Goal: Task Accomplishment & Management: Manage account settings

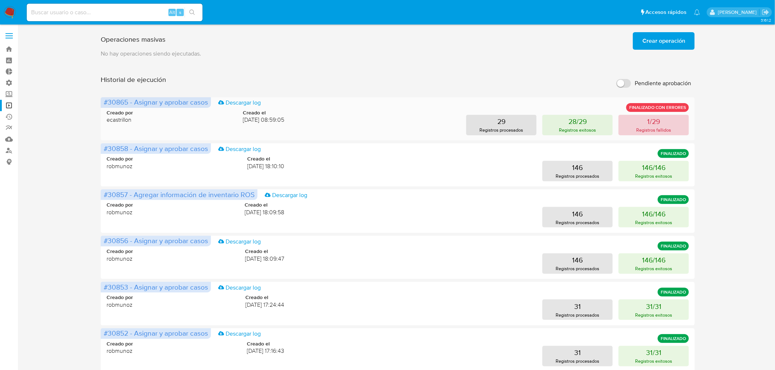
click at [632, 126] on button "1/29 Registros fallidos" at bounding box center [653, 125] width 70 height 20
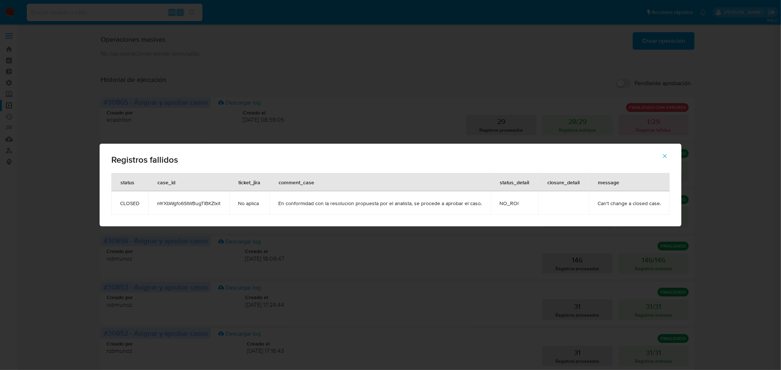
drag, startPoint x: 664, startPoint y: 154, endPoint x: 756, endPoint y: 177, distance: 95.1
click at [665, 154] on icon "button" at bounding box center [664, 156] width 7 height 7
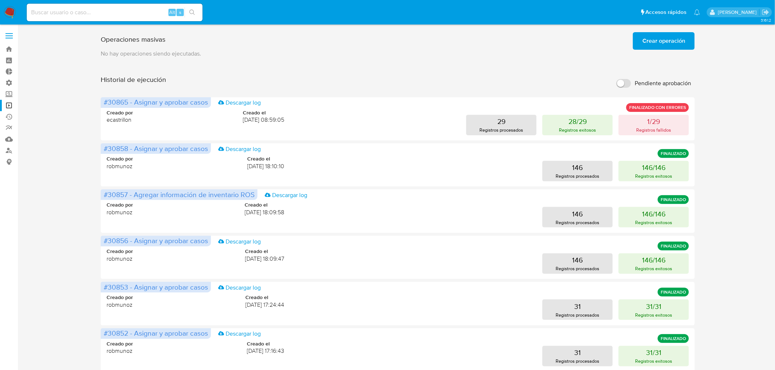
click at [739, 148] on div "Operaciones masivas Crear operación Sólo puede haber hasta un máximo de 5 opera…" at bounding box center [397, 304] width 742 height 551
click at [152, 19] on div "Alt s" at bounding box center [115, 13] width 176 height 18
click at [150, 15] on input at bounding box center [115, 13] width 176 height 10
paste input "DQcL7lMa7Si9ALBmYofYBKpb"
type input "DQcL7lMa7Si9ALBmYofYBKpb"
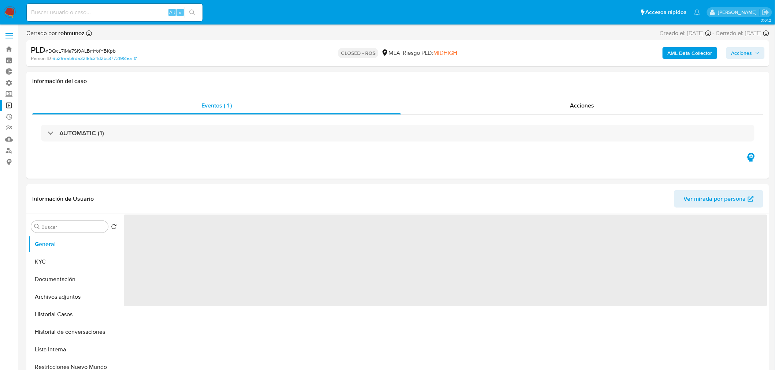
select select "10"
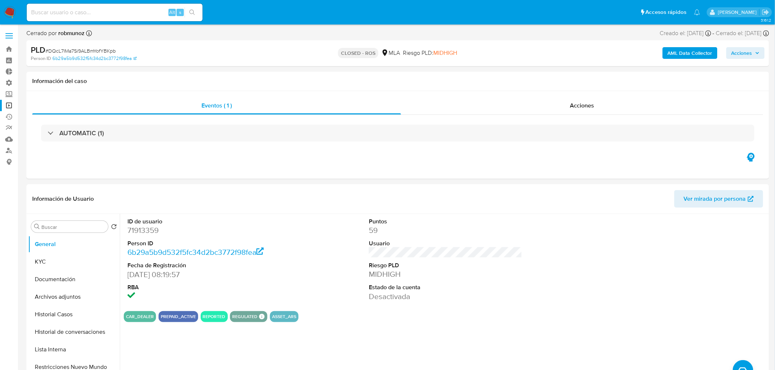
click at [6, 5] on nav "Pausado Ver notificaciones Alt s Accesos rápidos Presiona las siguientes teclas…" at bounding box center [387, 12] width 775 height 25
click at [8, 10] on img at bounding box center [10, 12] width 12 height 12
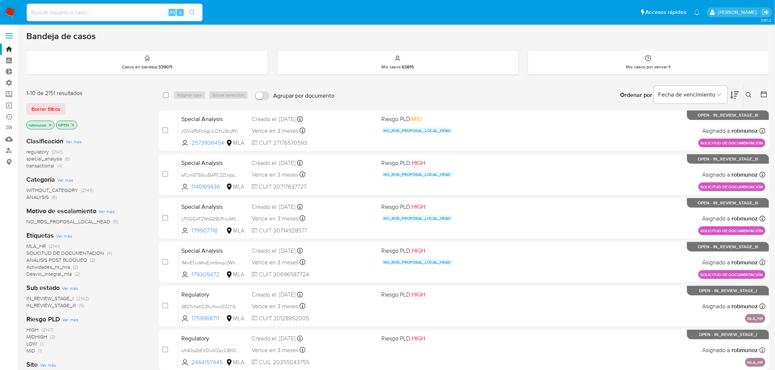
click at [119, 10] on input at bounding box center [115, 13] width 176 height 10
paste input "EIcqcyrHa4HQrtUI2n9dVoKA"
type input "EIcqcyrHa4HQrtUI2n9dVoKA"
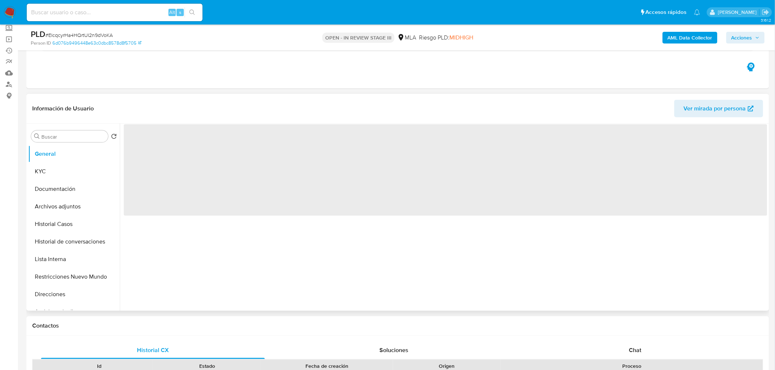
scroll to position [163, 0]
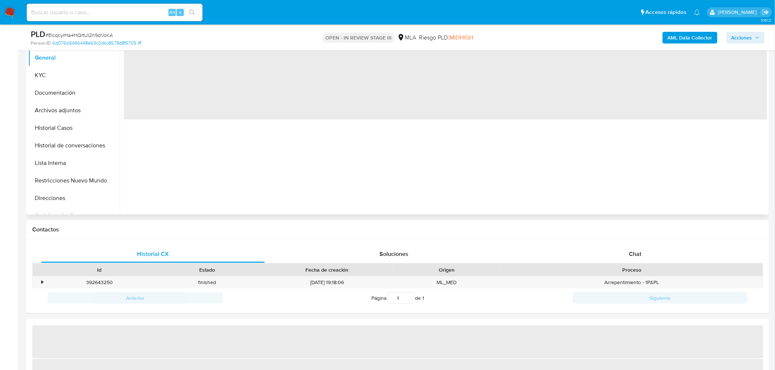
select select "10"
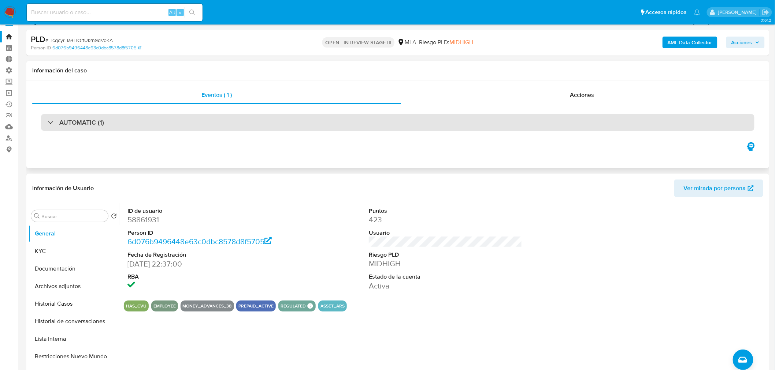
scroll to position [0, 0]
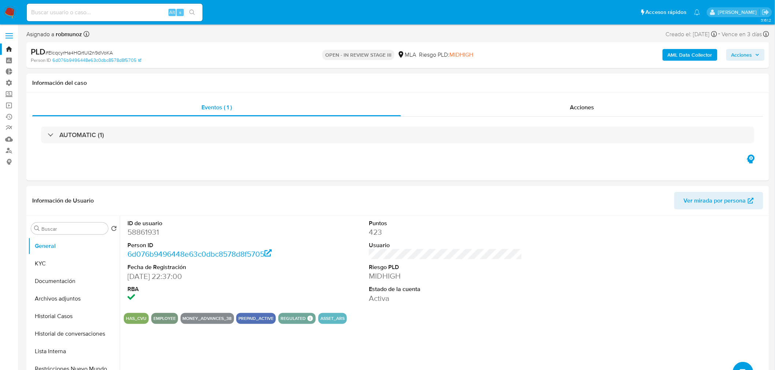
click at [727, 51] on button "Acciones" at bounding box center [745, 55] width 38 height 12
drag, startPoint x: 563, startPoint y: 76, endPoint x: 562, endPoint y: 89, distance: 13.3
click at [563, 76] on div "Resolución del caso Alt r" at bounding box center [546, 78] width 70 height 19
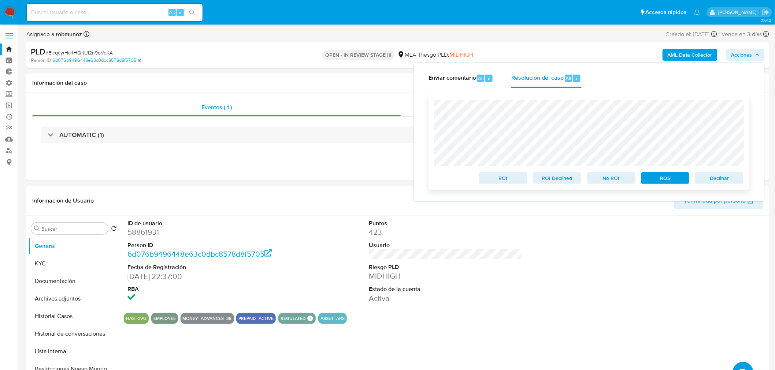
click at [709, 176] on span "Declinar" at bounding box center [719, 178] width 38 height 10
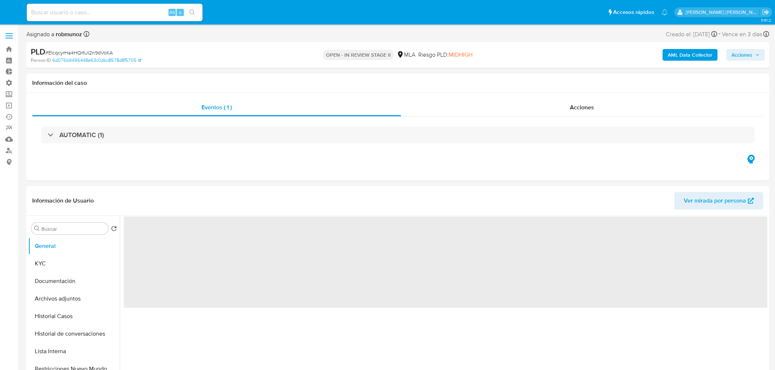
select select "10"
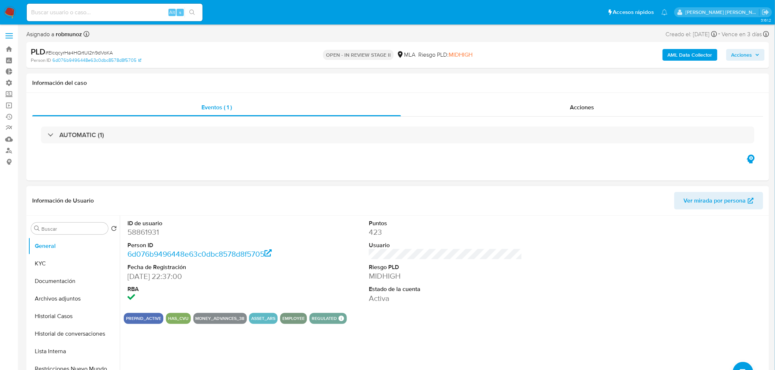
click at [143, 232] on dd "58861931" at bounding box center [203, 232] width 153 height 10
copy dd "58861931"
click at [8, 12] on img at bounding box center [10, 12] width 12 height 12
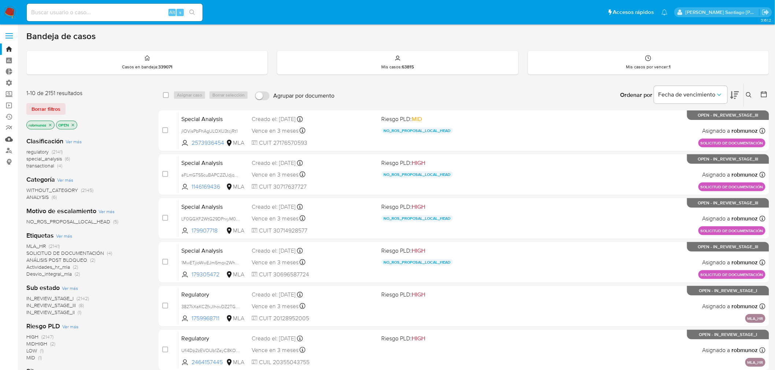
click at [4, 138] on link "Mulan" at bounding box center [43, 139] width 87 height 11
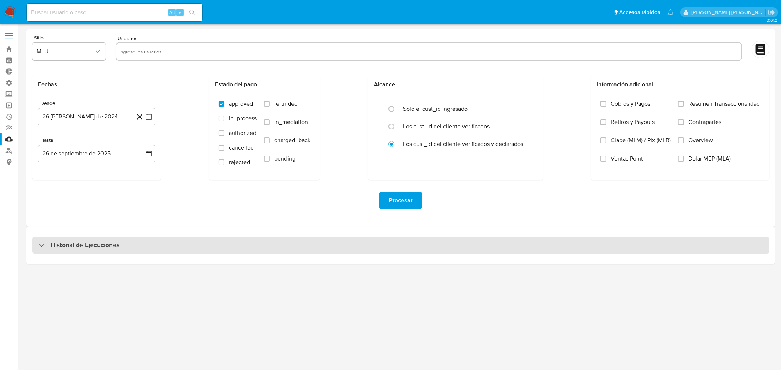
click at [98, 251] on div "Historial de Ejecuciones" at bounding box center [400, 246] width 737 height 18
select select "10"
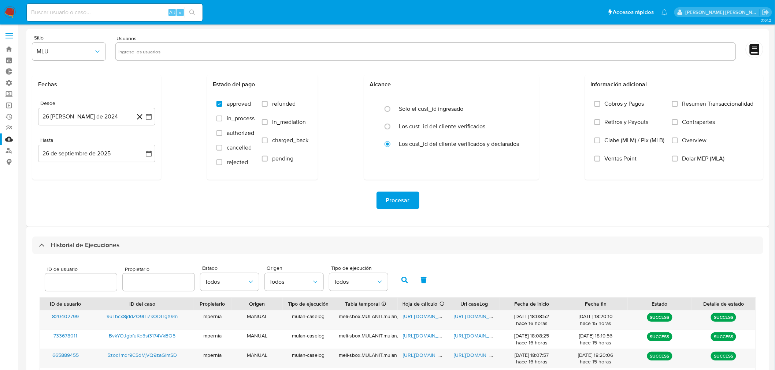
click at [88, 282] on input "number" at bounding box center [81, 283] width 72 height 10
type input "58861931"
click at [401, 287] on button "button" at bounding box center [404, 281] width 19 height 18
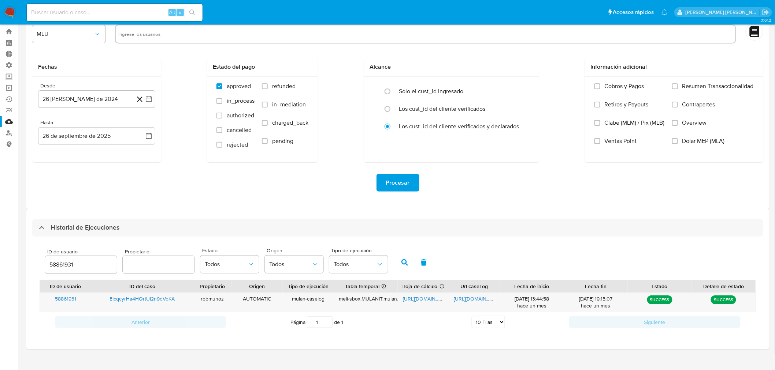
scroll to position [27, 0]
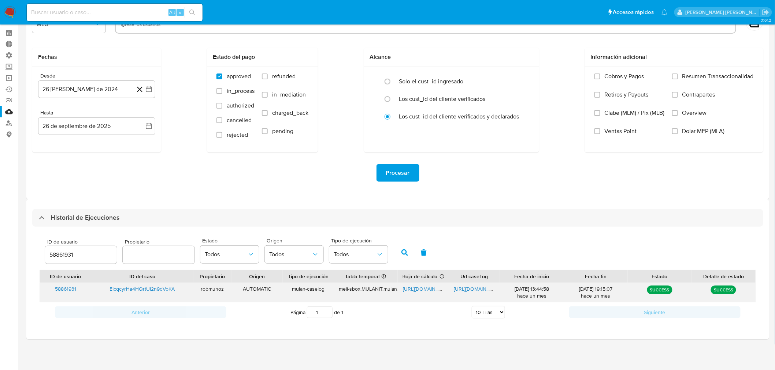
click at [434, 287] on span "https://docs.google.com/spreadsheets/d/1Xez7mSdGCo21rHmi-PzgKnW2rgv7Pi9ISnHX2D2…" at bounding box center [428, 289] width 51 height 7
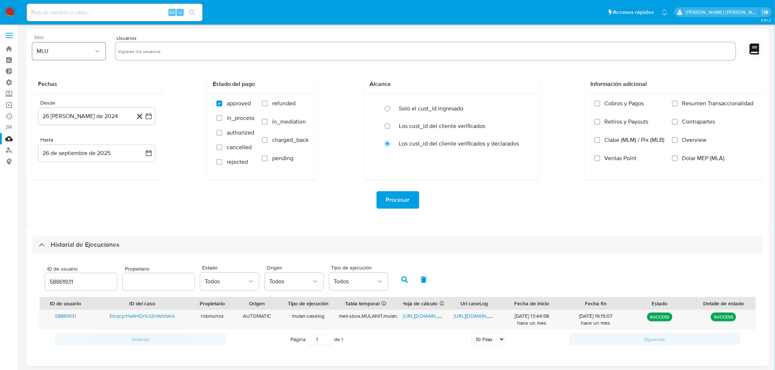
scroll to position [0, 0]
click at [80, 12] on input at bounding box center [115, 13] width 176 height 10
paste input "EIcqcyrHa4HQrtUI2n9dVoKA"
type input "EIcqcyrHa4HQrtUI2n9dVoKA"
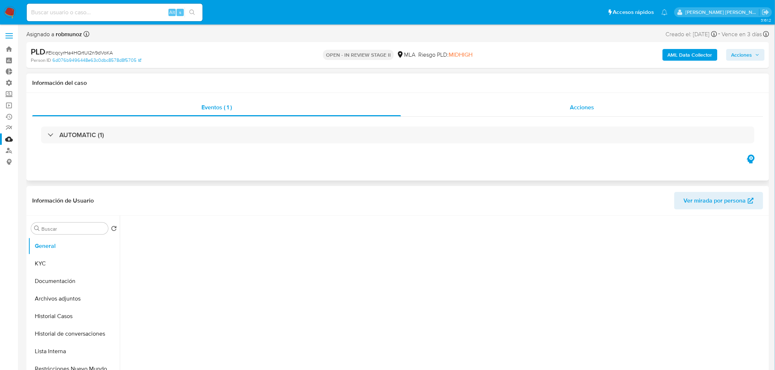
select select "10"
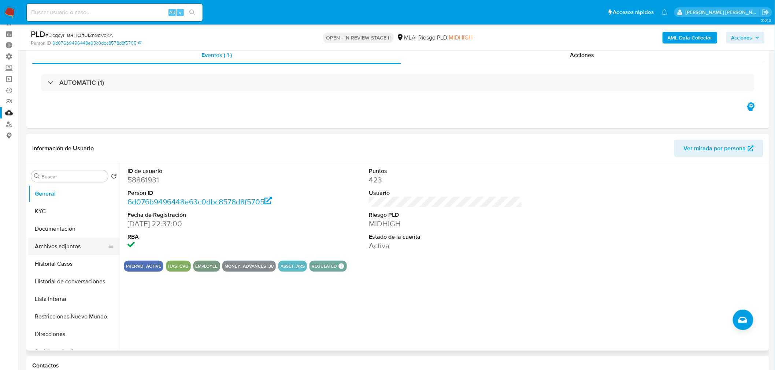
scroll to position [41, 0]
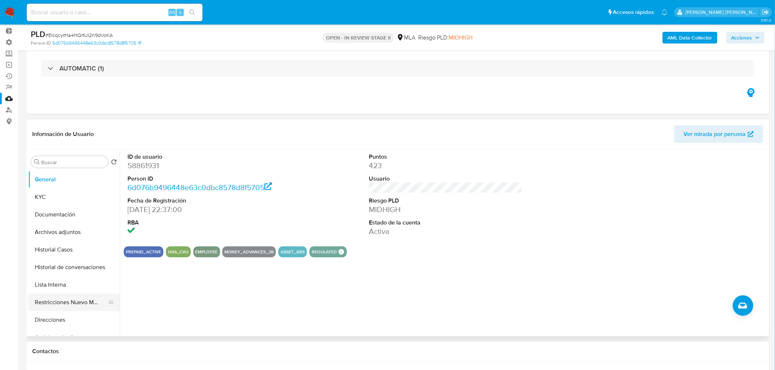
click at [61, 302] on button "Restricciones Nuevo Mundo" at bounding box center [71, 303] width 86 height 18
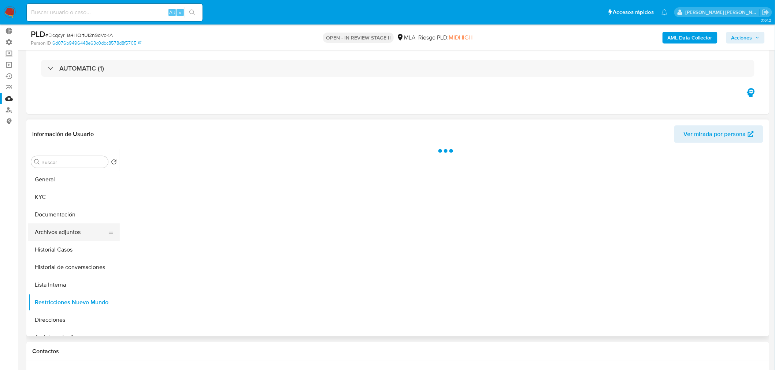
click at [56, 238] on button "Archivos adjuntos" at bounding box center [71, 233] width 86 height 18
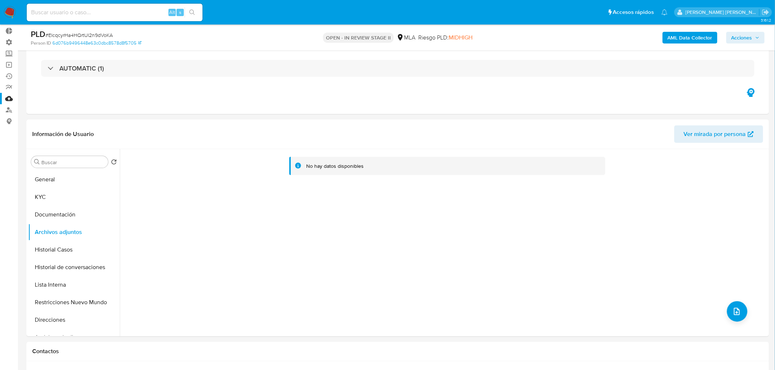
click at [700, 38] on b "AML Data Collector" at bounding box center [689, 38] width 45 height 12
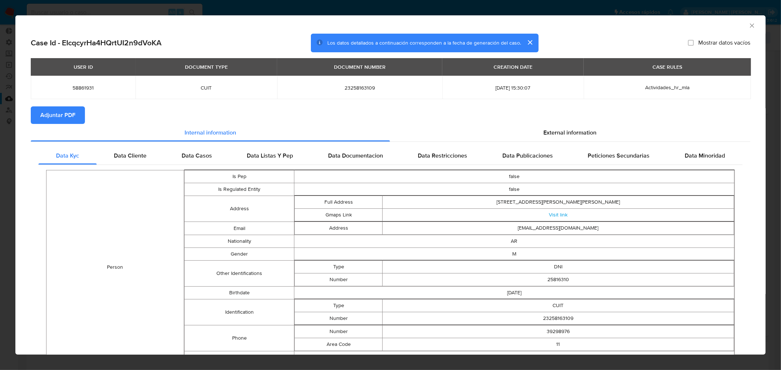
click at [78, 116] on button "Adjuntar PDF" at bounding box center [58, 116] width 54 height 18
click at [748, 25] on icon "Cerrar ventana" at bounding box center [751, 25] width 7 height 7
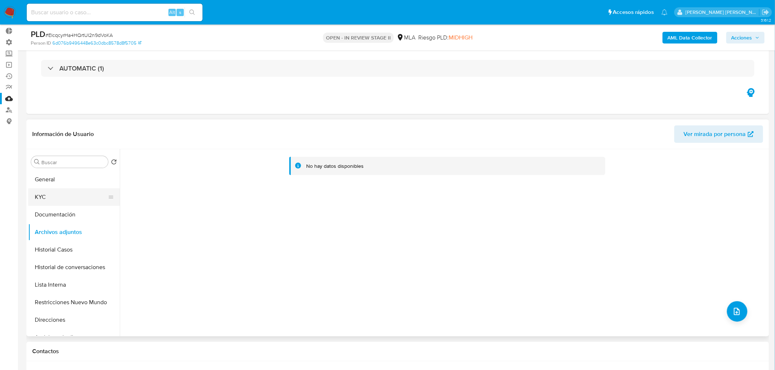
click at [75, 194] on button "KYC" at bounding box center [71, 198] width 86 height 18
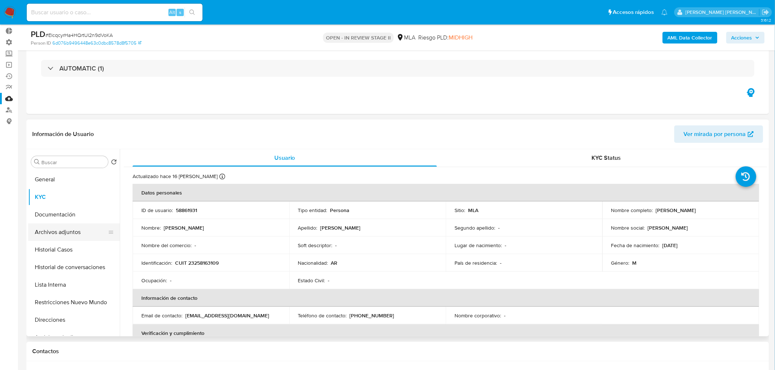
click at [46, 231] on button "Archivos adjuntos" at bounding box center [71, 233] width 86 height 18
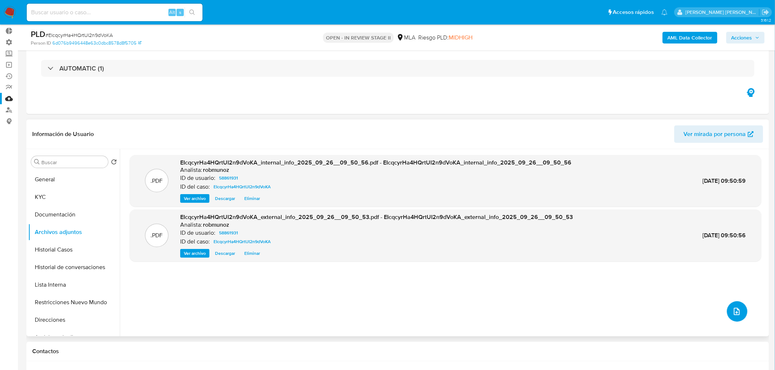
click at [740, 314] on button "upload-file" at bounding box center [737, 312] width 20 height 20
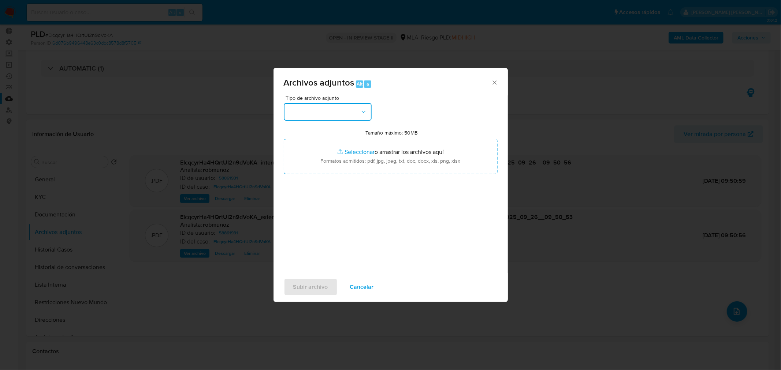
click at [308, 113] on button "button" at bounding box center [328, 112] width 88 height 18
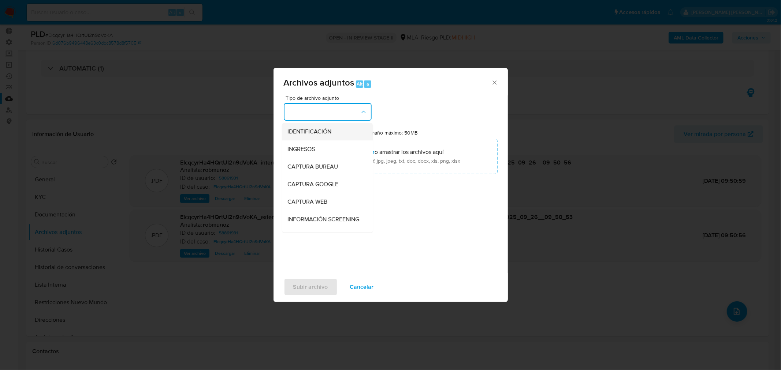
click at [324, 130] on span "IDENTIFICACIÓN" at bounding box center [310, 131] width 44 height 7
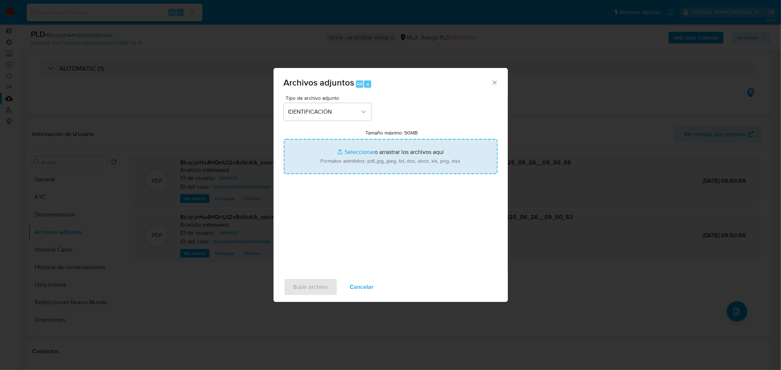
click at [360, 153] on input "Tamaño máximo: 50MB Seleccionar archivos" at bounding box center [391, 156] width 214 height 35
type input "C:\fakepath\Movimientos-Aladdin- ID 58861931.xlsx"
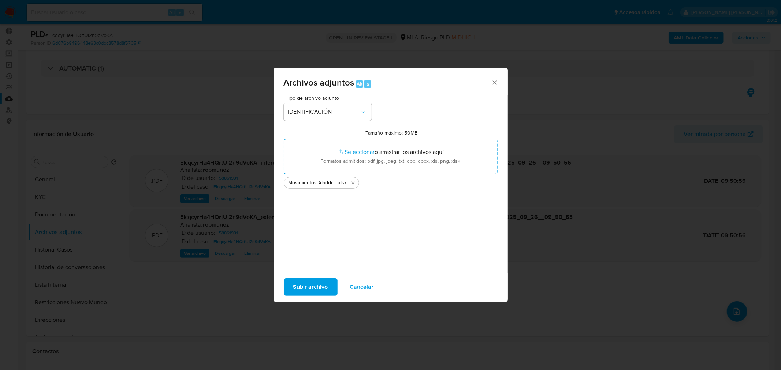
click at [304, 291] on span "Subir archivo" at bounding box center [310, 287] width 35 height 16
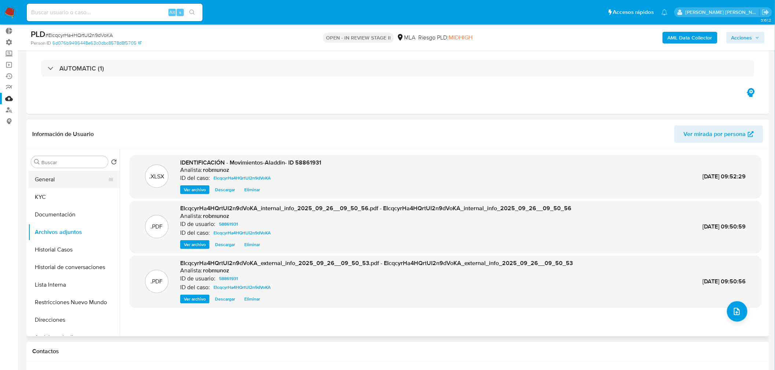
click at [68, 177] on button "General" at bounding box center [71, 180] width 86 height 18
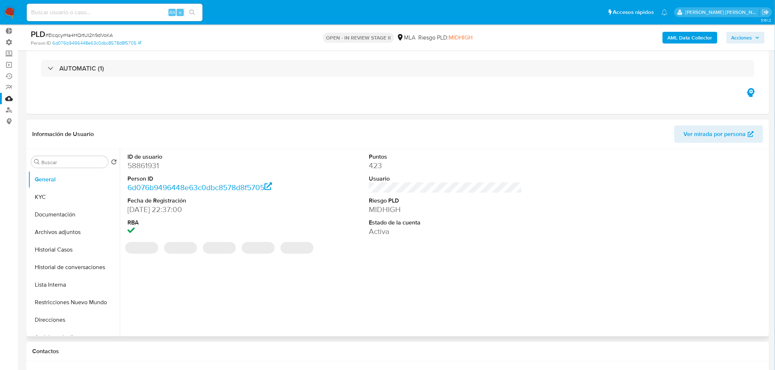
click at [142, 164] on dd "58861931" at bounding box center [203, 166] width 153 height 10
copy dd "58861931"
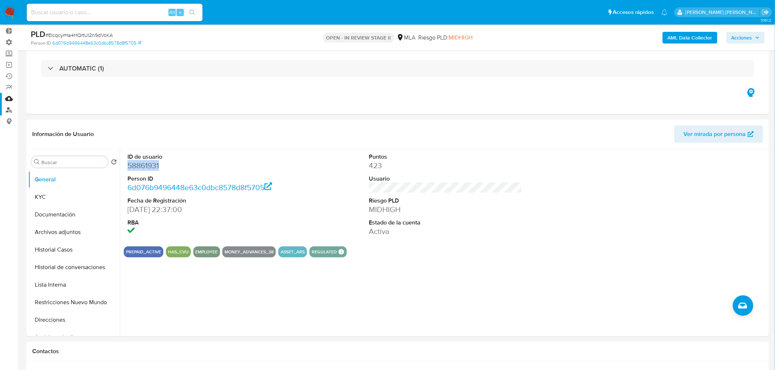
scroll to position [0, 0]
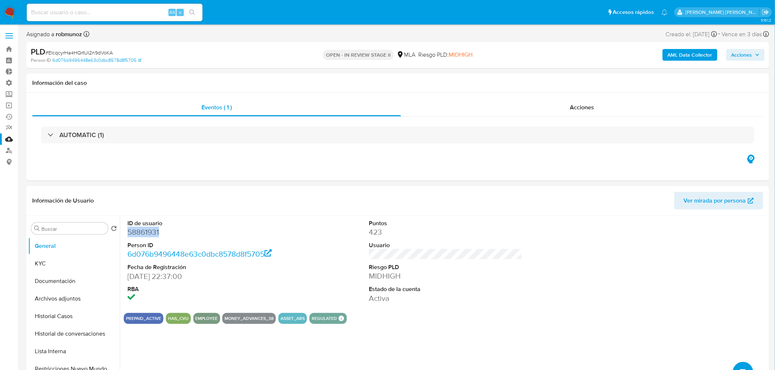
click at [10, 143] on link "Mulan" at bounding box center [43, 139] width 87 height 11
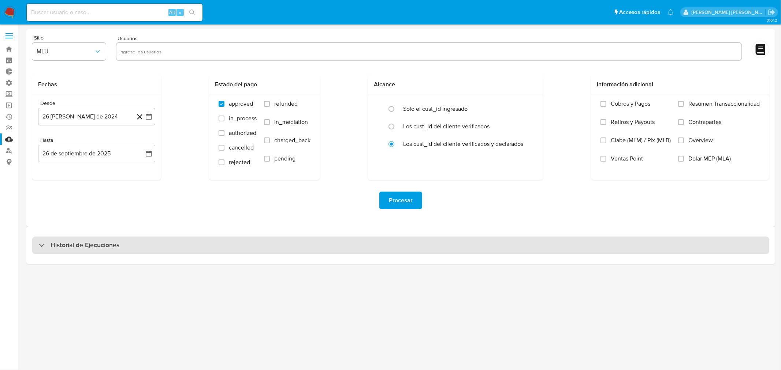
click at [41, 243] on div "Historial de Ejecuciones" at bounding box center [79, 245] width 81 height 9
select select "10"
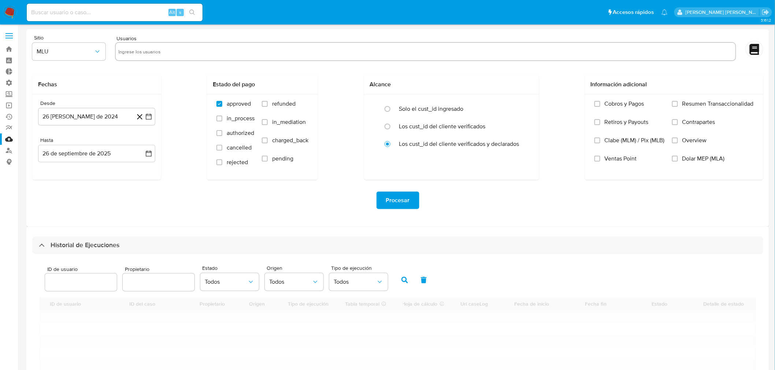
click at [70, 282] on input "number" at bounding box center [81, 283] width 72 height 10
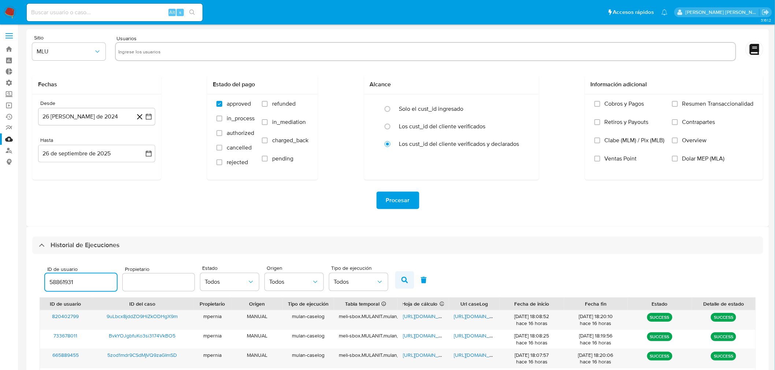
type input "58861931"
click at [401, 279] on icon "button" at bounding box center [404, 280] width 7 height 7
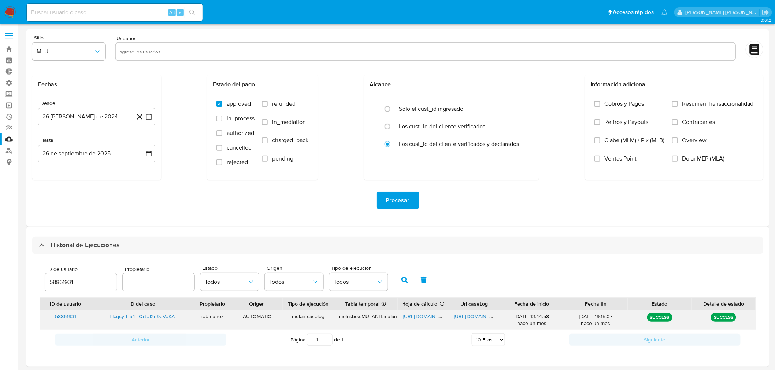
click at [475, 317] on span "https://docs.google.com/document/d/1SOdaW-eS5K-B9LziM-dxEtIkzBwD35rKi52XSICesxs…" at bounding box center [479, 316] width 51 height 7
drag, startPoint x: 5, startPoint y: 10, endPoint x: 62, endPoint y: 2, distance: 58.1
click at [5, 10] on img at bounding box center [10, 12] width 12 height 12
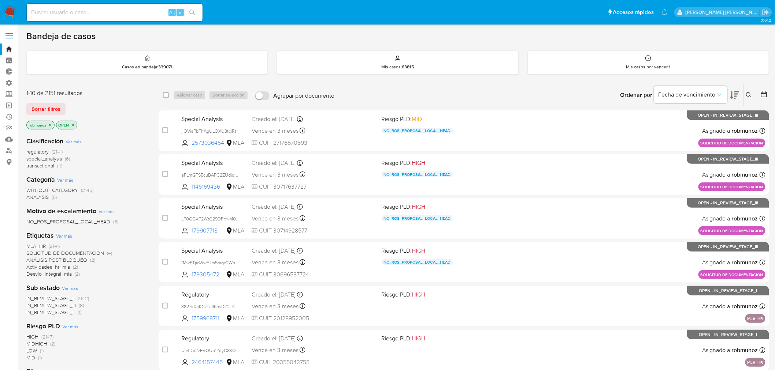
click at [96, 16] on input at bounding box center [115, 13] width 176 height 10
paste input "EIcqcyrHa4HQrtUI2n9dVoKA_"
type input "EIcqcyrHa4HQrtUI2n9dVoKA"
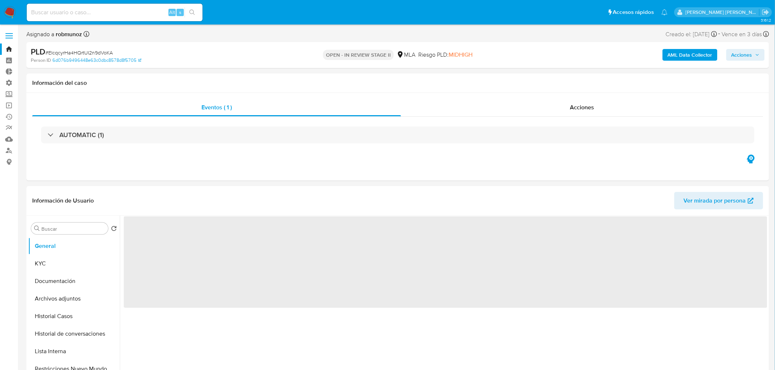
select select "10"
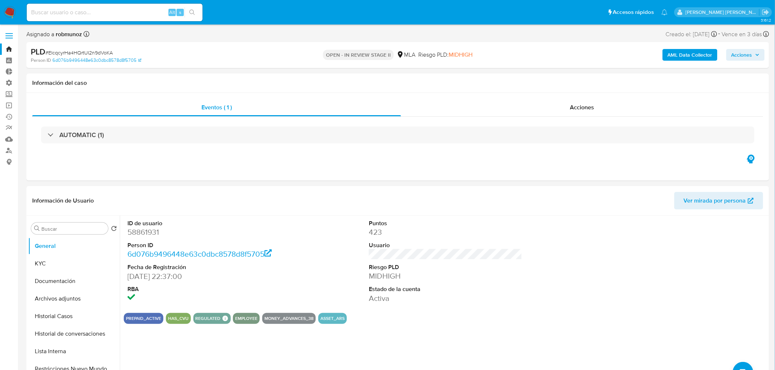
click at [742, 57] on span "Acciones" at bounding box center [741, 55] width 21 height 12
click at [33, 304] on button "Archivos adjuntos" at bounding box center [71, 299] width 86 height 18
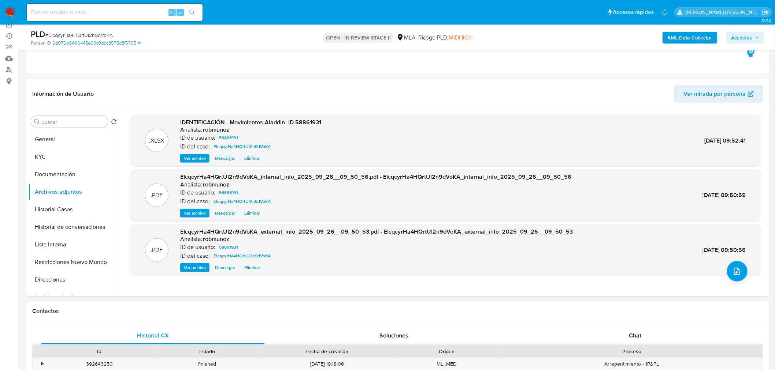
scroll to position [81, 0]
click at [722, 271] on div ".PDF EIcqcyrHa4HQrtUI2n9dVoKA_external_info_2025_09_26__09_50_53.pdf - EIcqcyrH…" at bounding box center [445, 250] width 624 height 45
click at [727, 269] on button "upload-file" at bounding box center [737, 271] width 20 height 20
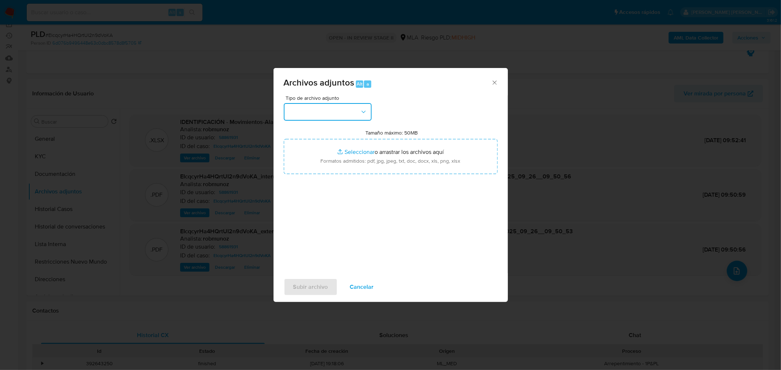
click at [354, 116] on button "button" at bounding box center [328, 112] width 88 height 18
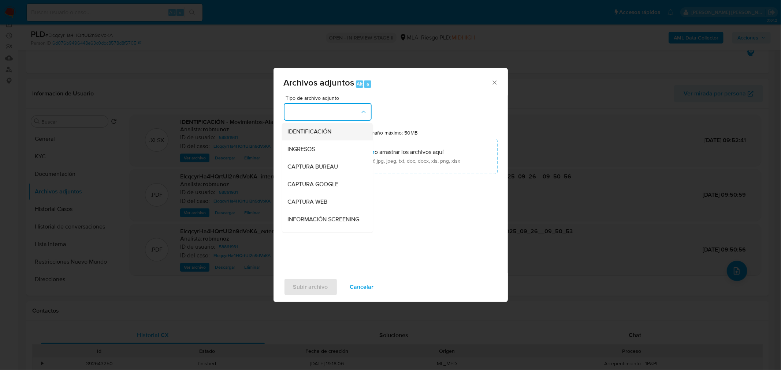
click at [339, 131] on div "IDENTIFICACIÓN" at bounding box center [325, 132] width 75 height 18
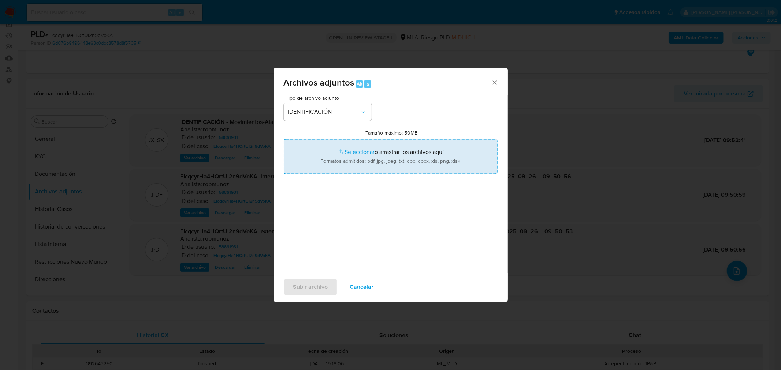
click at [353, 152] on input "Tamaño máximo: 50MB Seleccionar archivos" at bounding box center [391, 156] width 214 height 35
type input "C:\fakepath\Caselog EIcqcyrHa4HQrtUI2n9dVoKA_ NO ROI.docx"
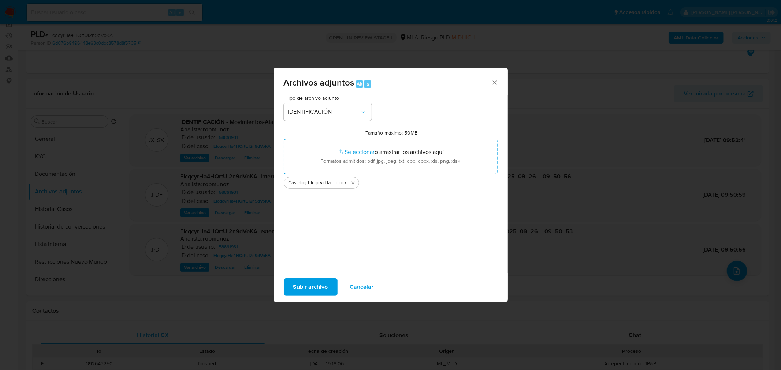
click at [304, 290] on span "Subir archivo" at bounding box center [310, 287] width 35 height 16
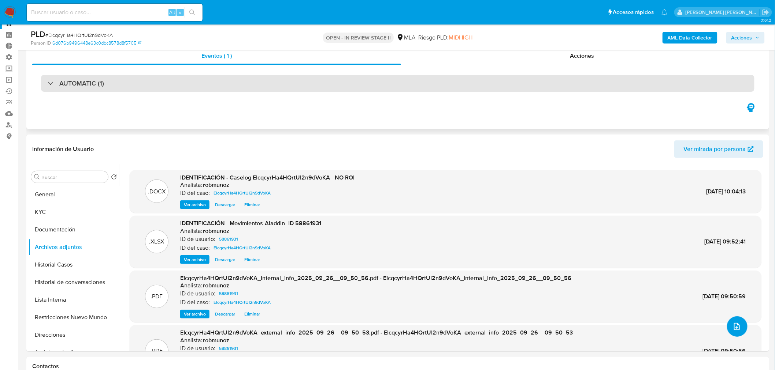
scroll to position [0, 0]
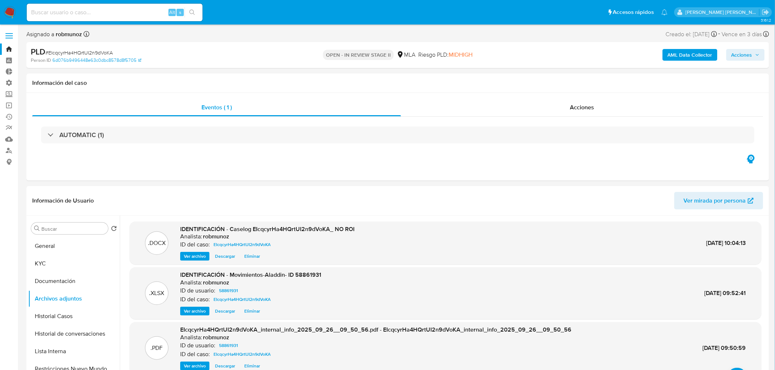
click at [733, 52] on span "Acciones" at bounding box center [741, 55] width 21 height 12
click at [580, 79] on div "Resolución del caso Alt r" at bounding box center [546, 78] width 70 height 19
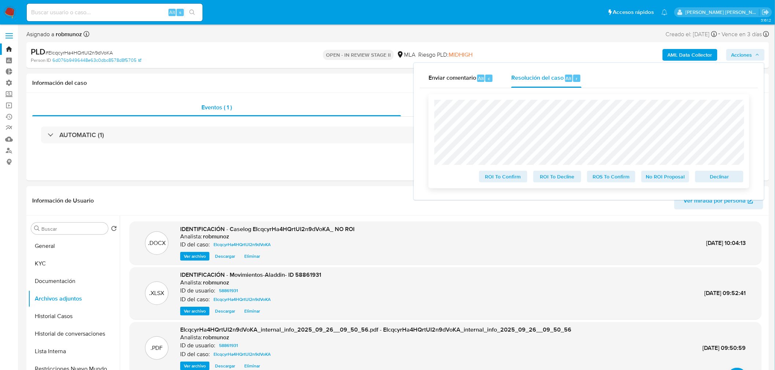
click at [682, 178] on span "No ROI Proposal" at bounding box center [665, 177] width 38 height 10
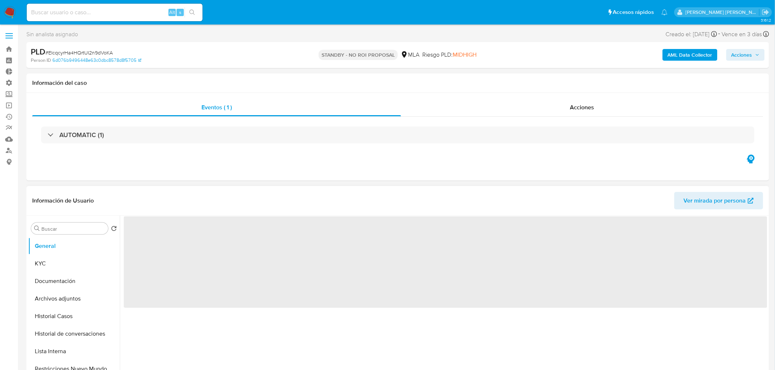
select select "10"
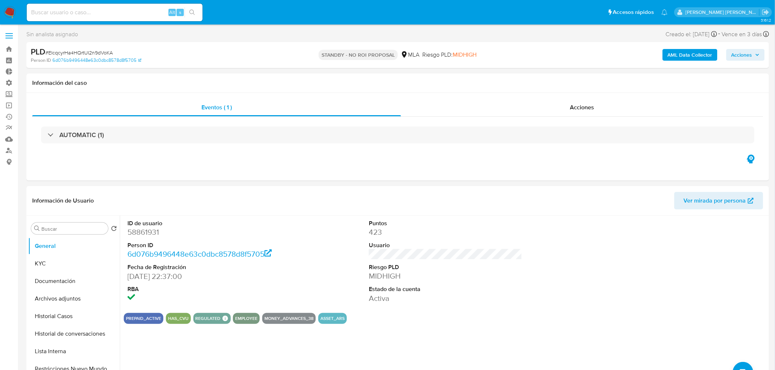
click at [103, 10] on input at bounding box center [115, 13] width 176 height 10
paste input "n9bzUbvnMKTB07XXJJyRQpfE"
type input "n9bzUbvnMKTB07XXJJyRQpfE"
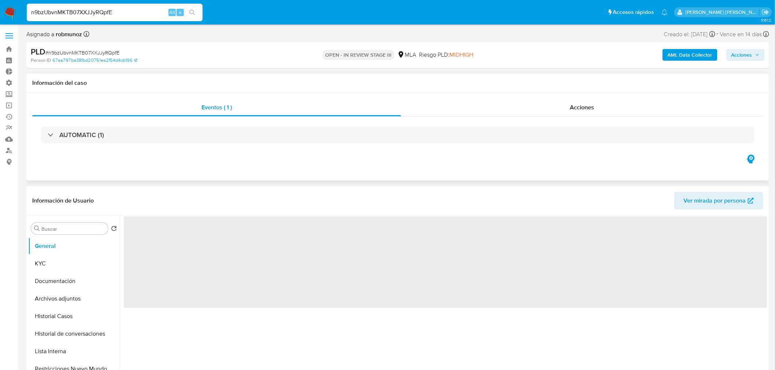
select select "10"
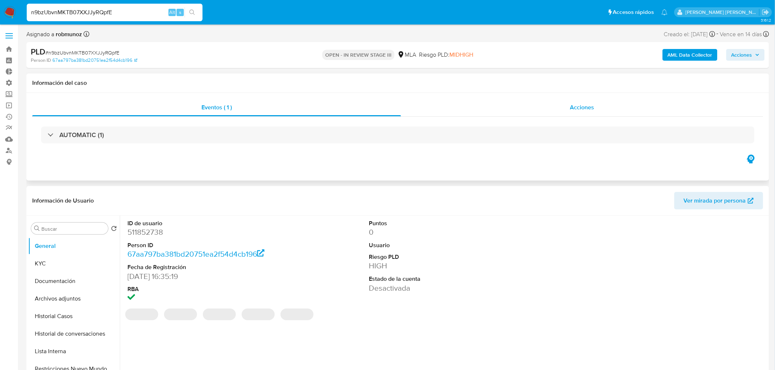
click at [567, 103] on div "Acciones" at bounding box center [582, 108] width 362 height 18
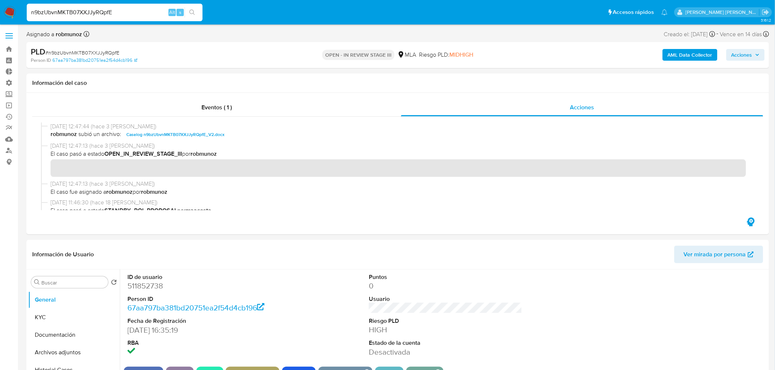
click at [89, 46] on div "PLD # n9bzUbvnMKTB07XXJJyRQpfE" at bounding box center [152, 51] width 242 height 11
click at [91, 52] on span "# n9bzUbvnMKTB07XXJJyRQpfE" at bounding box center [82, 52] width 74 height 7
copy span "n9bzUbvnMKTB07XXJJyRQpfE"
click at [115, 8] on input "n9bzUbvnMKTB07XXJJyRQpfE" at bounding box center [115, 13] width 176 height 10
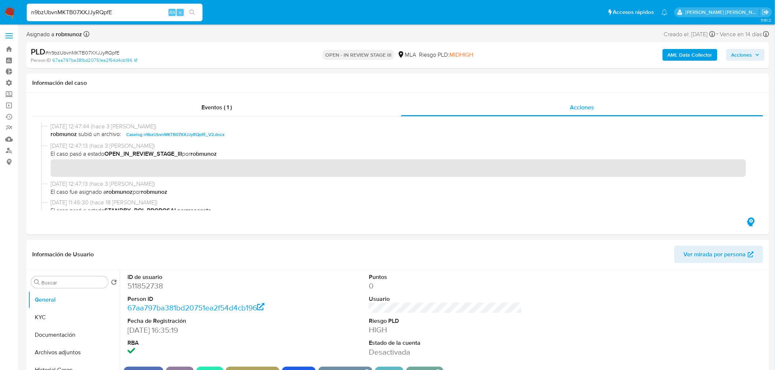
click at [115, 8] on input "n9bzUbvnMKTB07XXJJyRQpfE" at bounding box center [115, 13] width 176 height 10
paste input "Tj5StpRE0UdItM3LlQUD5FJi"
type input "Tj5StpRE0UdItM3LlQUD5FJi"
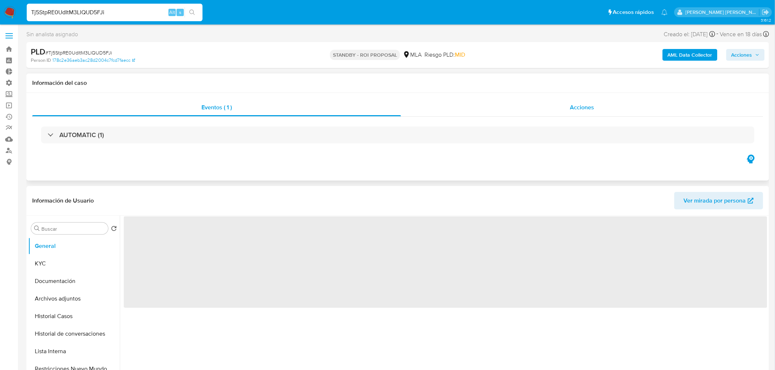
click at [560, 107] on div "Acciones" at bounding box center [582, 108] width 362 height 18
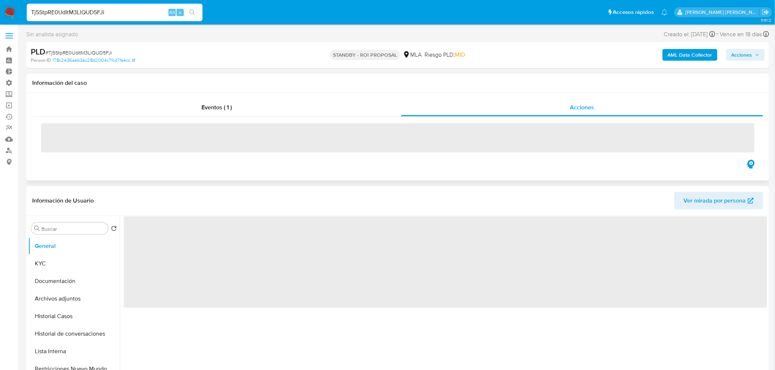
select select "10"
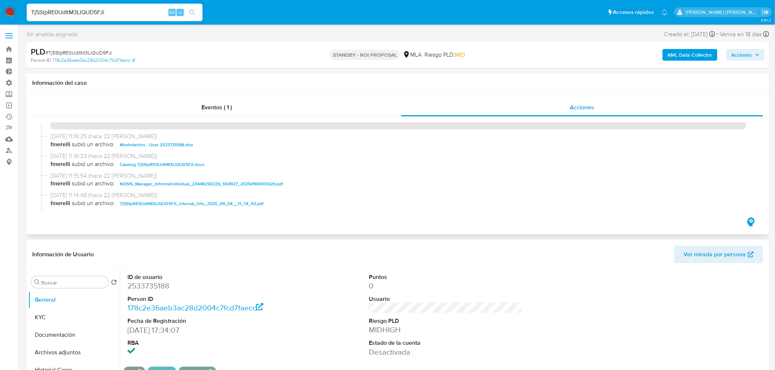
scroll to position [41, 0]
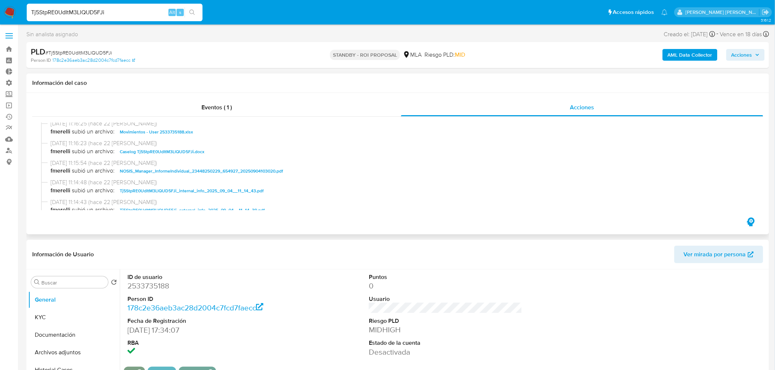
click at [183, 148] on span "Caselog Tj5StpRE0UdItM3LlQUD5FJi.docx" at bounding box center [162, 152] width 85 height 9
click at [10, 108] on link "Operaciones masivas" at bounding box center [43, 105] width 87 height 11
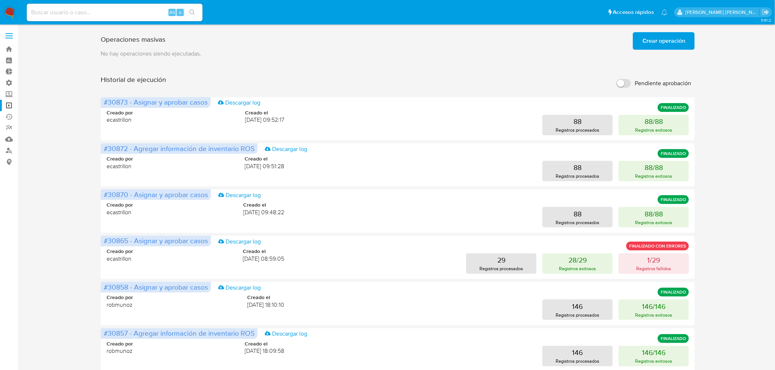
click at [657, 44] on span "Crear operación" at bounding box center [663, 41] width 43 height 16
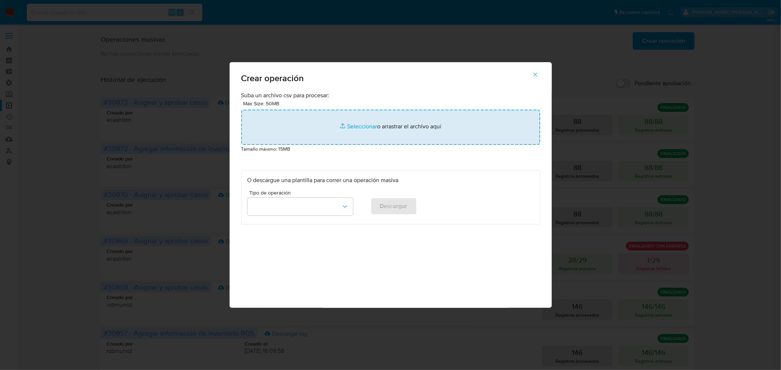
click at [355, 121] on input "file" at bounding box center [390, 127] width 299 height 35
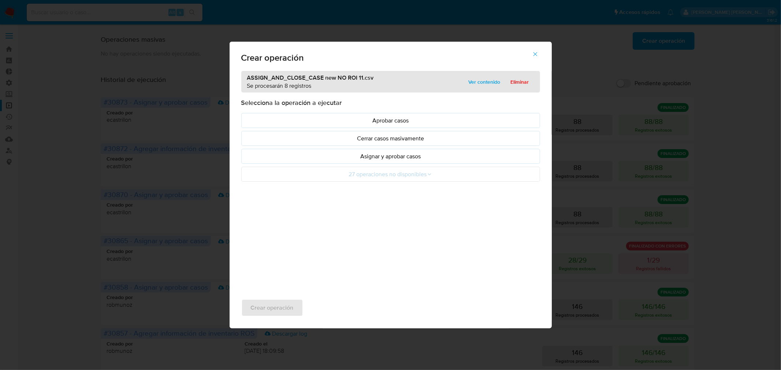
click at [387, 165] on ul "Aprobar casos Cerrar casos masivamente Asignar y aprobar casos 27 operaciones n…" at bounding box center [390, 147] width 299 height 69
click at [388, 158] on p "Asignar y aprobar casos" at bounding box center [390, 156] width 286 height 8
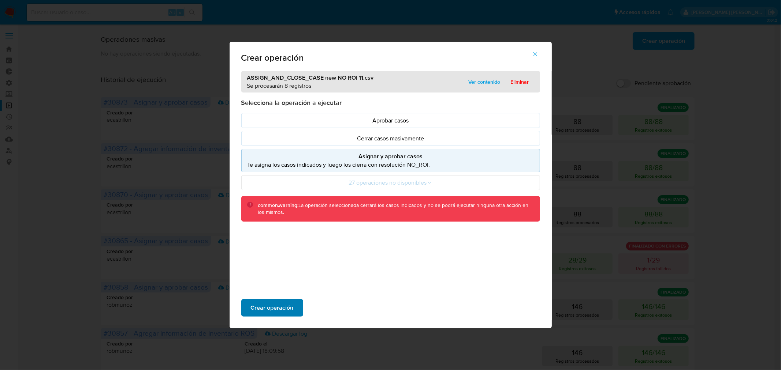
click at [285, 310] on span "Crear operación" at bounding box center [272, 308] width 43 height 16
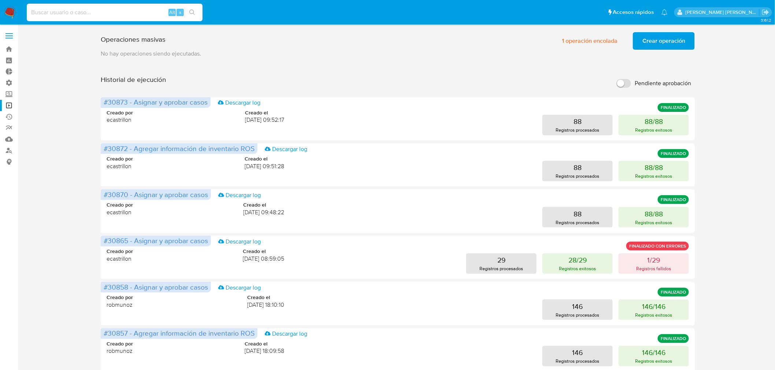
click at [133, 11] on input at bounding box center [115, 13] width 176 height 10
paste input "Ul7wfagvIjrIeST2cEkw4iEU"
type input "Ul7wfagvIjrIeST2cEkw4iEU"
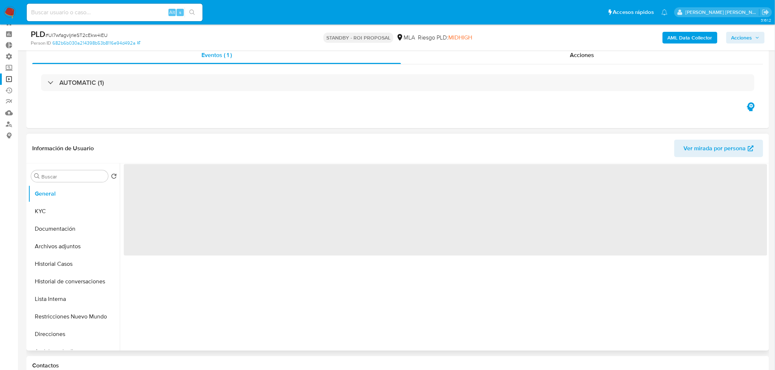
scroll to position [41, 0]
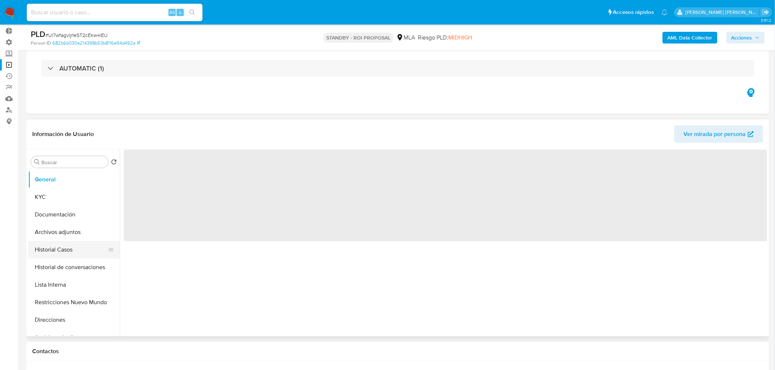
select select "10"
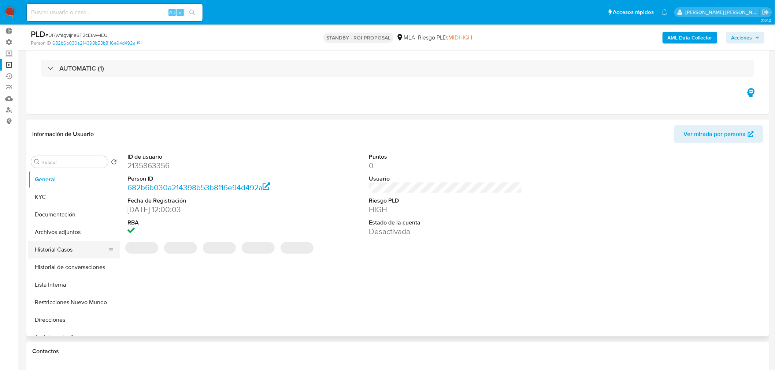
click at [68, 248] on button "Historial Casos" at bounding box center [71, 250] width 86 height 18
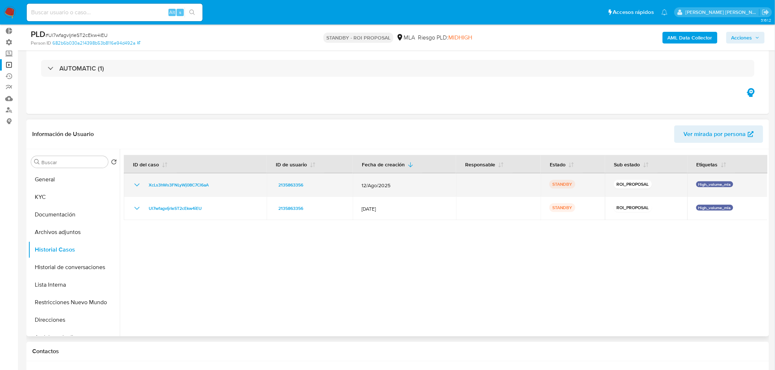
drag, startPoint x: 144, startPoint y: 189, endPoint x: 239, endPoint y: 181, distance: 94.8
click at [239, 181] on div "XcLs3hWs3FNLyWj08C7Cl6aA" at bounding box center [195, 185] width 125 height 9
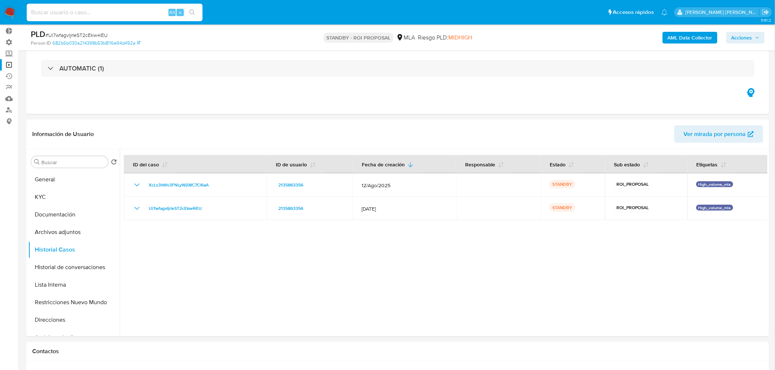
click at [90, 12] on input at bounding box center [115, 13] width 176 height 10
paste input "81l5zfwXjej2kXHVw4h3zQRO"
type input "81l5zfwXjej2kXHVw4h3zQRO"
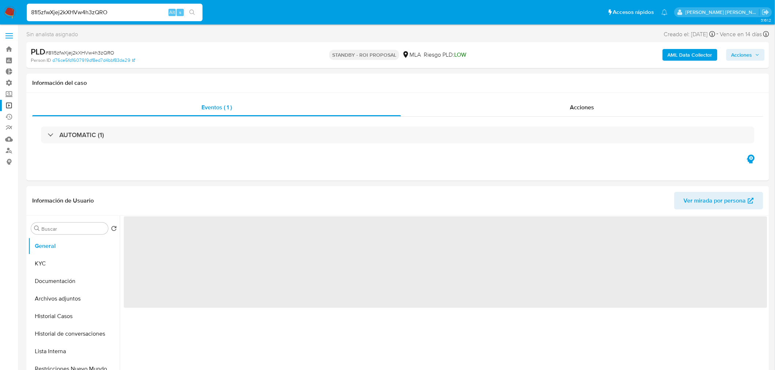
select select "10"
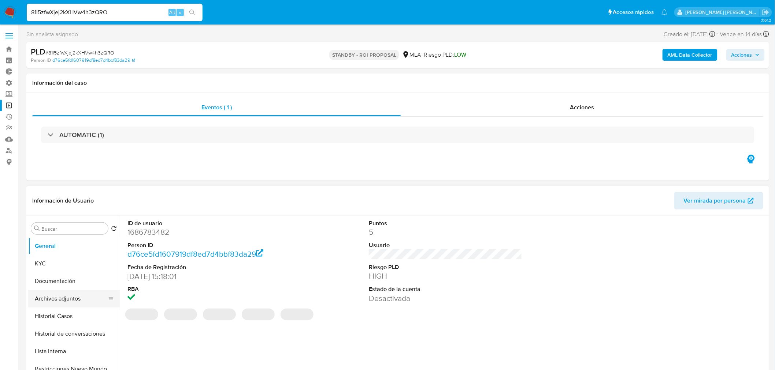
click at [59, 300] on button "Archivos adjuntos" at bounding box center [71, 299] width 86 height 18
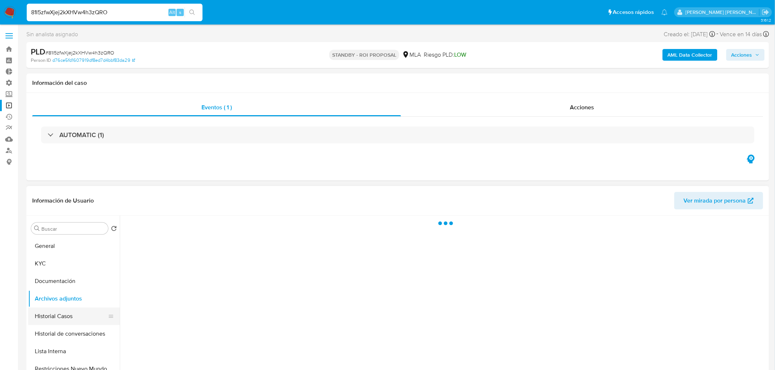
click at [57, 323] on button "Historial Casos" at bounding box center [71, 317] width 86 height 18
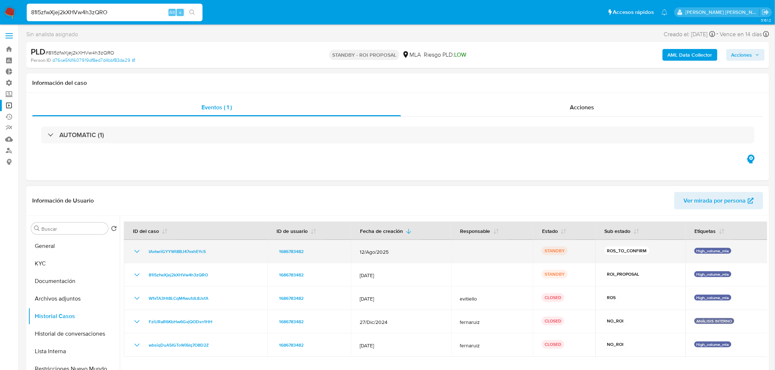
drag, startPoint x: 231, startPoint y: 253, endPoint x: 141, endPoint y: 256, distance: 89.7
click at [141, 257] on td "IAvlwriGYYWt8BJ47vxhEYc5" at bounding box center [195, 251] width 143 height 23
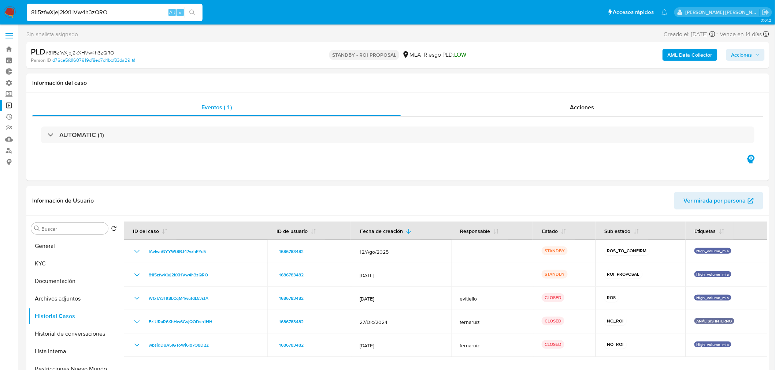
click at [5, 13] on img at bounding box center [10, 12] width 12 height 12
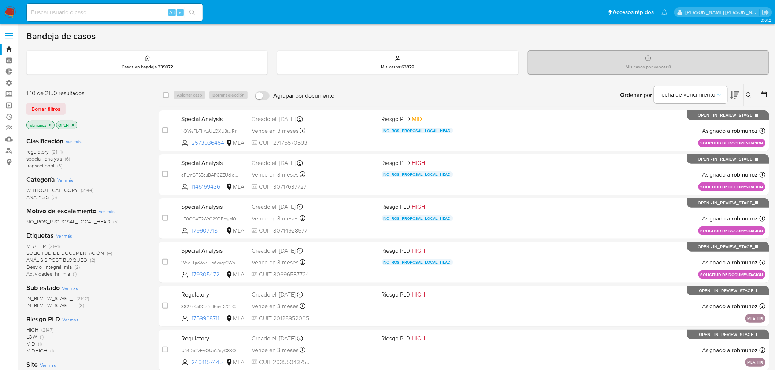
click at [139, 13] on input at bounding box center [115, 13] width 176 height 10
paste input "Rvd0P2K1B9xjCX5oFzUToJZl"
type input "Rvd0P2K1B9xjCX5oFzUToJZl"
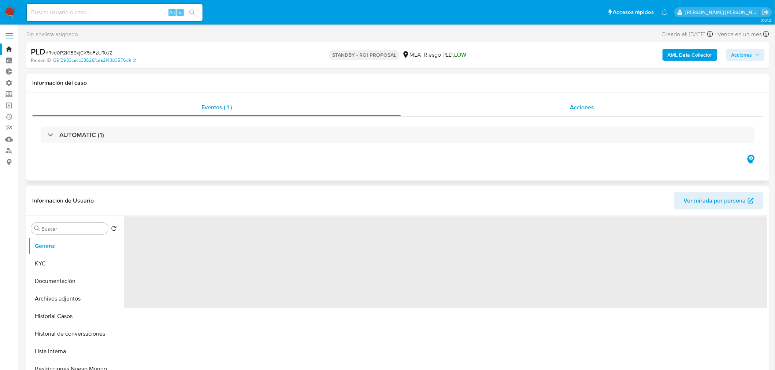
click at [616, 104] on div "Acciones" at bounding box center [582, 108] width 362 height 18
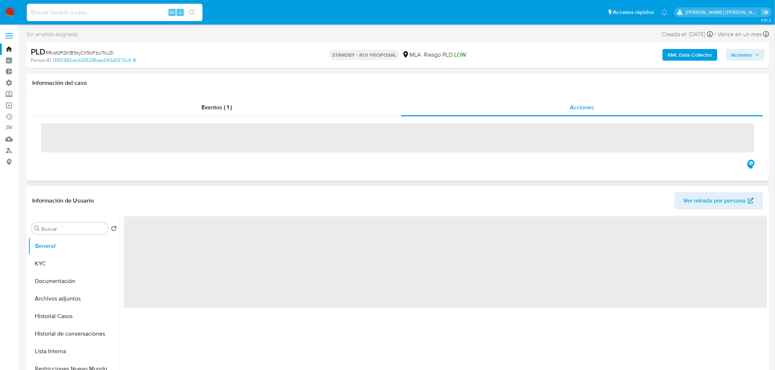
select select "10"
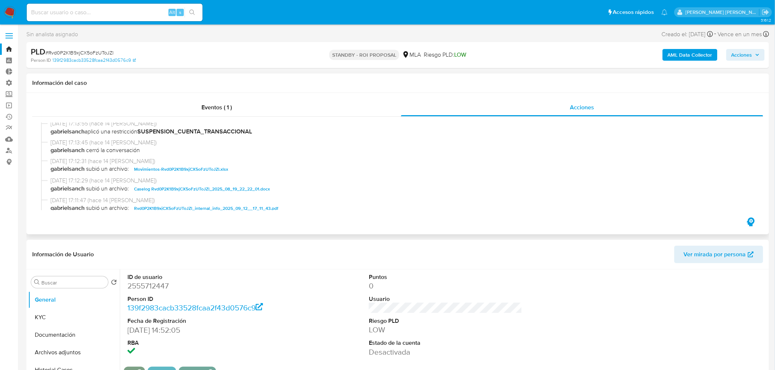
scroll to position [81, 0]
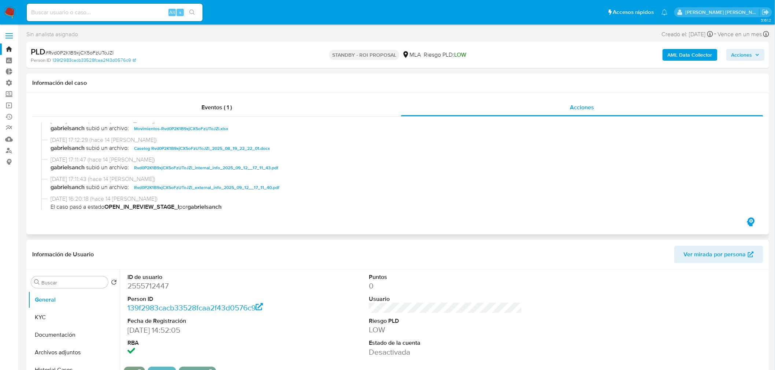
click at [264, 149] on span "Caselog Rvd0P2K1B9xjCX5oFzUToJZl_2025_08_19_22_22_01.docx" at bounding box center [202, 148] width 136 height 9
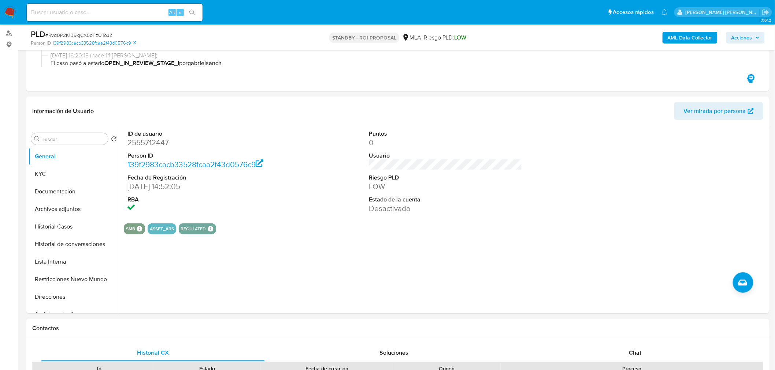
scroll to position [122, 0]
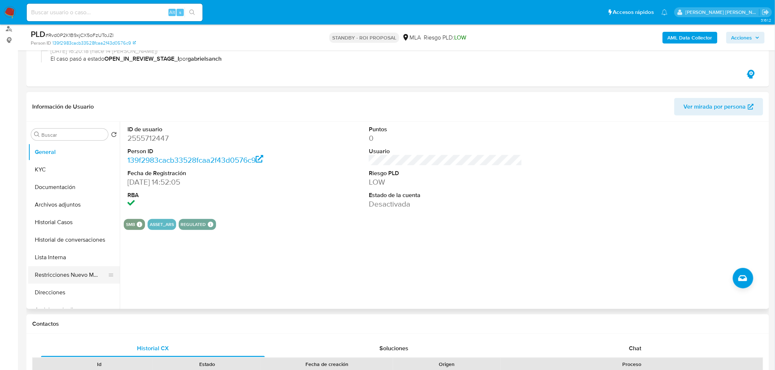
click at [97, 275] on button "Restricciones Nuevo Mundo" at bounding box center [71, 275] width 86 height 18
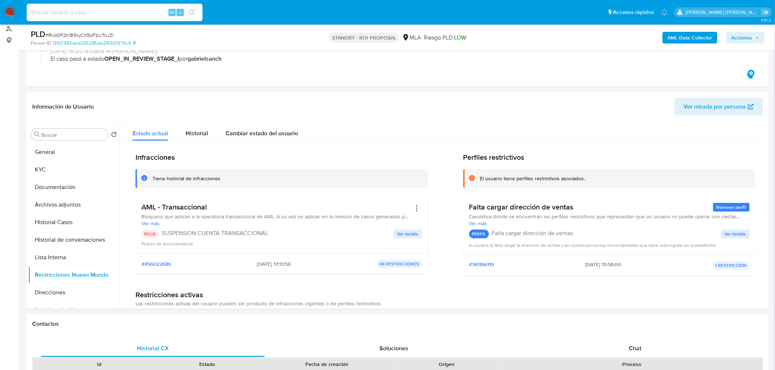
click at [112, 8] on input at bounding box center [115, 13] width 176 height 10
paste input "Rvd0P2K1B9xjCX5oFzUToJZl"
click at [44, 219] on button "Historial Casos" at bounding box center [71, 223] width 86 height 18
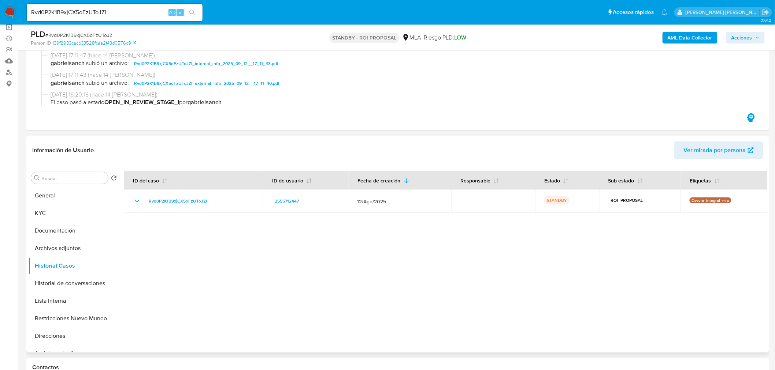
scroll to position [0, 0]
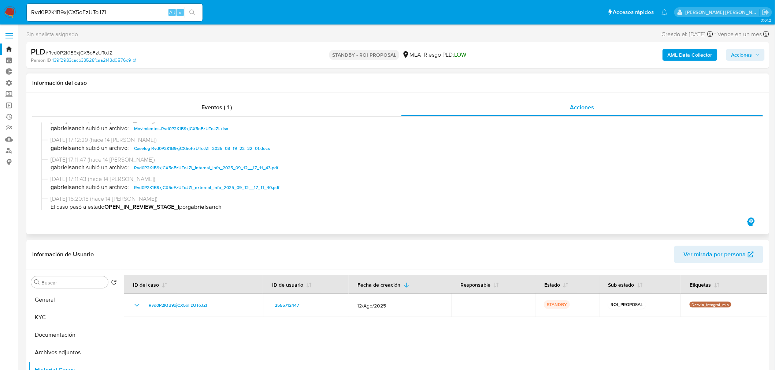
click at [238, 145] on span "Caselog Rvd0P2K1B9xjCX5oFzUToJZl_2025_08_19_22_22_01.docx" at bounding box center [202, 148] width 136 height 9
click at [81, 10] on input "Rvd0P2K1B9xjCX5oFzUToJZl" at bounding box center [115, 13] width 176 height 10
click at [81, 9] on input "Rvd0P2K1B9xjCX5oFzUToJZl" at bounding box center [115, 13] width 176 height 10
paste input "L7y79dqKRjboxuATfEH5fT3z"
type input "L7y79dqKRjboxuATfEH5fT3z"
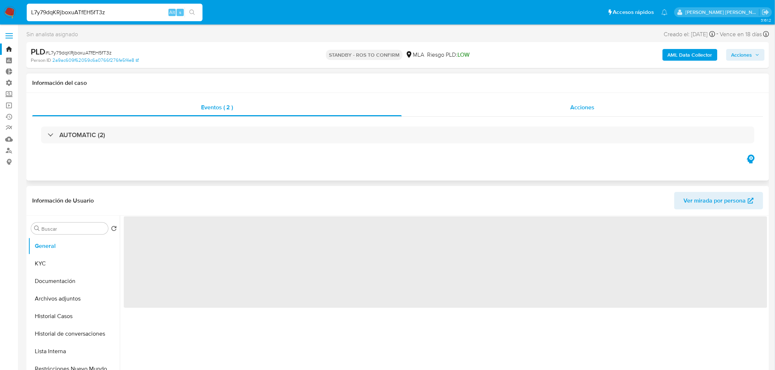
select select "10"
click at [550, 105] on div "Acciones" at bounding box center [583, 108] width 362 height 18
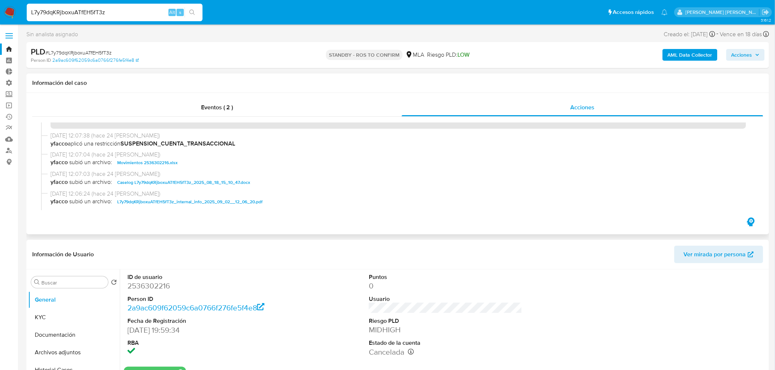
scroll to position [41, 0]
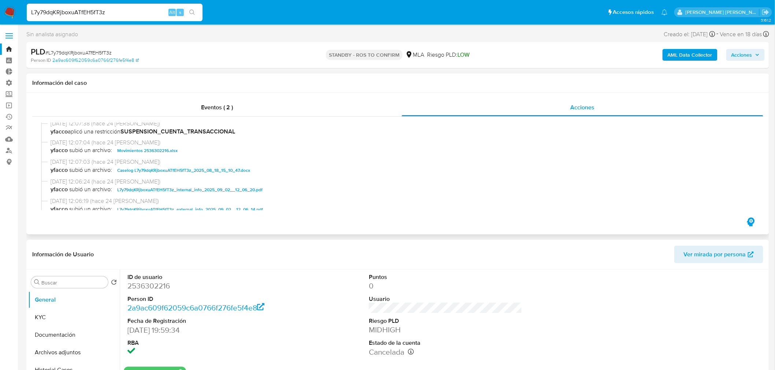
click at [214, 165] on span "02/09/2025 12:07:03 (hace 24 días)" at bounding box center [401, 162] width 701 height 8
click at [221, 167] on span "Caselog L7y79dqKRjboxuATfEH5fT3z_2025_08_18_15_10_47.docx" at bounding box center [183, 170] width 133 height 9
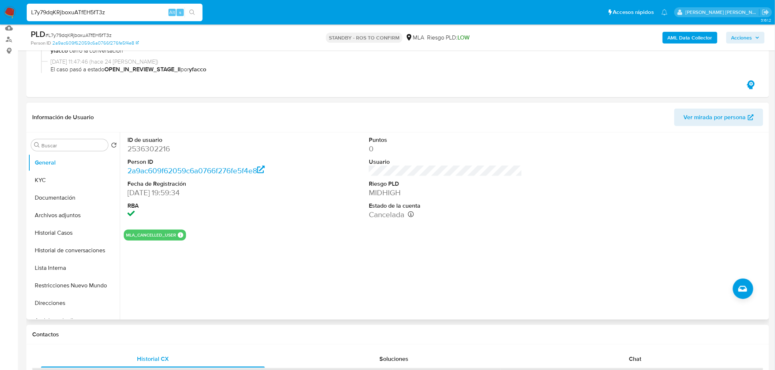
scroll to position [122, 0]
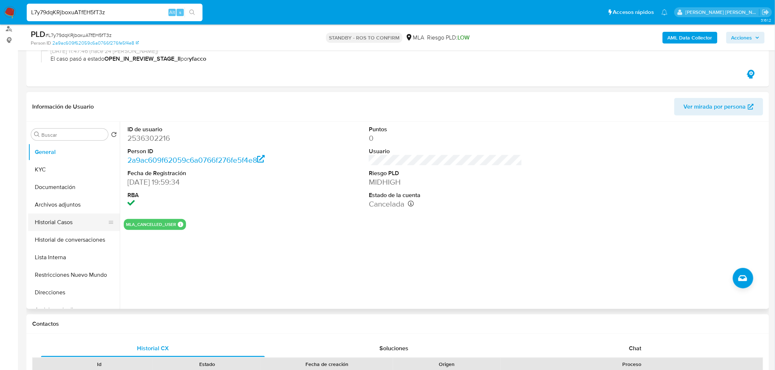
click at [59, 223] on button "Historial Casos" at bounding box center [71, 223] width 86 height 18
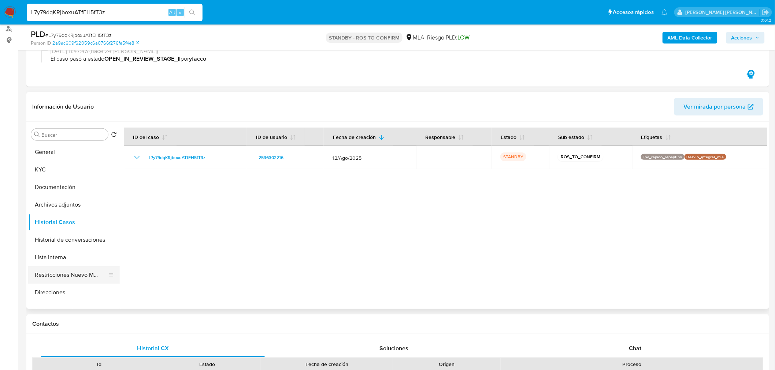
click at [71, 276] on button "Restricciones Nuevo Mundo" at bounding box center [71, 275] width 86 height 18
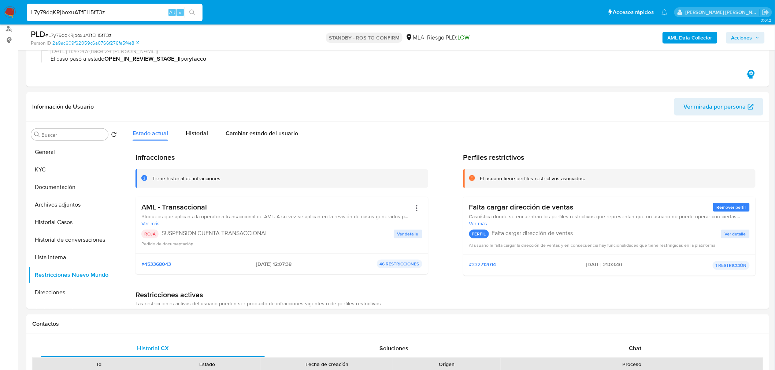
click at [141, 15] on input "L7y79dqKRjboxuATfEH5fT3z" at bounding box center [115, 13] width 176 height 10
paste input "em0DyVTWVa32a1kyRnf5gTjl"
type input "em0DyVTWVa32a1kyRnf5gTjl"
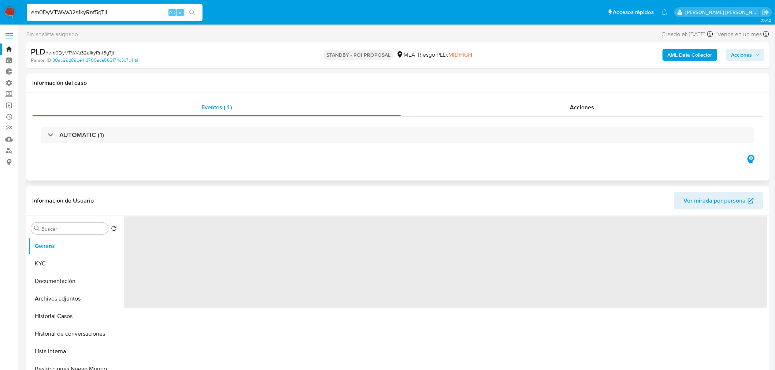
select select "10"
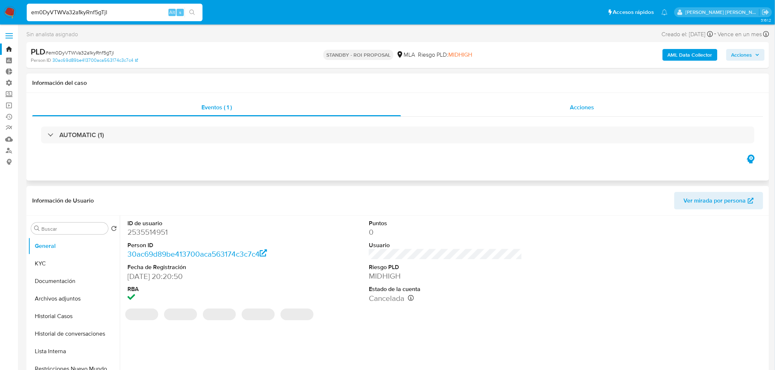
click at [595, 109] on div "Acciones" at bounding box center [582, 108] width 362 height 18
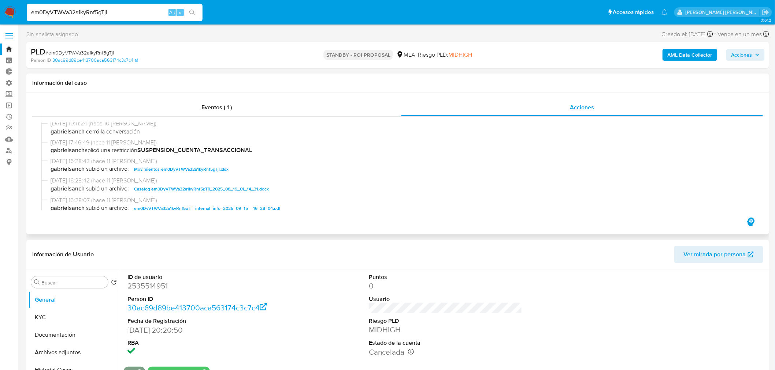
scroll to position [81, 0]
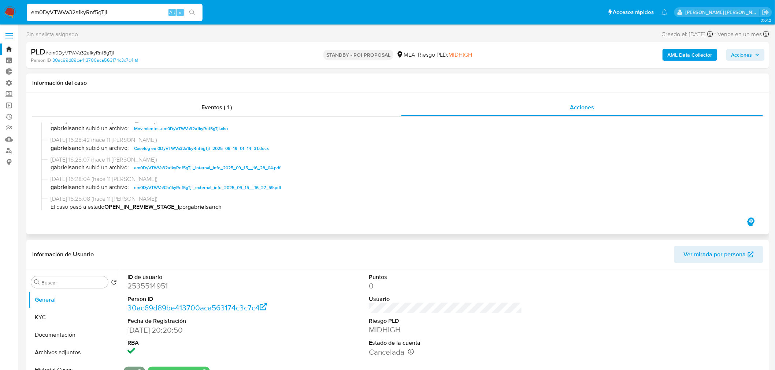
click at [258, 145] on span "Caselog em0DyVTWVa32a1kyRnf5gTjl_2025_08_19_01_14_31.docx" at bounding box center [201, 148] width 135 height 9
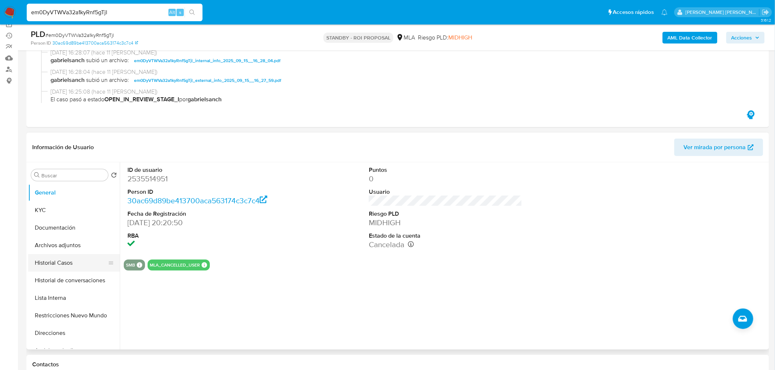
click at [53, 264] on button "Historial Casos" at bounding box center [71, 263] width 86 height 18
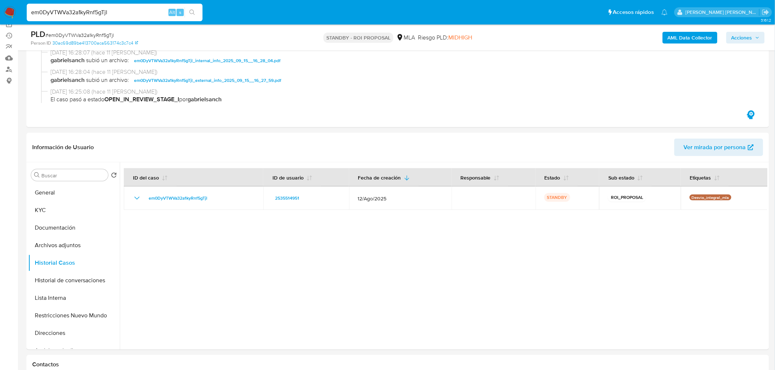
click at [116, 10] on input "em0DyVTWVa32a1kyRnf5gTjl" at bounding box center [115, 13] width 176 height 10
paste input "cT7TOTHVVOznmDUJ0kJOkWFH"
type input "cT7TOTHVVOznmDUJ0kJOkWFH"
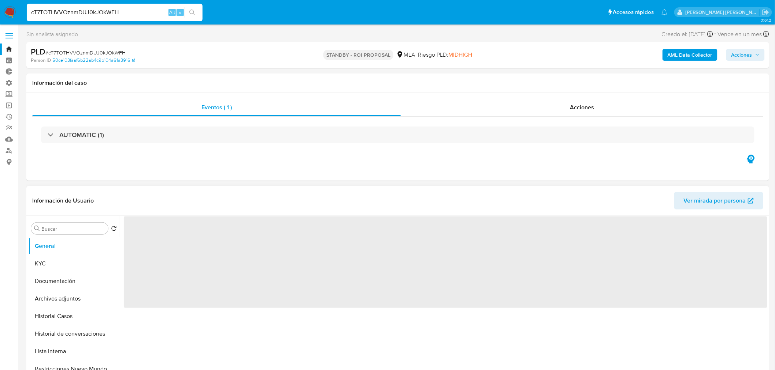
select select "10"
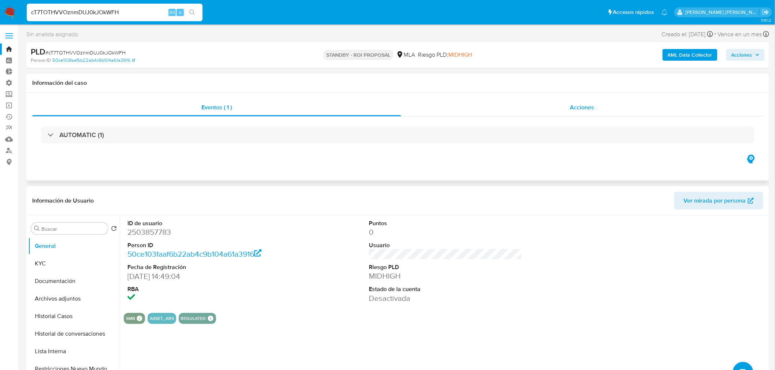
click at [589, 108] on span "Acciones" at bounding box center [582, 107] width 24 height 8
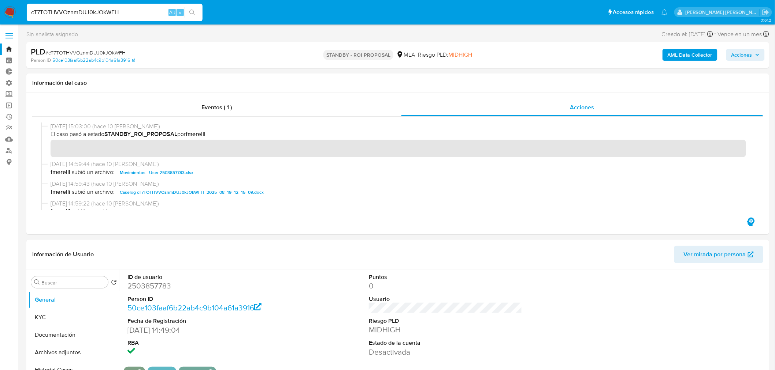
scroll to position [41, 0]
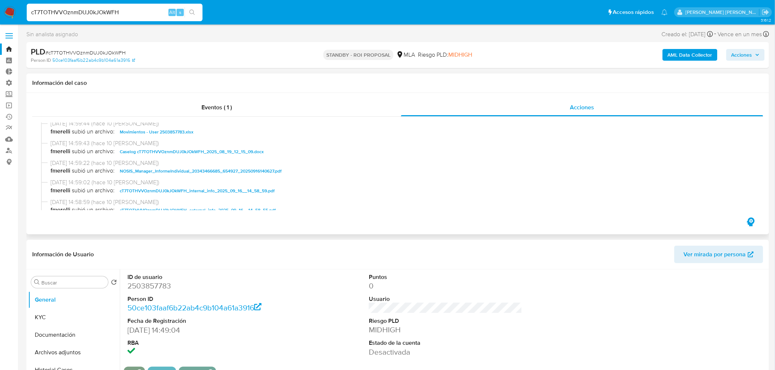
drag, startPoint x: 224, startPoint y: 155, endPoint x: 239, endPoint y: 156, distance: 15.0
click at [224, 155] on span "Caselog cT7TOTHVVOznmDUJ0kJOkWFH_2025_08_19_12_15_09.docx" at bounding box center [192, 152] width 144 height 9
click at [75, 364] on button "Historial Casos" at bounding box center [71, 371] width 86 height 18
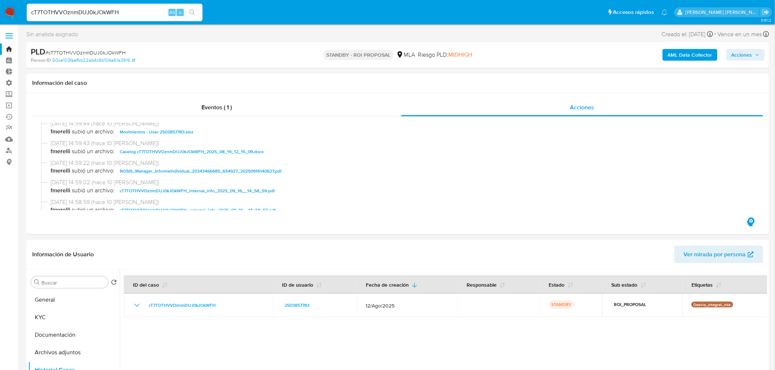
click at [118, 11] on input "cT7TOTHVVOznmDUJ0kJOkWFH" at bounding box center [115, 13] width 176 height 10
paste input "sO2MfNrxTz5DIEhYG8ayckew"
type input "sO2MfNrxTz5DIEhYG8ayckew"
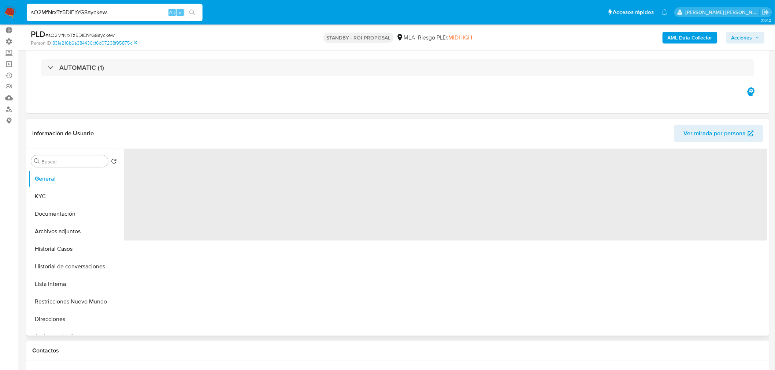
scroll to position [81, 0]
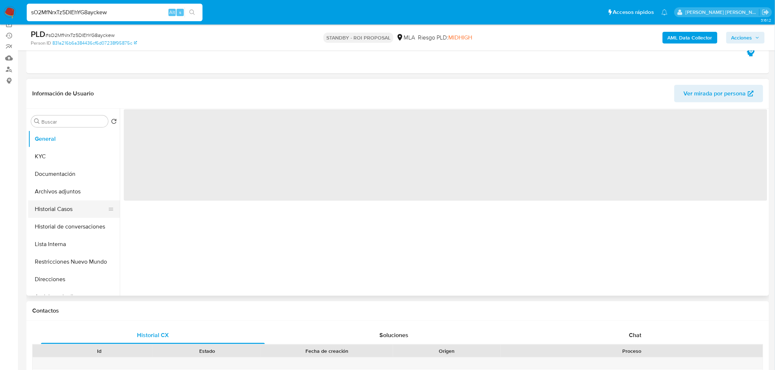
select select "10"
click at [59, 210] on button "Historial Casos" at bounding box center [71, 210] width 86 height 18
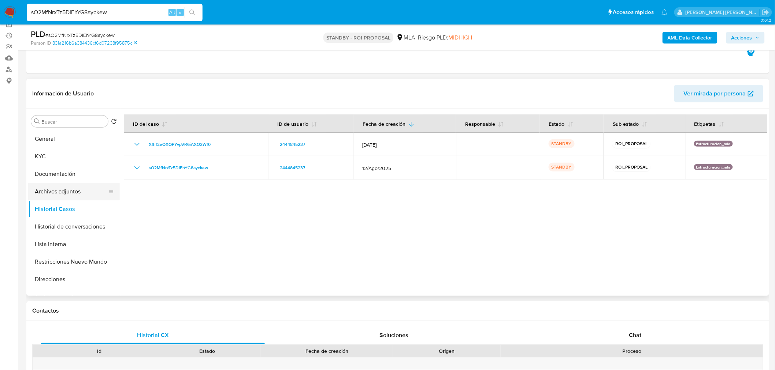
click at [71, 191] on button "Archivos adjuntos" at bounding box center [71, 192] width 86 height 18
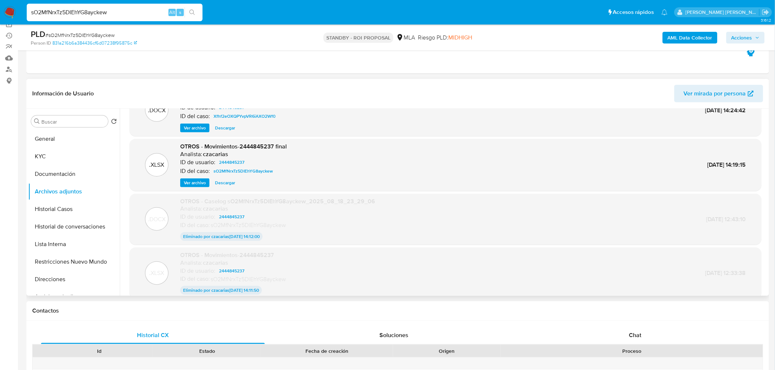
scroll to position [60, 0]
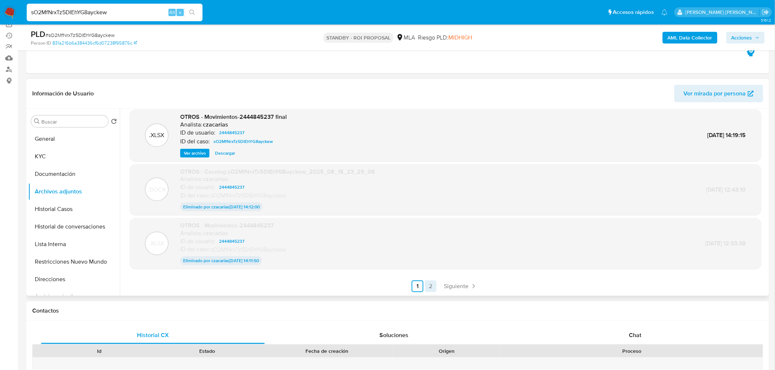
click at [431, 287] on link "2" at bounding box center [431, 287] width 12 height 12
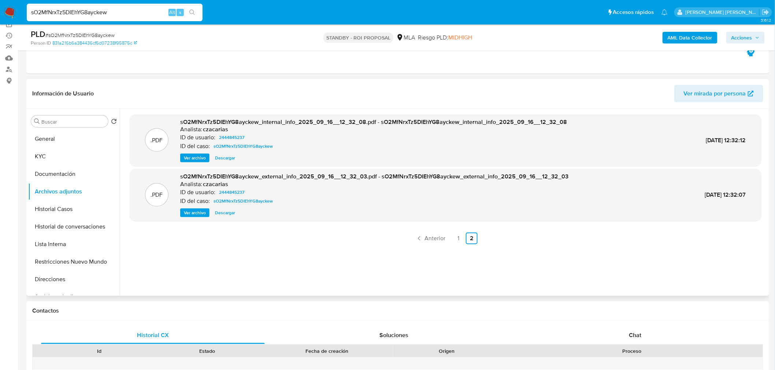
click at [458, 239] on link "1" at bounding box center [458, 239] width 12 height 12
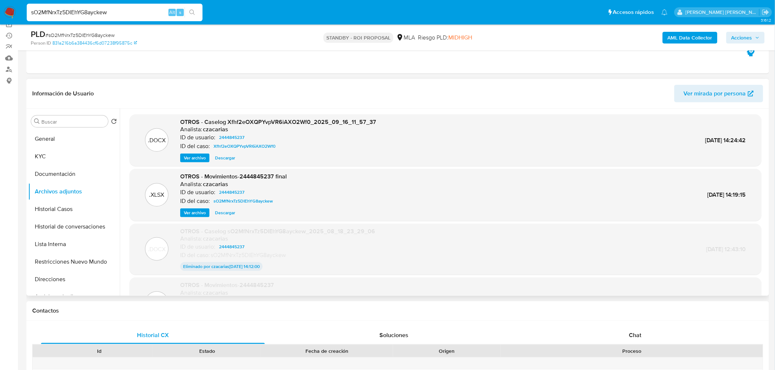
click at [228, 157] on span "Descargar" at bounding box center [225, 157] width 20 height 7
click at [126, 12] on input "sO2MfNrxTz5DIEhYG8ayckew" at bounding box center [115, 13] width 176 height 10
click at [126, 11] on input "sO2MfNrxTz5DIEhYG8ayckew" at bounding box center [115, 13] width 176 height 10
paste input "l6bpSMWYXrEZdqII27u9EuIy"
type input "l6bpSMWYXrEZdqII27u9EuIy"
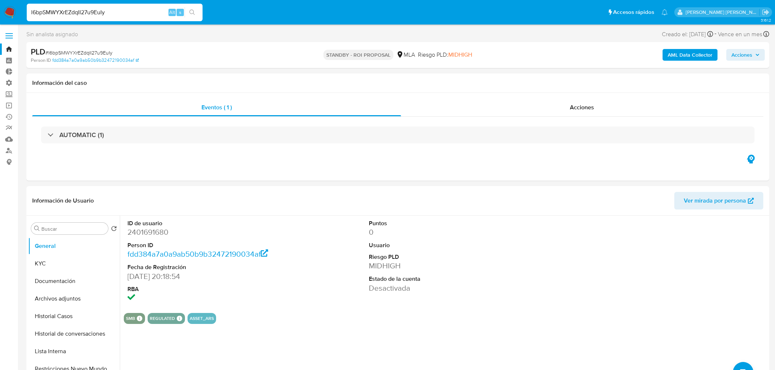
select select "10"
click at [590, 117] on div "AUTOMATIC (1)" at bounding box center [397, 135] width 731 height 37
click at [590, 105] on span "Acciones" at bounding box center [582, 107] width 24 height 8
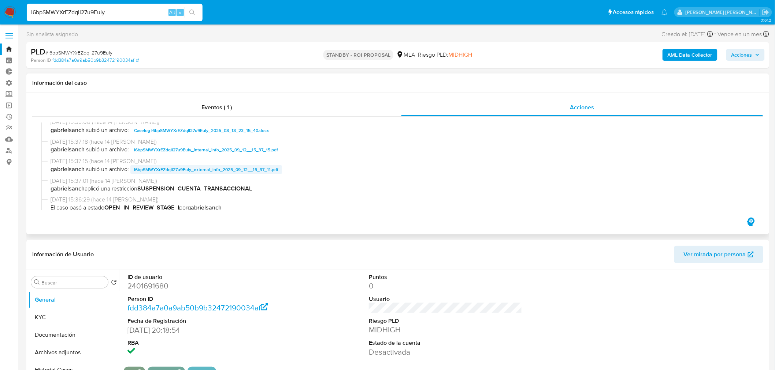
scroll to position [81, 0]
click at [239, 130] on span "Caselog l6bpSMWYXrEZdqII27u9EuIy_2025_08_18_23_15_40.docx" at bounding box center [201, 130] width 135 height 9
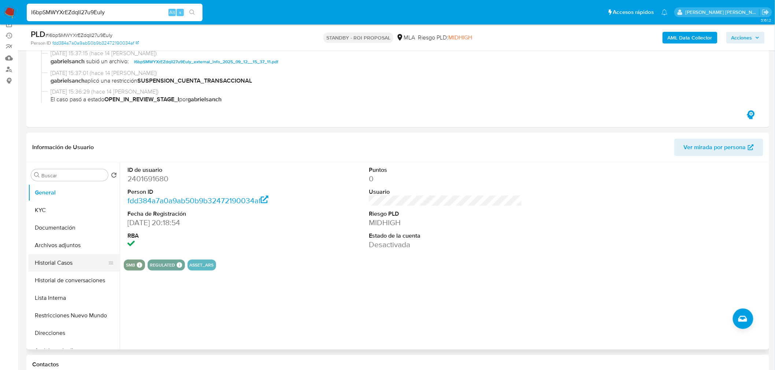
click at [79, 257] on button "Historial Casos" at bounding box center [71, 263] width 86 height 18
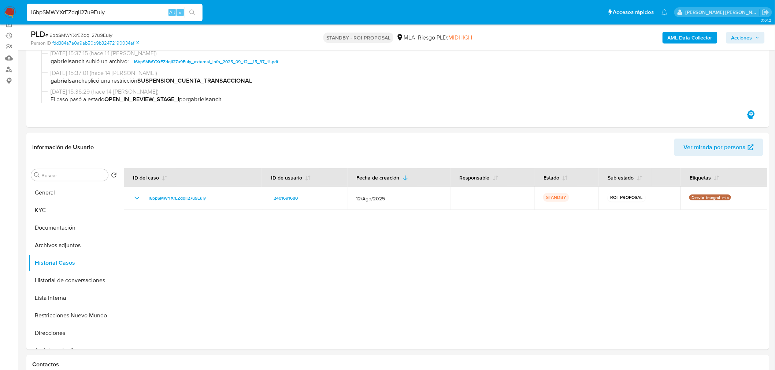
click at [112, 12] on input "l6bpSMWYXrEZdqII27u9EuIy" at bounding box center [115, 13] width 176 height 10
click at [112, 11] on input "l6bpSMWYXrEZdqII27u9EuIy" at bounding box center [115, 13] width 176 height 10
paste input "JflTq0KHdvLpTGK8vS7RBEwN"
type input "JflTq0KHdvLpTGK8vS7RBEwN"
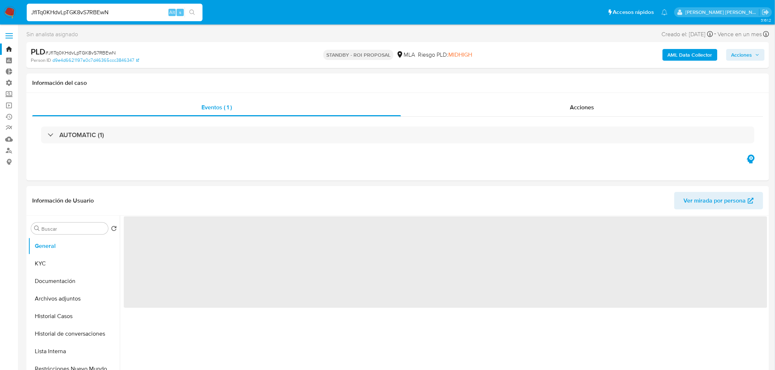
select select "10"
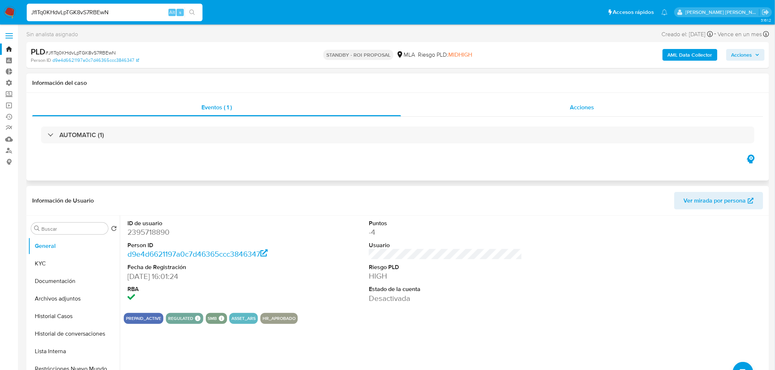
click at [588, 108] on span "Acciones" at bounding box center [582, 107] width 24 height 8
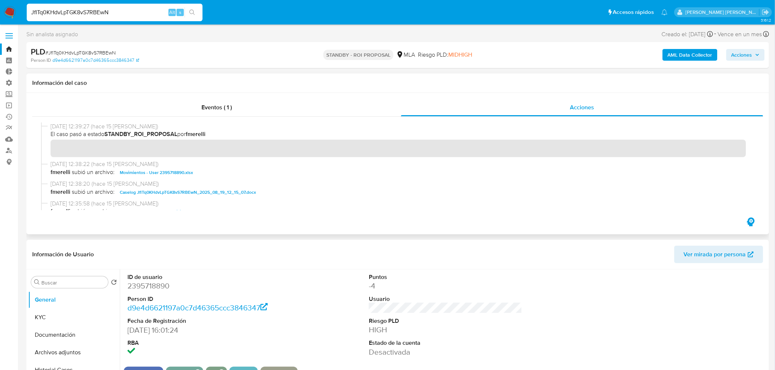
scroll to position [41, 0]
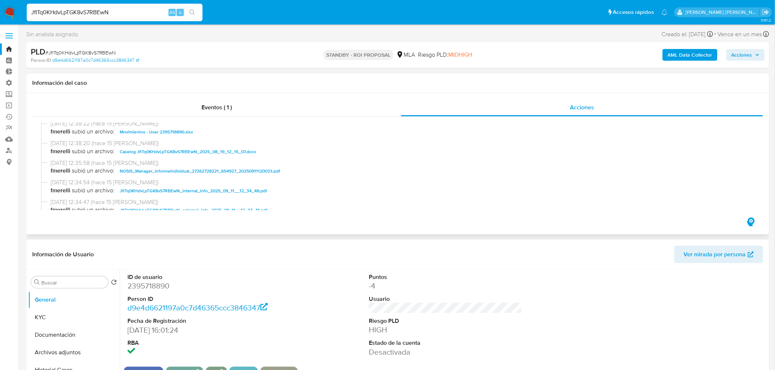
click at [245, 148] on span "Caselog JflTq0KHdvLpTGK8vS7RBEwN_2025_08_19_12_15_07.docx" at bounding box center [188, 152] width 136 height 9
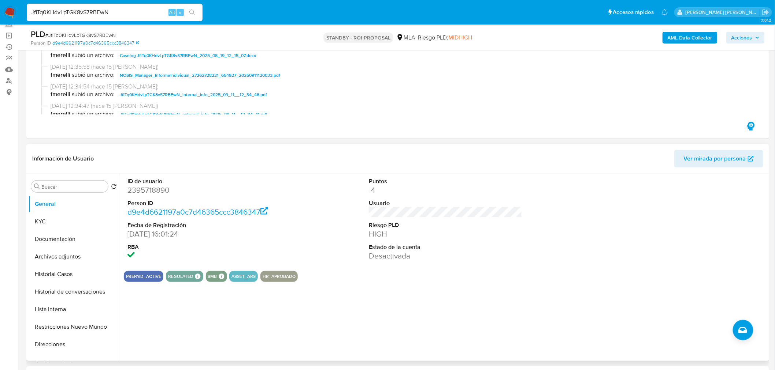
scroll to position [81, 0]
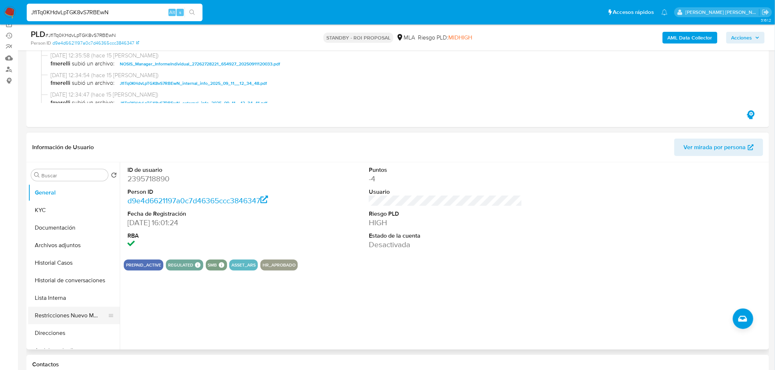
click at [93, 310] on button "Restricciones Nuevo Mundo" at bounding box center [71, 316] width 86 height 18
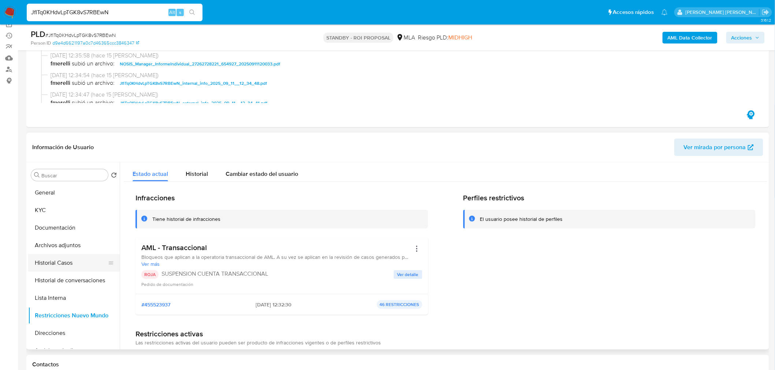
click at [77, 267] on button "Historial Casos" at bounding box center [71, 263] width 86 height 18
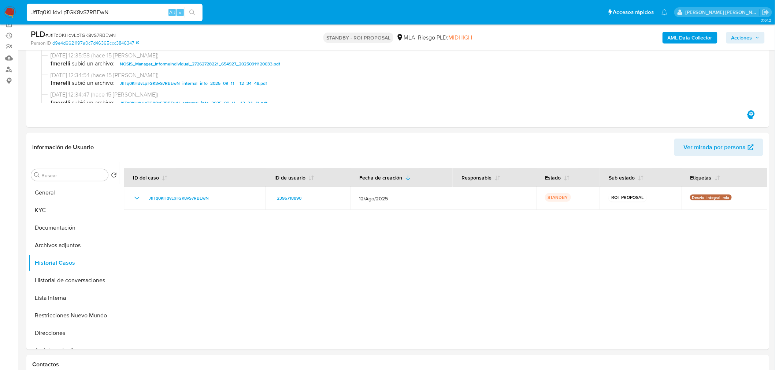
click at [143, 14] on input "JflTq0KHdvLpTGK8vS7RBEwN" at bounding box center [115, 13] width 176 height 10
paste input "BTSe7Yhj3iFKGxM2P1GtATi5"
type input "BTSe7Yhj3iFKGxM2P1GtATi5"
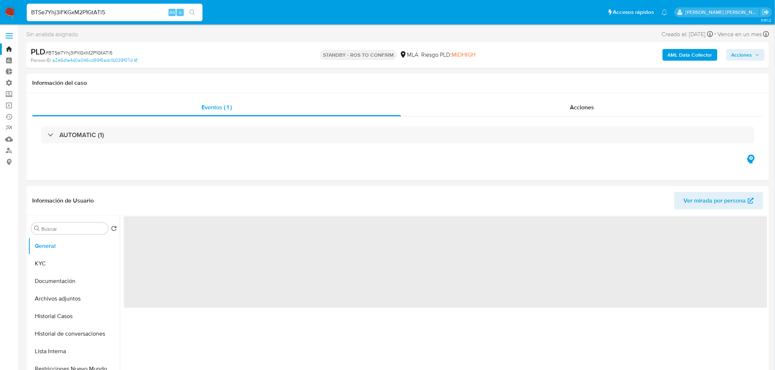
select select "10"
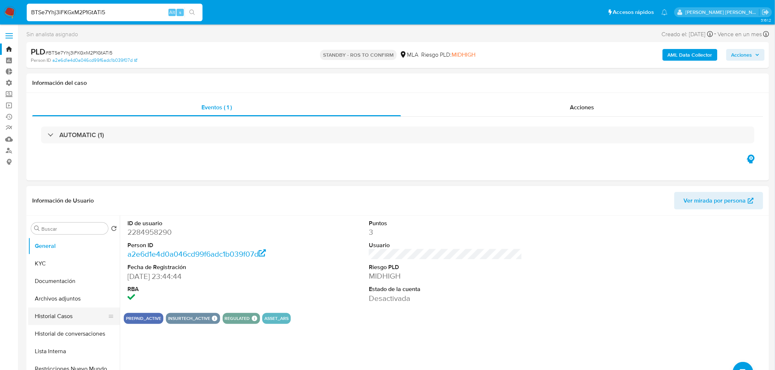
click at [64, 315] on button "Historial Casos" at bounding box center [71, 317] width 86 height 18
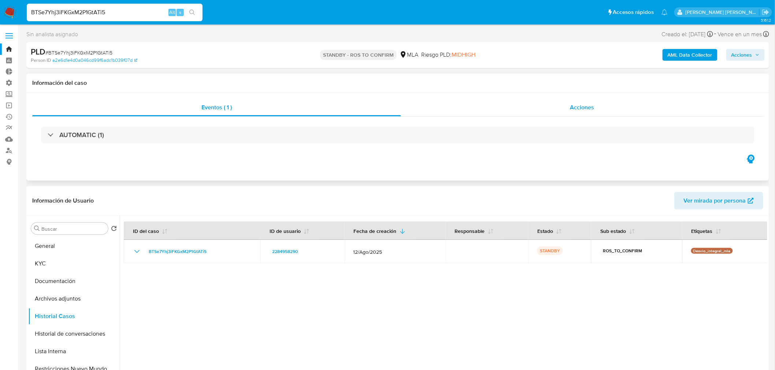
click at [600, 110] on div "Acciones" at bounding box center [582, 108] width 362 height 18
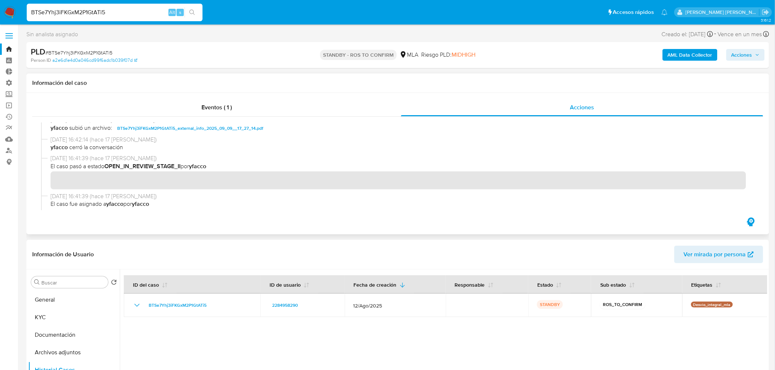
scroll to position [41, 0]
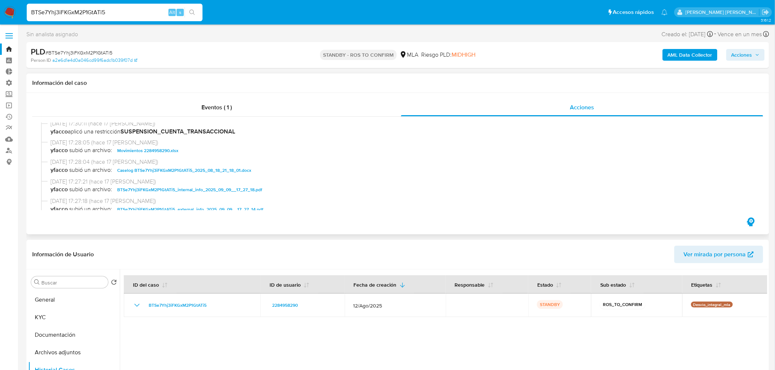
click at [225, 168] on span "Caselog BTSe7Yhj3iFKGxM2P1GtATi5_2025_08_18_21_18_01.docx" at bounding box center [184, 170] width 134 height 9
click at [94, 17] on div "BTSe7Yhj3iFKGxM2P1GtATi5 Alt s" at bounding box center [115, 13] width 176 height 18
click at [94, 12] on input "BTSe7Yhj3iFKGxM2P1GtATi5" at bounding box center [115, 13] width 176 height 10
paste input "dj1a7Dsvgbrnn5P4d5ZJi55r"
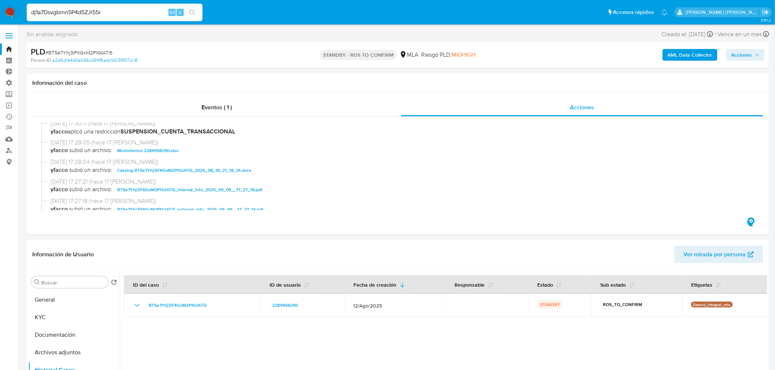
type input "dj1a7Dsvgbrnn5P4d5ZJi55r"
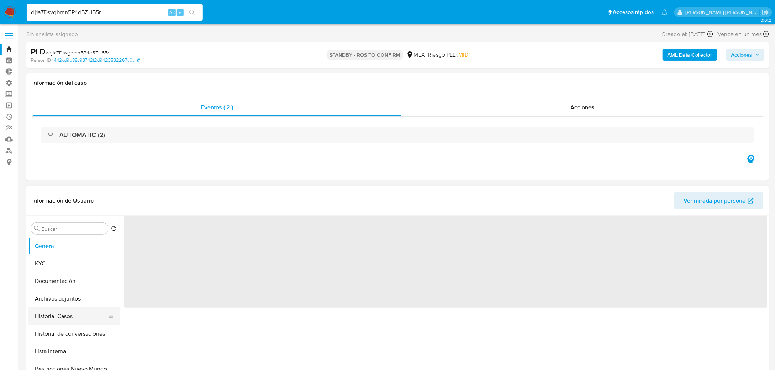
select select "10"
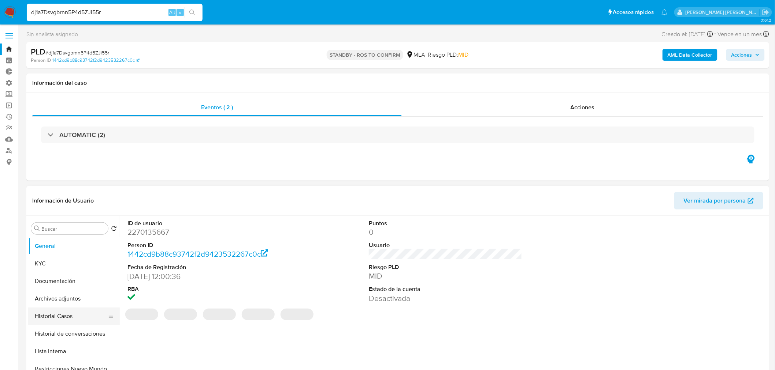
click at [71, 318] on button "Historial Casos" at bounding box center [71, 317] width 86 height 18
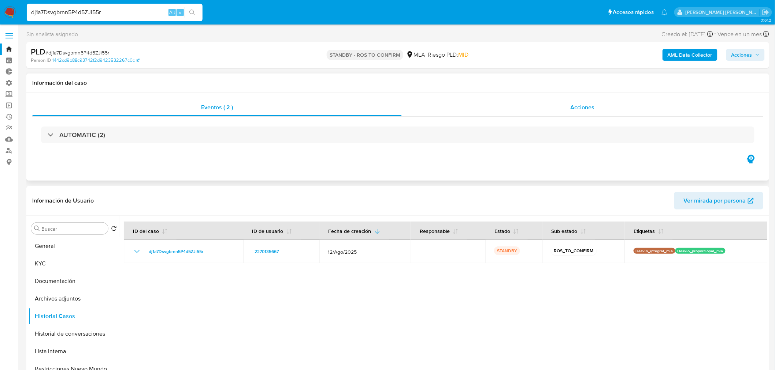
click at [614, 104] on div "Acciones" at bounding box center [583, 108] width 362 height 18
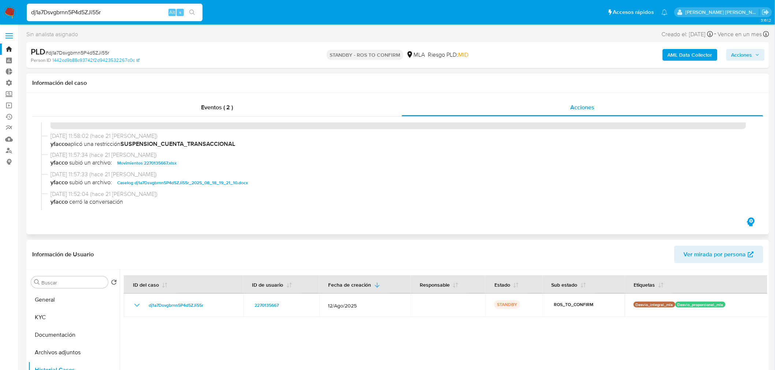
scroll to position [41, 0]
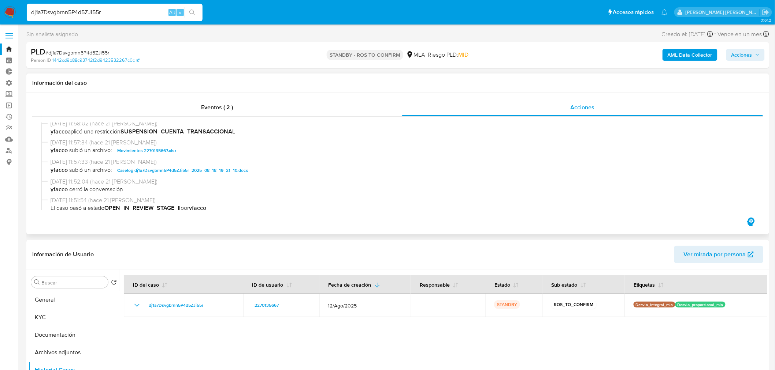
drag, startPoint x: 187, startPoint y: 172, endPoint x: 201, endPoint y: 180, distance: 15.4
click at [187, 172] on span "Caselog dj1a7Dsvgbrnn5P4d5ZJi55r_2025_08_18_19_21_10.docx" at bounding box center [182, 170] width 131 height 9
click at [8, 12] on img at bounding box center [10, 12] width 12 height 12
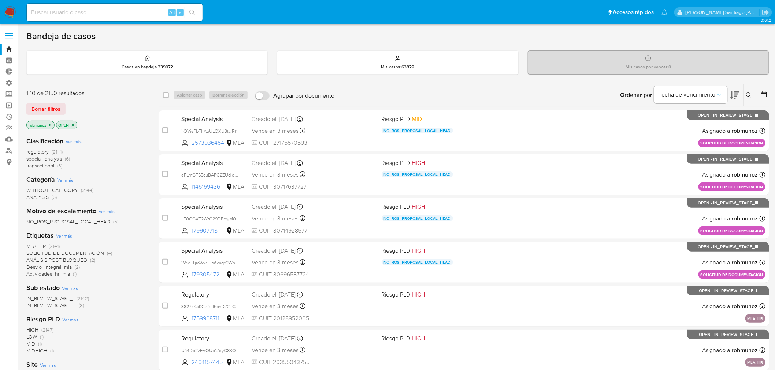
click at [744, 90] on div "Ingrese ID de usuario o caso Buscar Borrar filtros" at bounding box center [749, 95] width 12 height 23
click at [748, 95] on icon at bounding box center [749, 95] width 6 height 6
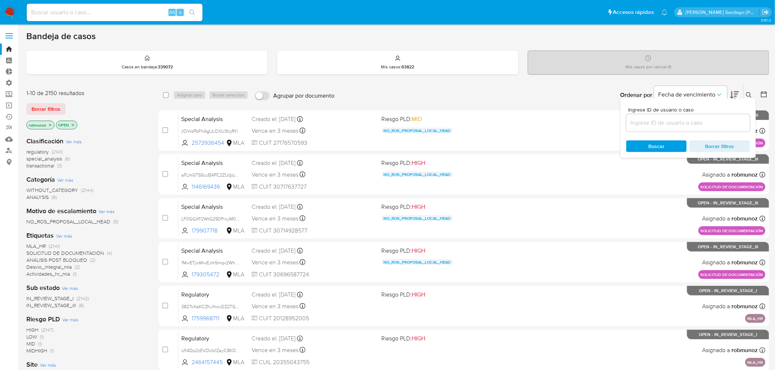
click at [724, 119] on input at bounding box center [688, 123] width 124 height 10
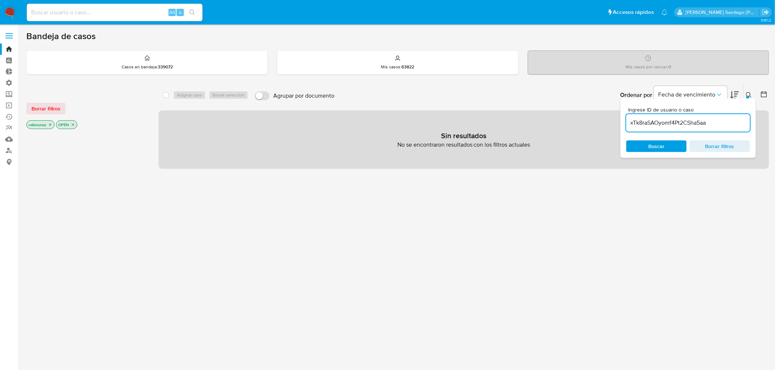
click at [734, 118] on input "xTk8raSAOyomf4Pt2CSha5aa" at bounding box center [688, 123] width 124 height 10
type input "xTk8raSAOyomf4Pt2CSha5aa"
click at [54, 106] on span "Borrar filtros" at bounding box center [45, 109] width 29 height 10
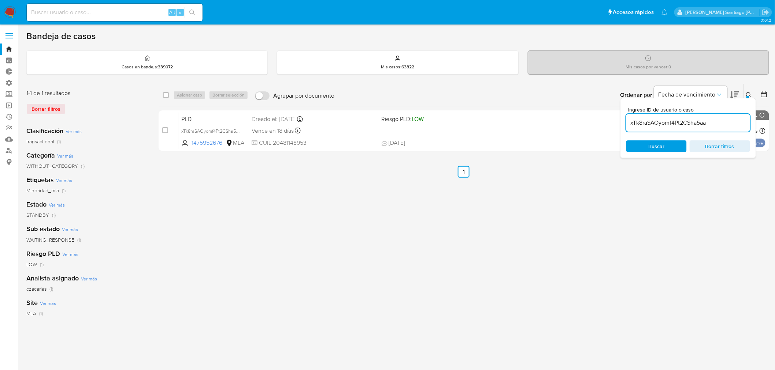
click at [748, 93] on icon at bounding box center [749, 95] width 6 height 6
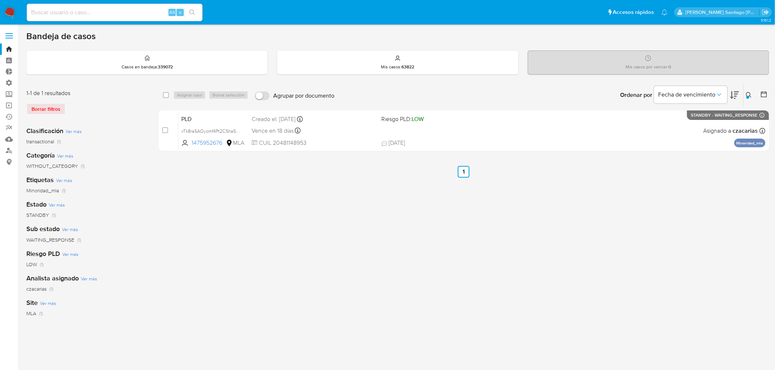
click at [157, 132] on div "1-1 de 1 resultados Borrar filtros Clasificación Ver más transactional (1) Cate…" at bounding box center [397, 243] width 742 height 321
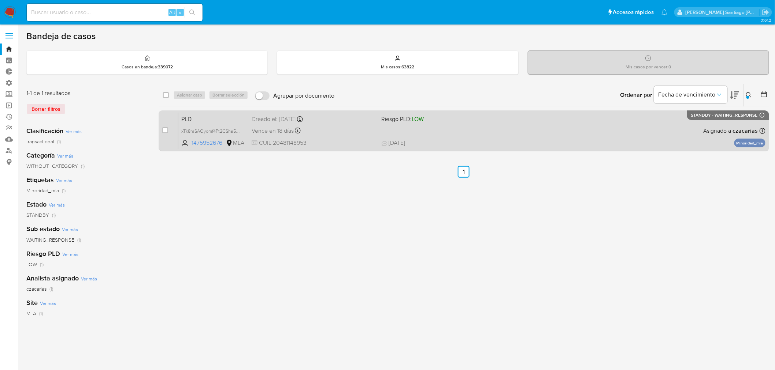
click at [161, 129] on div "case-item-checkbox No es posible asignar el caso PLD xTk8raSAOyomf4Pt2CSha5aa 1…" at bounding box center [464, 131] width 610 height 41
click at [163, 130] on input "checkbox" at bounding box center [165, 130] width 6 height 6
checkbox input "true"
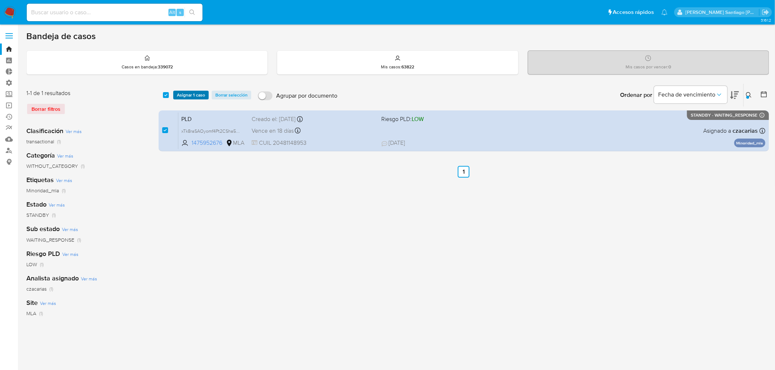
click at [200, 94] on span "Asignar 1 caso" at bounding box center [191, 95] width 28 height 7
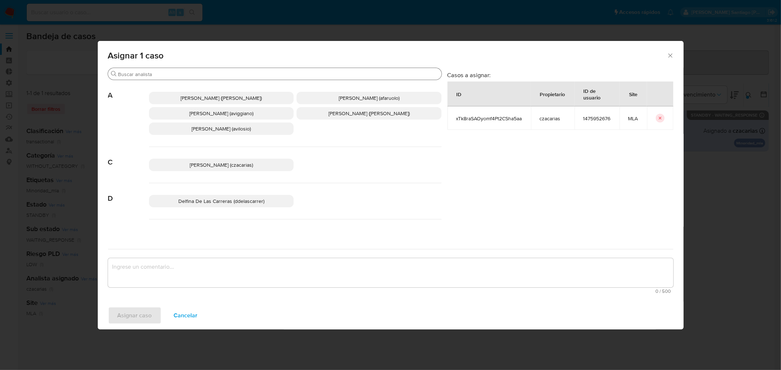
click at [182, 76] on input "Buscar" at bounding box center [278, 74] width 320 height 7
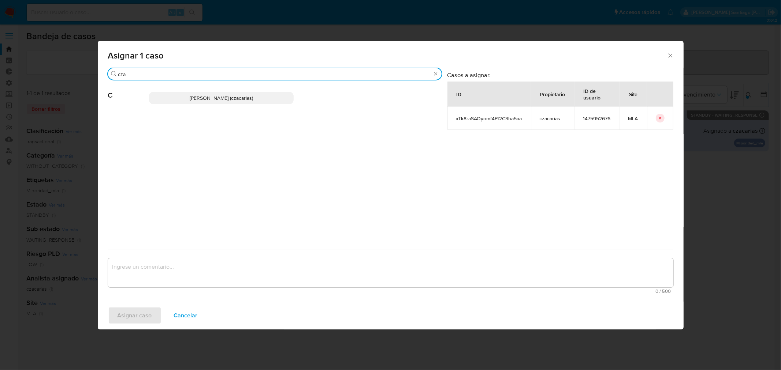
type input "cza"
click at [198, 98] on span "Cecilia Zacarias (czacarias)" at bounding box center [221, 97] width 63 height 7
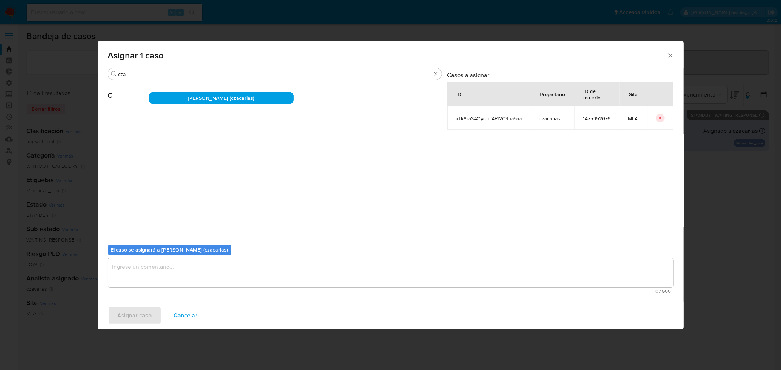
drag, startPoint x: 198, startPoint y: 261, endPoint x: 198, endPoint y: 270, distance: 8.4
click at [198, 262] on textarea "assign-modal" at bounding box center [390, 272] width 565 height 29
drag, startPoint x: 143, startPoint y: 318, endPoint x: 329, endPoint y: 370, distance: 193.2
click at [143, 317] on span "Asignar caso" at bounding box center [135, 316] width 34 height 16
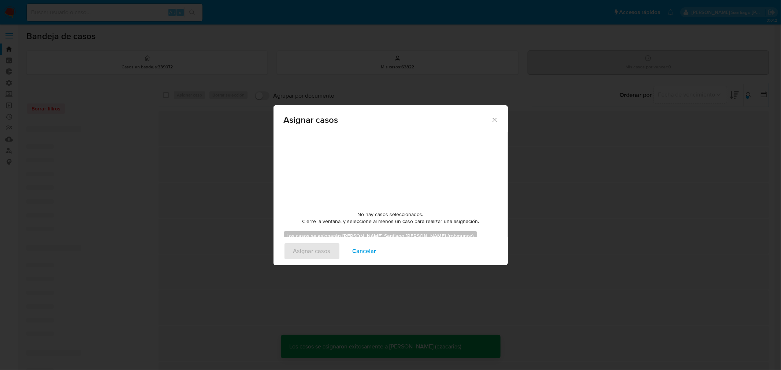
checkbox input "false"
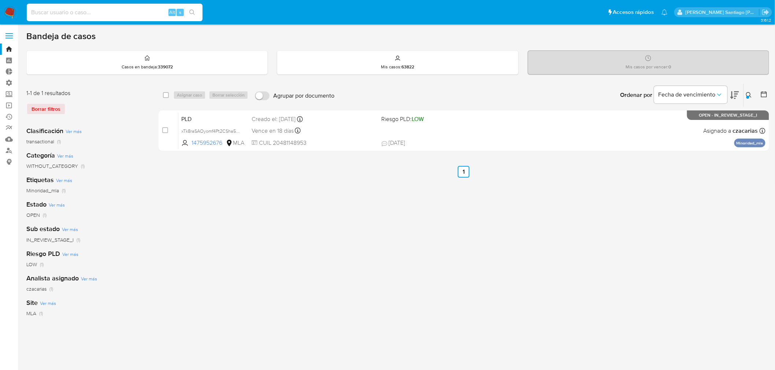
click at [121, 12] on input at bounding box center [115, 13] width 176 height 10
paste input "brflCpHT8CAVBZidAlnKa6Yq"
type input "brflCpHT8CAVBZidAlnKa6Yq"
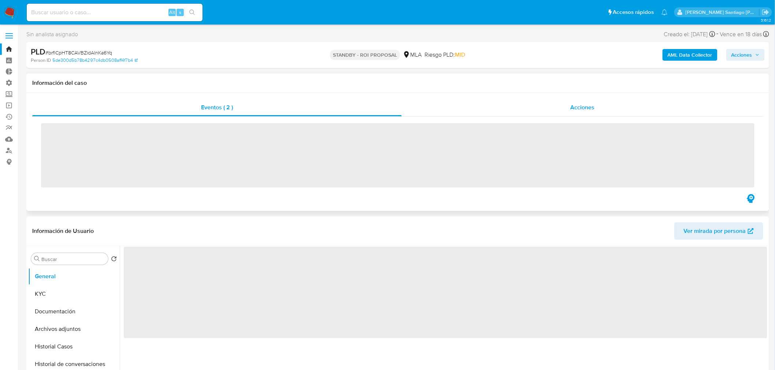
click at [589, 104] on span "Acciones" at bounding box center [582, 107] width 24 height 8
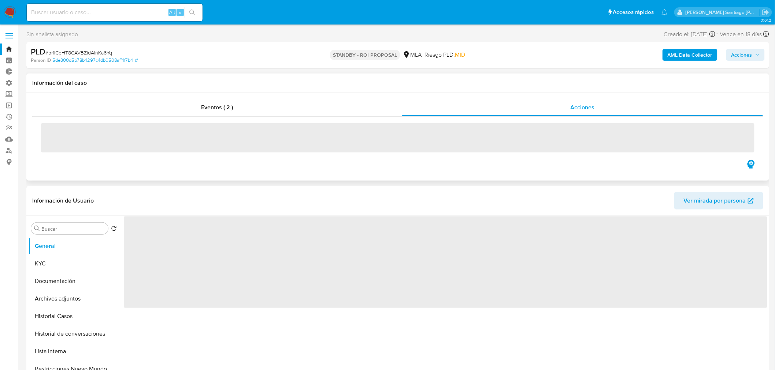
select select "10"
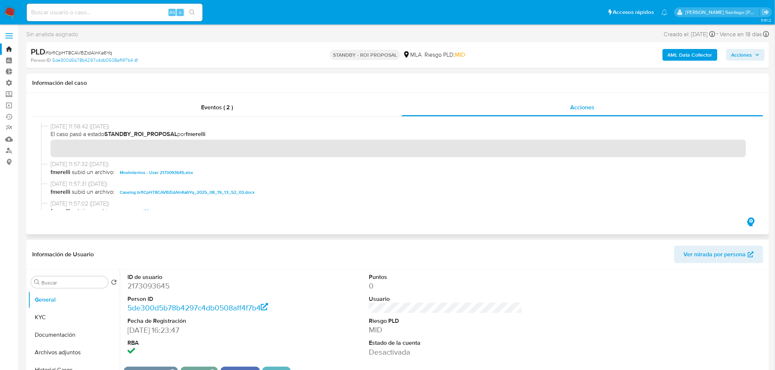
scroll to position [41, 0]
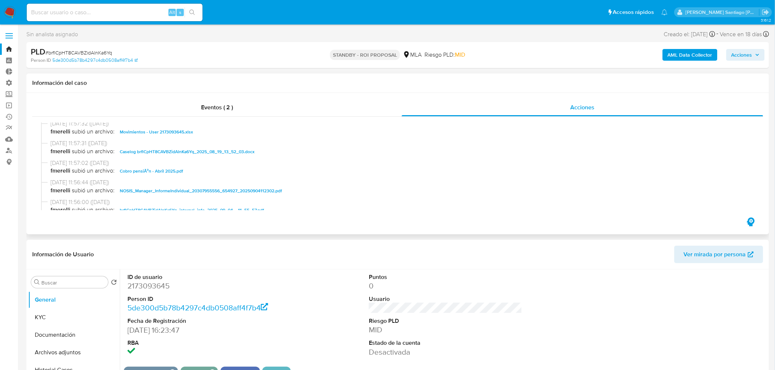
drag, startPoint x: 251, startPoint y: 150, endPoint x: 420, endPoint y: 231, distance: 186.8
click at [251, 150] on span "Caselog brflCpHT8CAVBZidAlnKa6Yq_2025_08_19_13_52_03.docx" at bounding box center [187, 152] width 135 height 9
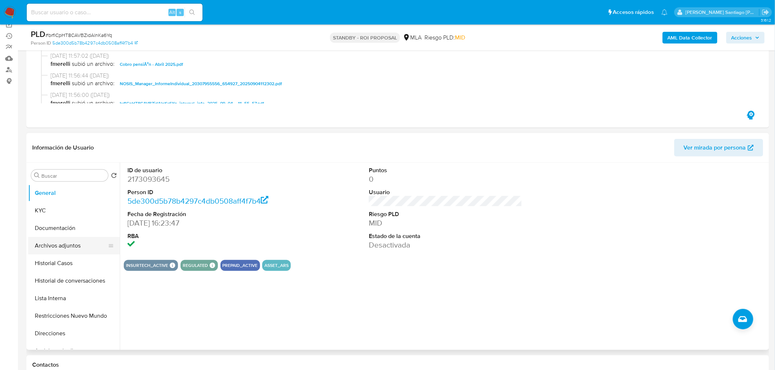
scroll to position [81, 0]
click at [56, 258] on button "Historial Casos" at bounding box center [71, 263] width 86 height 18
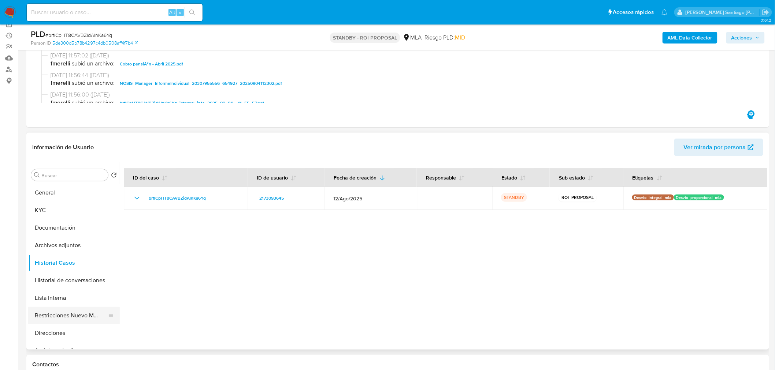
click at [75, 314] on button "Restricciones Nuevo Mundo" at bounding box center [71, 316] width 86 height 18
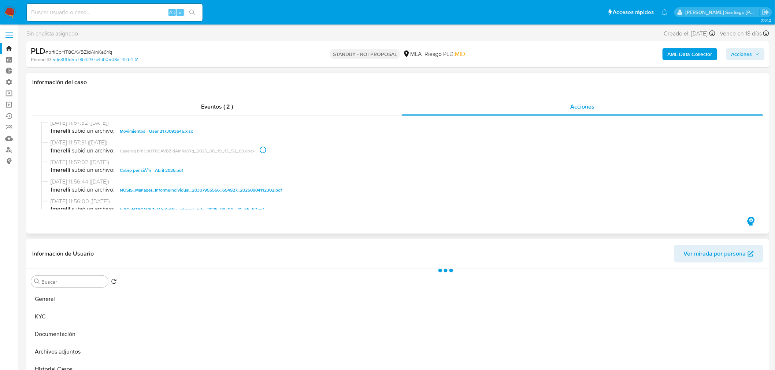
scroll to position [0, 0]
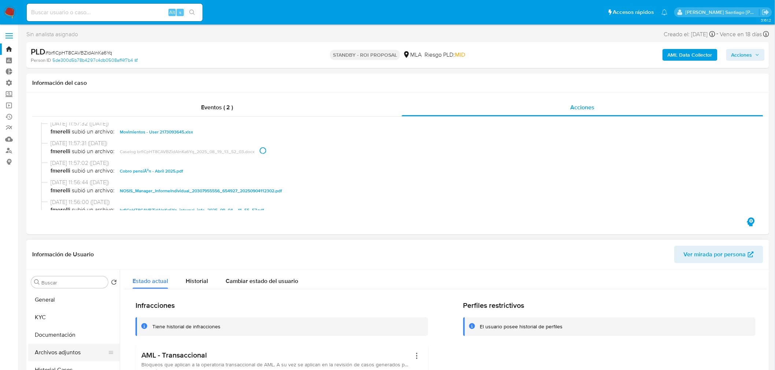
click at [86, 346] on button "Archivos adjuntos" at bounding box center [71, 353] width 86 height 18
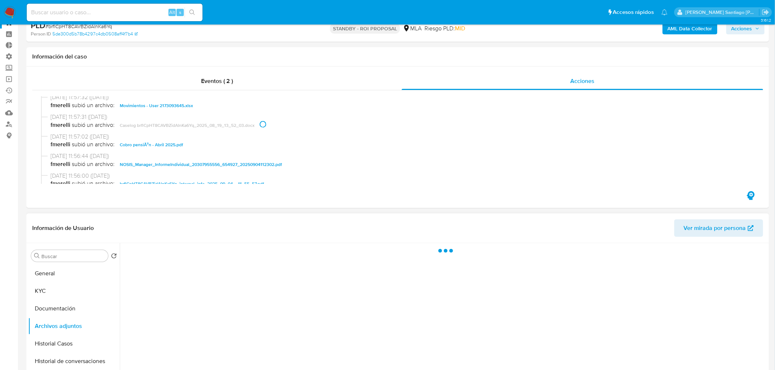
scroll to position [41, 0]
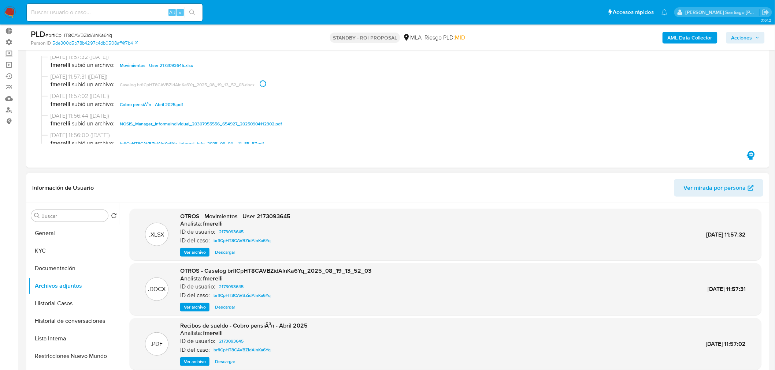
click at [233, 308] on span "Descargar" at bounding box center [225, 307] width 20 height 7
click at [94, 9] on input at bounding box center [115, 13] width 176 height 10
paste input "teh0eVCrvr9m10x5WQOBq5RI"
type input "teh0eVCrvr9m10x5WQOBq5RI"
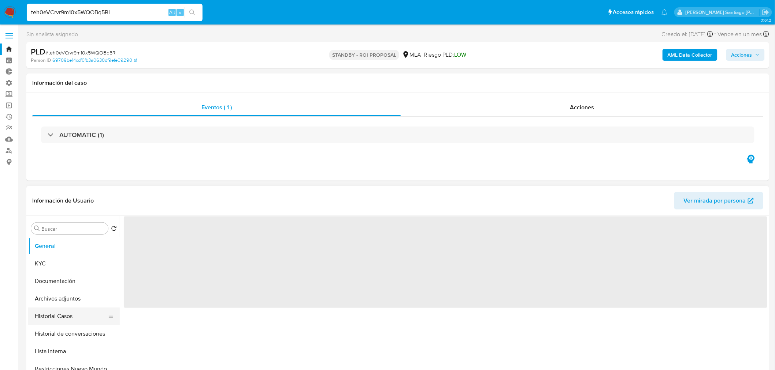
select select "10"
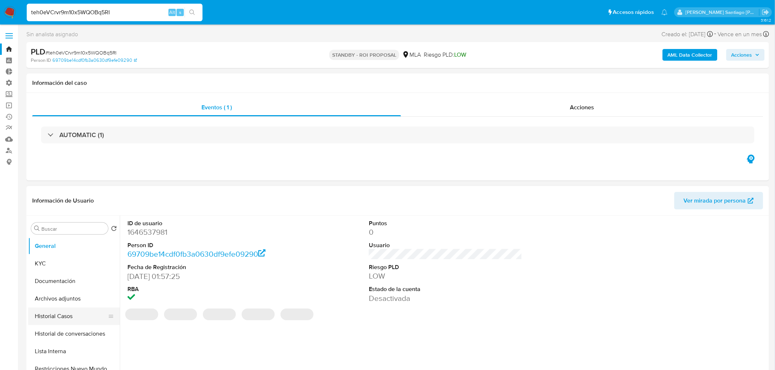
click at [61, 319] on button "Historial Casos" at bounding box center [71, 317] width 86 height 18
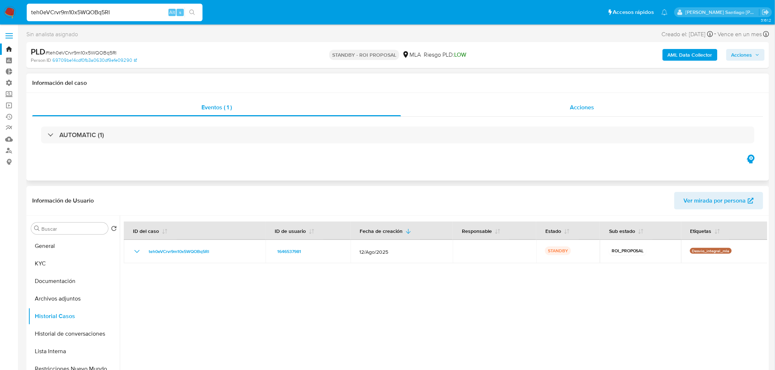
click at [638, 113] on div "Acciones" at bounding box center [582, 108] width 362 height 18
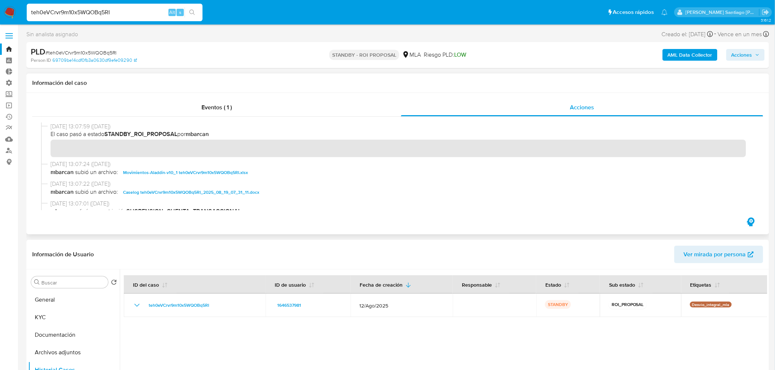
scroll to position [41, 0]
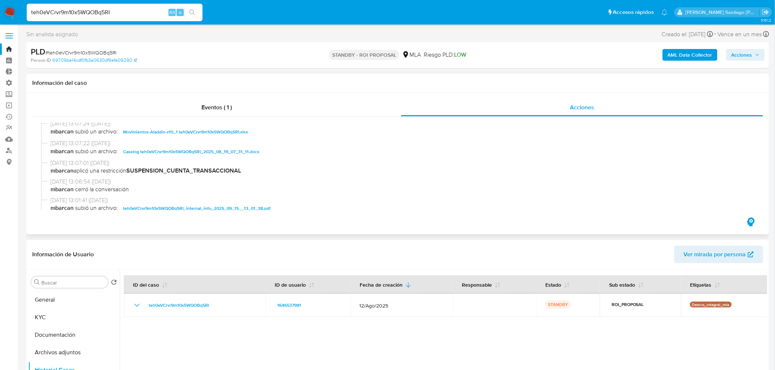
click at [248, 152] on span "Caselog teh0eVCrvr9m10x5WQOBq5RI_2025_08_19_07_31_11.docx" at bounding box center [191, 152] width 136 height 9
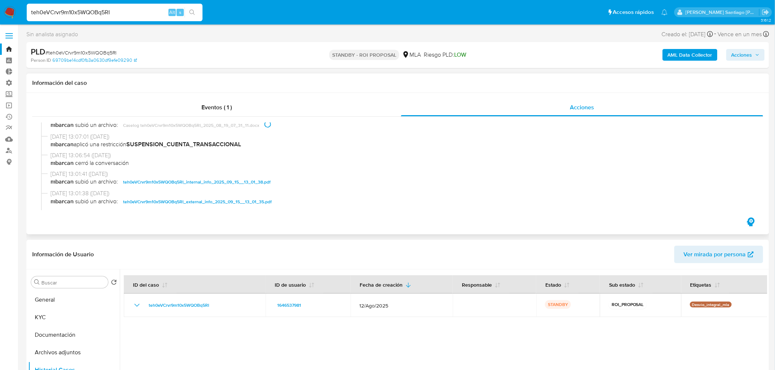
scroll to position [81, 0]
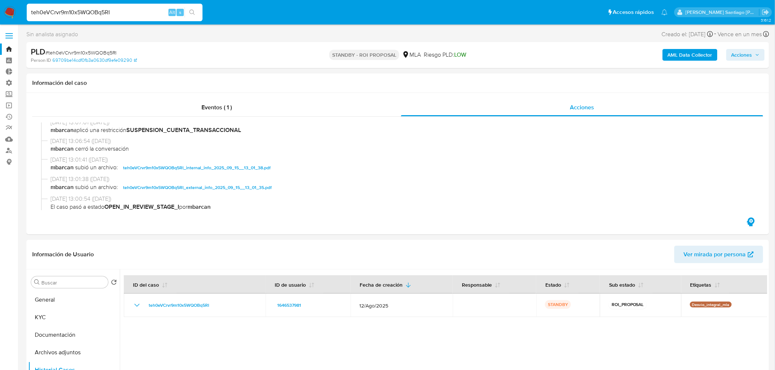
click at [130, 11] on input "teh0eVCrvr9m10x5WQOBq5RI" at bounding box center [115, 13] width 176 height 10
click at [130, 10] on input "teh0eVCrvr9m10x5WQOBq5RI" at bounding box center [115, 13] width 176 height 10
paste input "n3vs8nW4eql19Q9jF349J2YZ"
type input "n3vs8nW4eql19Q9jF349J2YZ"
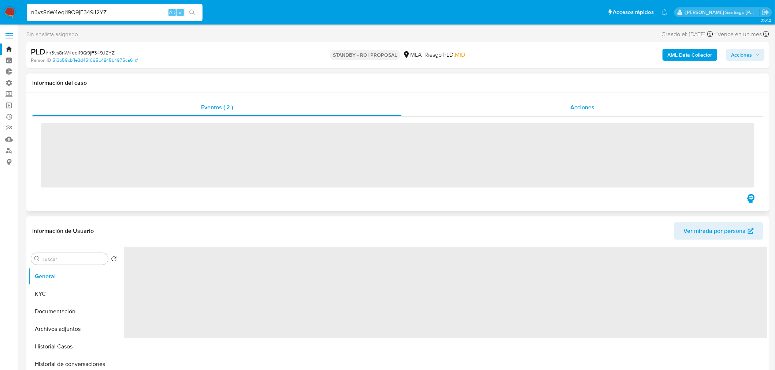
click at [594, 112] on div "Acciones" at bounding box center [583, 108] width 362 height 18
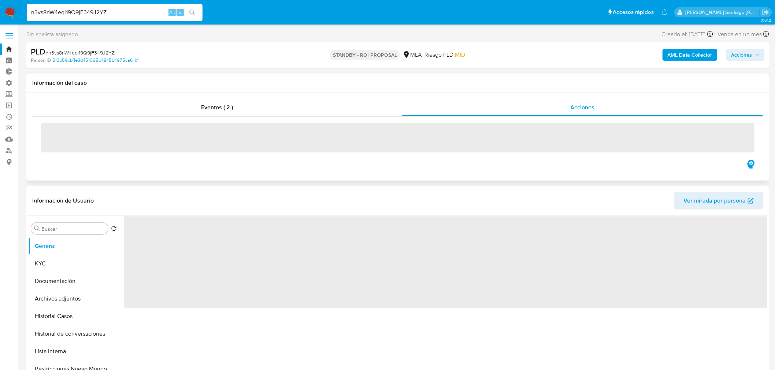
select select "10"
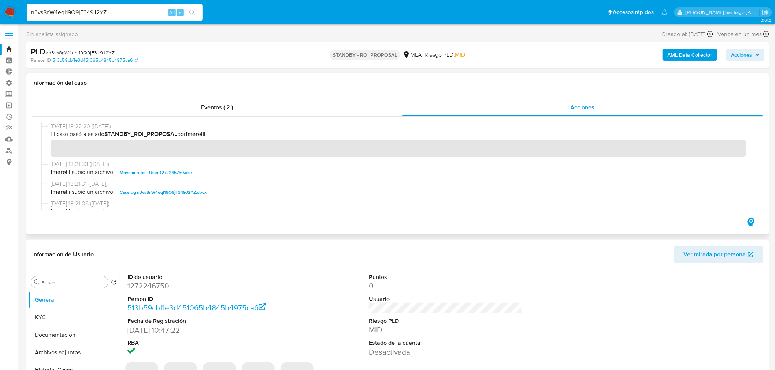
scroll to position [41, 0]
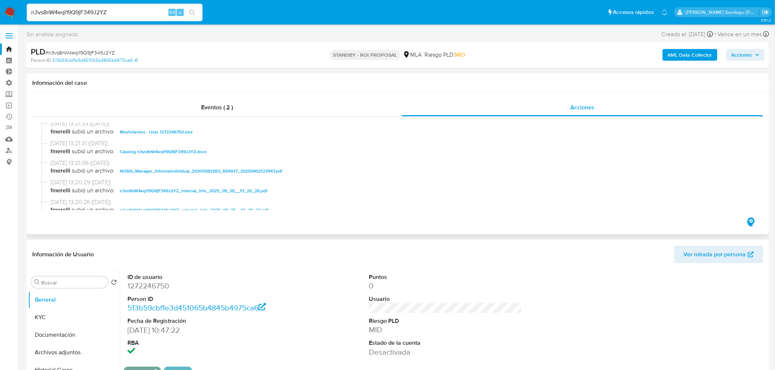
click at [177, 150] on span "Caselog n3vs8nW4eql19Q9jF349J2YZ.docx" at bounding box center [163, 152] width 87 height 9
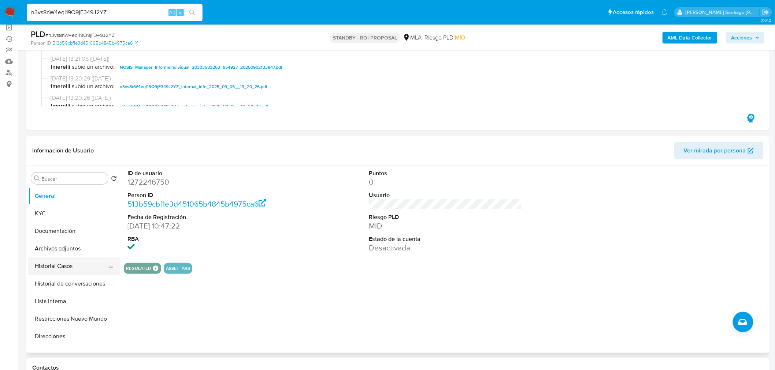
scroll to position [81, 0]
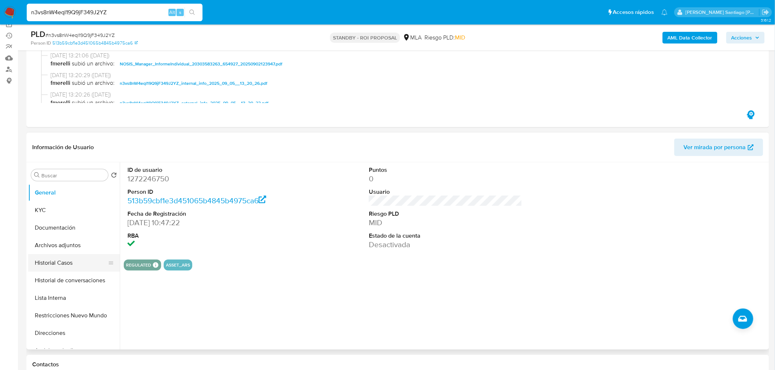
click at [74, 263] on button "Historial Casos" at bounding box center [71, 263] width 86 height 18
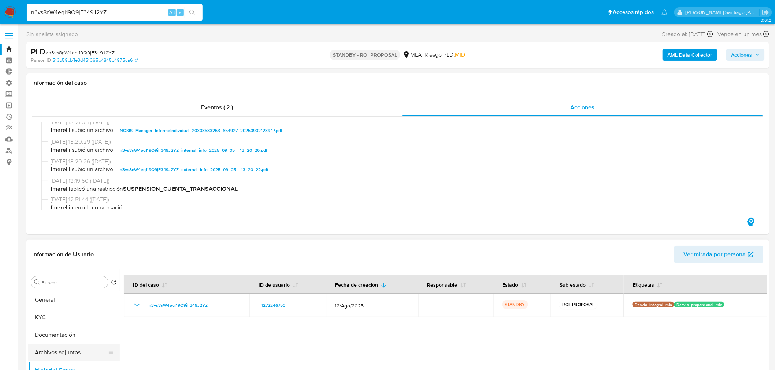
click at [50, 351] on button "Archivos adjuntos" at bounding box center [71, 353] width 86 height 18
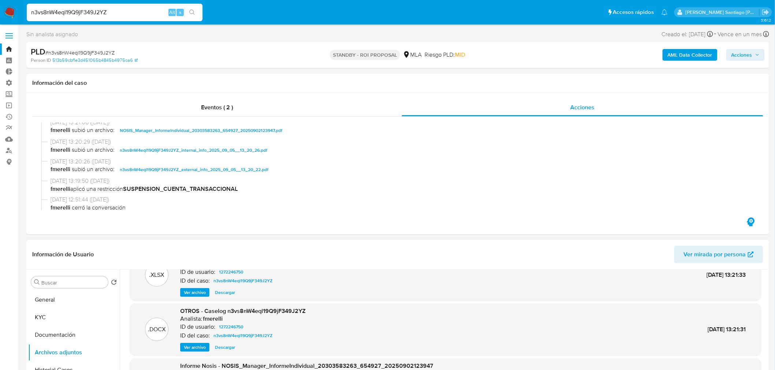
scroll to position [41, 0]
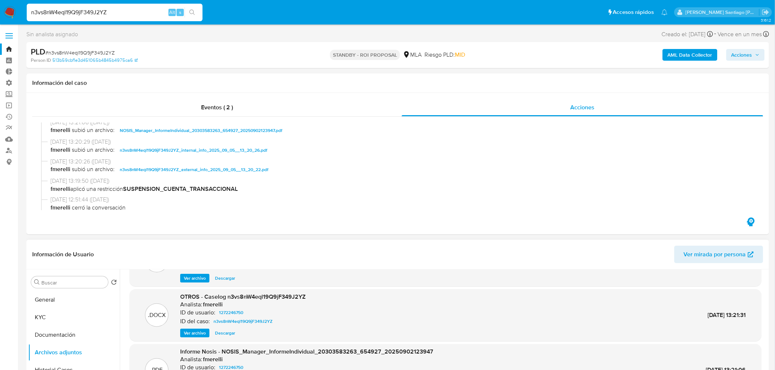
click at [231, 337] on span "Descargar" at bounding box center [225, 333] width 20 height 7
click at [103, 12] on input "n3vs8nW4eql19Q9jF349J2YZ" at bounding box center [115, 13] width 176 height 10
paste input "Pchpjmv3ldhUdpUhAUwiSHaM"
type input "Pchpjmv3ldhUdpUhAUwiSHaM"
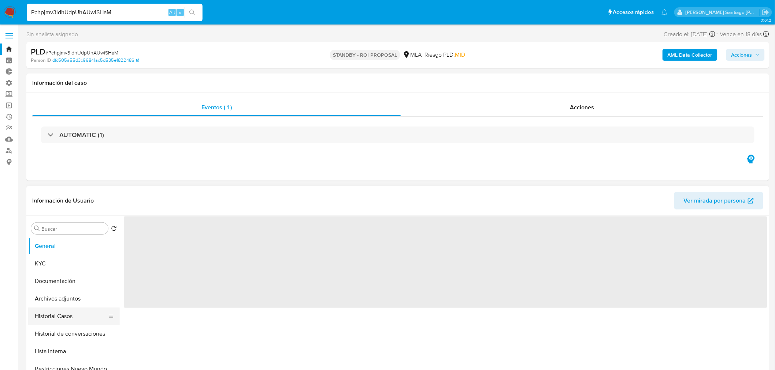
select select "10"
click at [58, 314] on button "Historial Casos" at bounding box center [71, 317] width 86 height 18
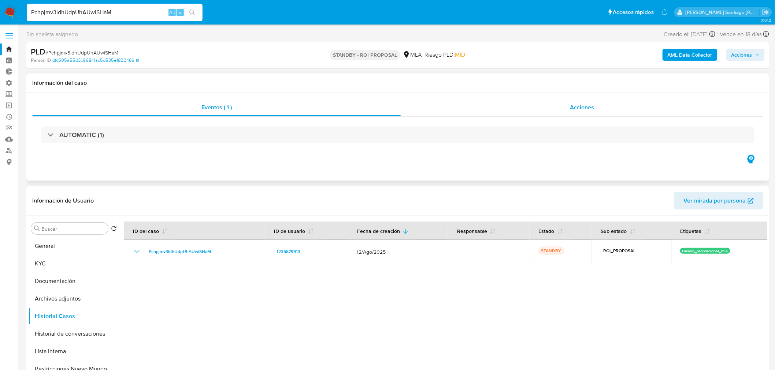
click at [607, 108] on div "Acciones" at bounding box center [582, 108] width 362 height 18
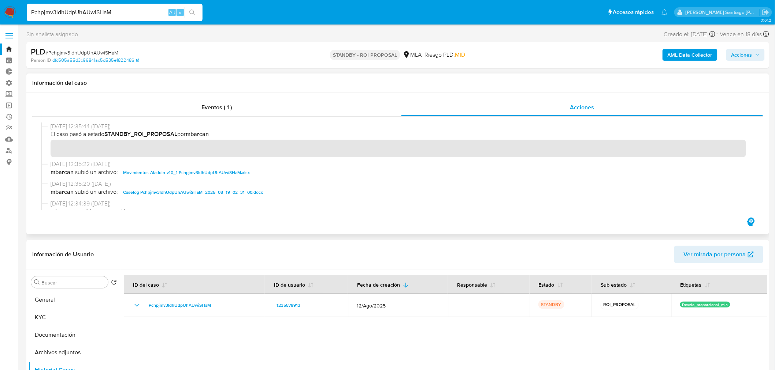
click at [235, 195] on span "Caselog Pchpjmv3ldhUdpUhAUwiSHaM_2025_08_19_02_31_00.docx" at bounding box center [193, 192] width 140 height 9
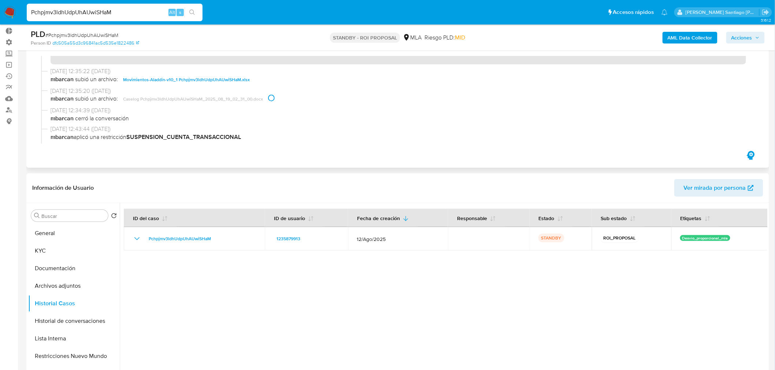
scroll to position [41, 0]
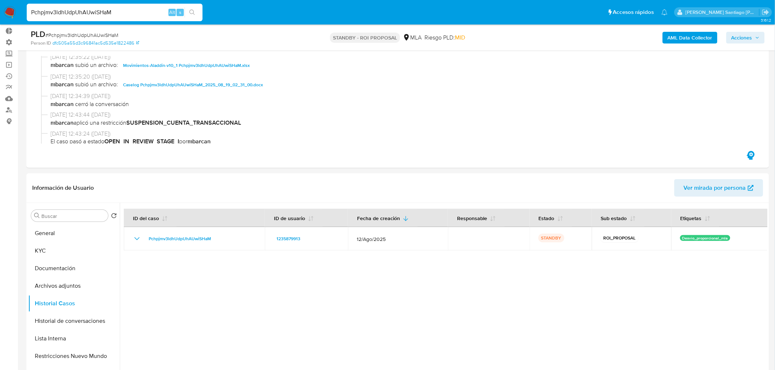
click at [87, 11] on input "Pchpjmv3ldhUdpUhAUwiSHaM" at bounding box center [115, 13] width 176 height 10
paste input "4vI4mgdaDtVv8qaHo2IJatv3"
type input "4vI4mgdaDtVv8qaHo2IJatv3"
click at [194, 11] on icon "search-icon" at bounding box center [192, 13] width 6 height 6
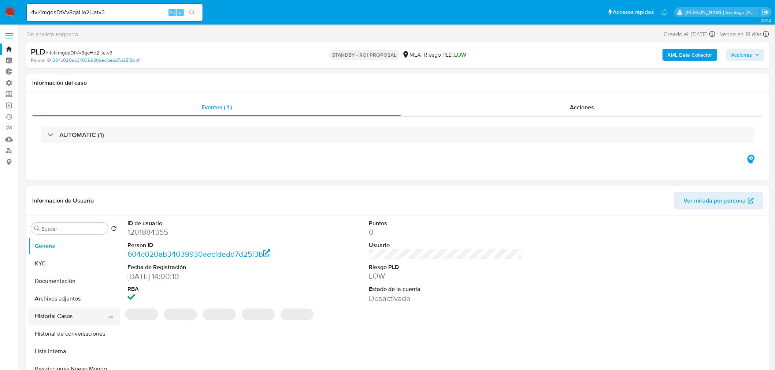
click at [63, 323] on button "Historial Casos" at bounding box center [71, 317] width 86 height 18
select select "10"
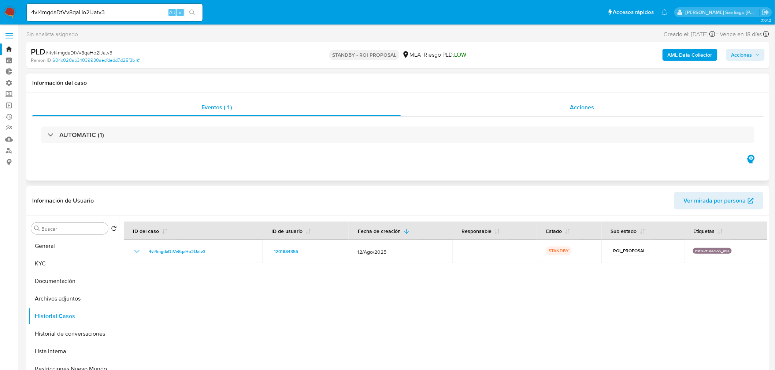
click at [580, 104] on span "Acciones" at bounding box center [582, 107] width 24 height 8
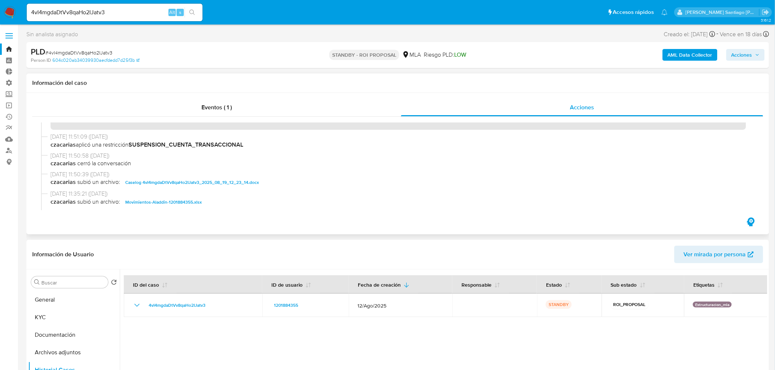
scroll to position [41, 0]
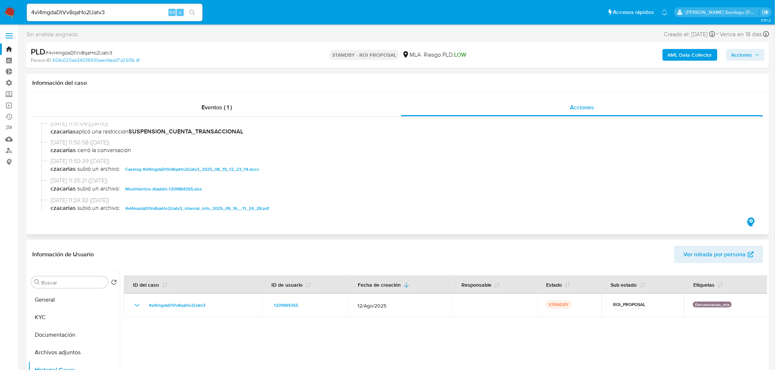
click at [209, 166] on span "Caselog 4vI4mgdaDtVv8qaHo2IJatv3_2025_08_19_12_23_14.docx" at bounding box center [192, 169] width 134 height 9
click at [108, 8] on input "4vI4mgdaDtVv8qaHo2IJatv3" at bounding box center [115, 13] width 176 height 10
paste input "njNm8LJnKrGhTrMU2gl1LZMN"
type input "njNm8LJnKrGhTrMU2gl1LZMN"
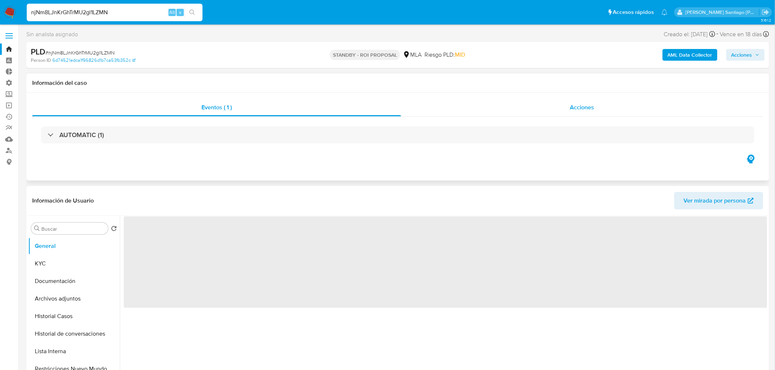
click at [584, 108] on span "Acciones" at bounding box center [582, 107] width 24 height 8
select select "10"
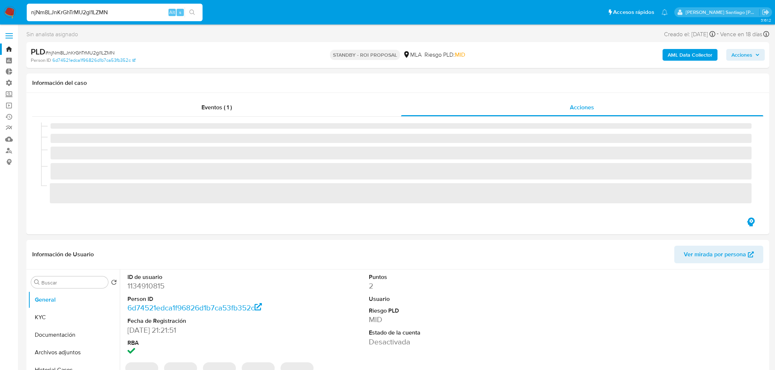
select select "10"
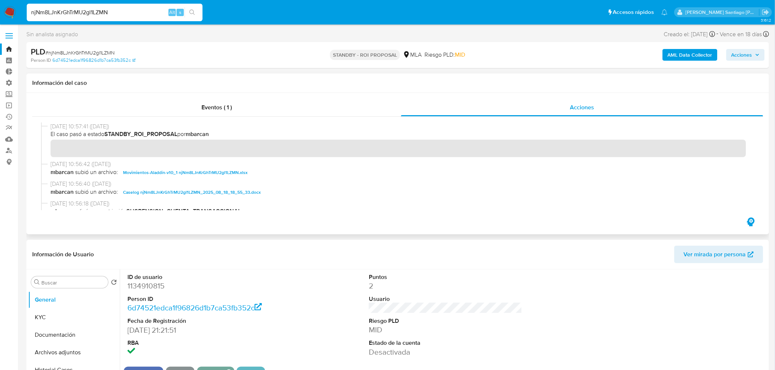
click at [234, 191] on span "Caselog njNm8LJnKrGhTrMU2gl1LZMN_2025_08_18_18_55_33.docx" at bounding box center [192, 192] width 138 height 9
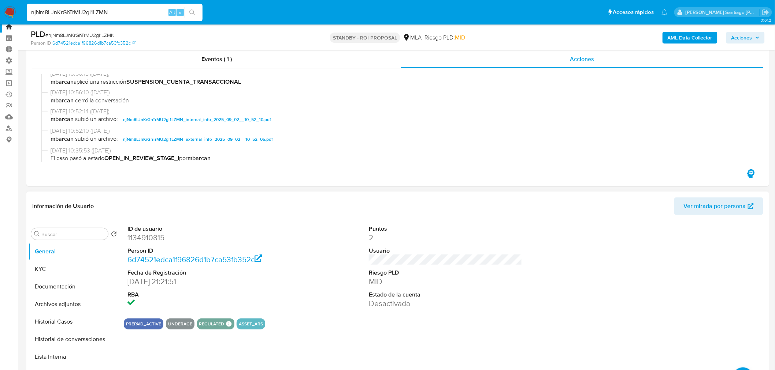
scroll to position [41, 0]
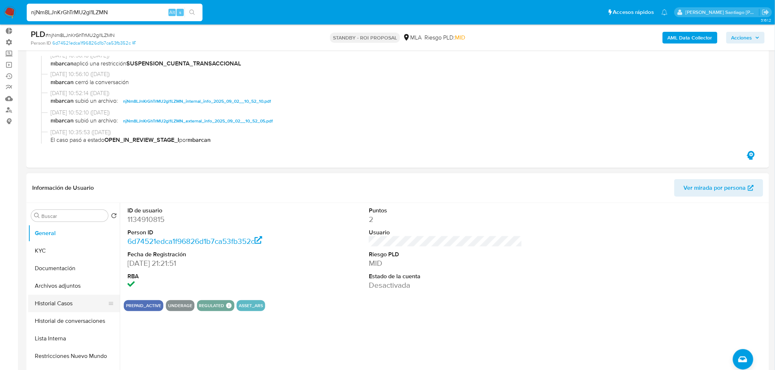
click at [60, 304] on button "Historial Casos" at bounding box center [71, 304] width 86 height 18
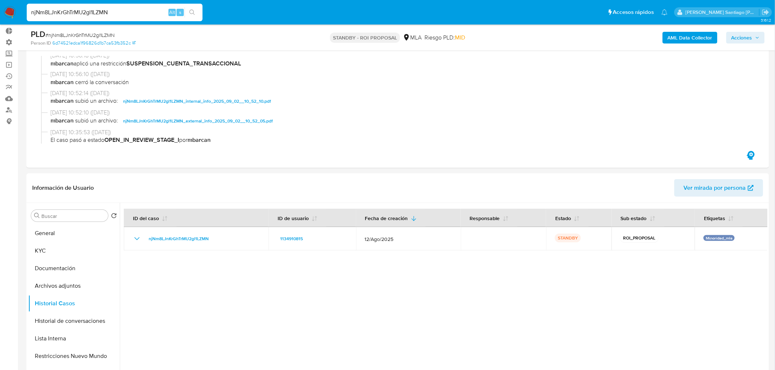
click at [119, 8] on input "njNm8LJnKrGhTrMU2gl1LZMN" at bounding box center [115, 13] width 176 height 10
click at [118, 7] on div "njNm8LJnKrGhTrMU2gl1LZMN Alt s" at bounding box center [115, 13] width 176 height 18
click at [105, 12] on input "njNm8LJnKrGhTrMU2gl1LZMN" at bounding box center [115, 13] width 176 height 10
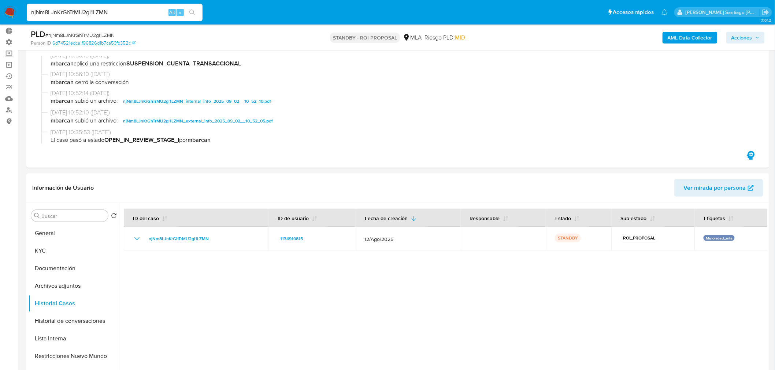
click at [105, 12] on input "njNm8LJnKrGhTrMU2gl1LZMN" at bounding box center [115, 13] width 176 height 10
paste input "f5C8rTv8NUGTEtHDGpUdrfA1"
type input "f5C8rTv8NUGTEtHDGpUdrfA1"
click at [193, 11] on icon "search-icon" at bounding box center [191, 12] width 5 height 5
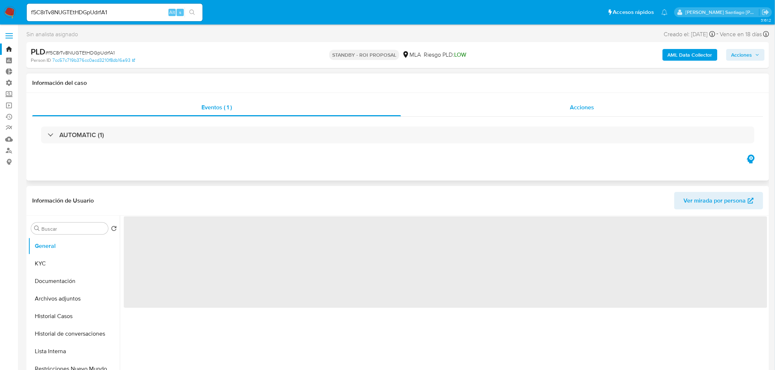
click at [569, 110] on div "Acciones" at bounding box center [582, 108] width 362 height 18
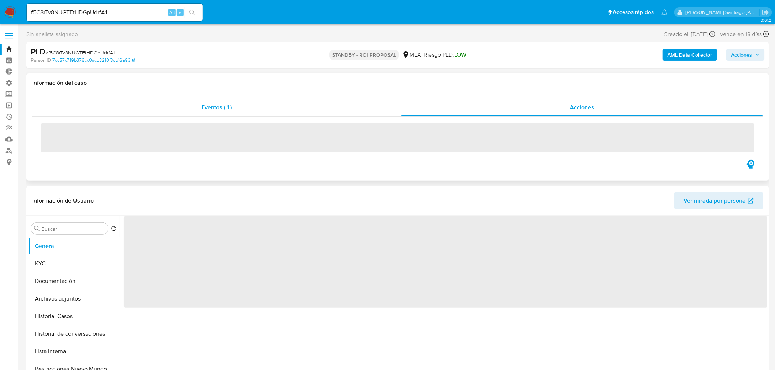
select select "10"
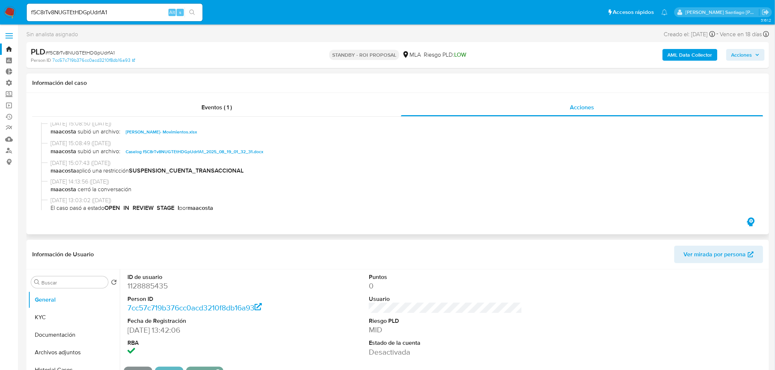
click at [176, 152] on span "Caselog f5C8rTv8NUGTEtHDGpUdrfA1_2025_08_19_01_32_31.docx" at bounding box center [195, 152] width 138 height 9
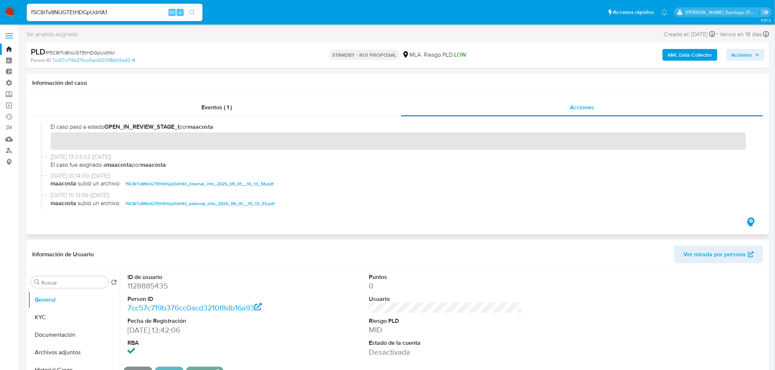
scroll to position [163, 0]
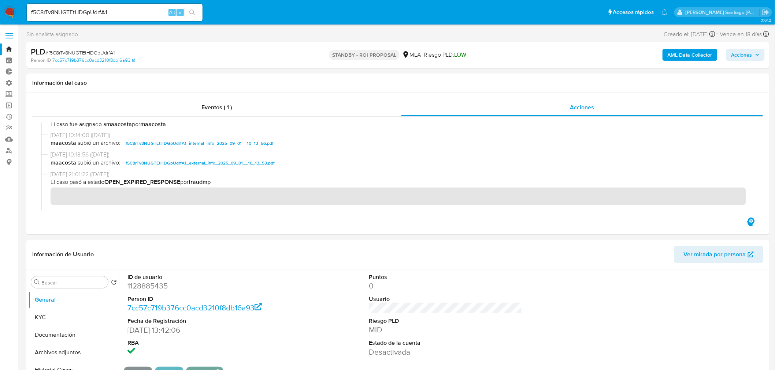
click at [121, 6] on div "f5C8rTv8NUGTEtHDGpUdrfA1 Alt s" at bounding box center [115, 13] width 176 height 18
click at [91, 16] on input "f5C8rTv8NUGTEtHDGpUdrfA1" at bounding box center [115, 13] width 176 height 10
drag, startPoint x: 200, startPoint y: 48, endPoint x: 156, endPoint y: 29, distance: 47.6
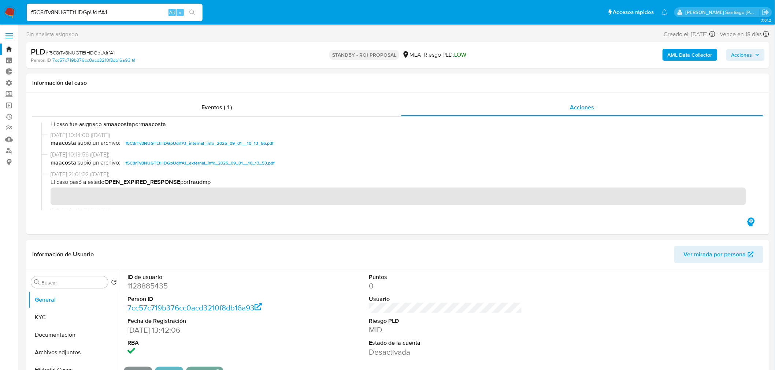
click at [200, 47] on div "PLD # f5C8rTv8NUGTEtHDGpUdrfA1" at bounding box center [152, 51] width 242 height 11
click at [68, 13] on input "f5C8rTv8NUGTEtHDGpUdrfA1" at bounding box center [115, 13] width 176 height 10
paste input "89zgjCLffxdBUaTCDIzUYgTJ"
type input "89zgjCLffxdBUaTCDIzUYgTJ"
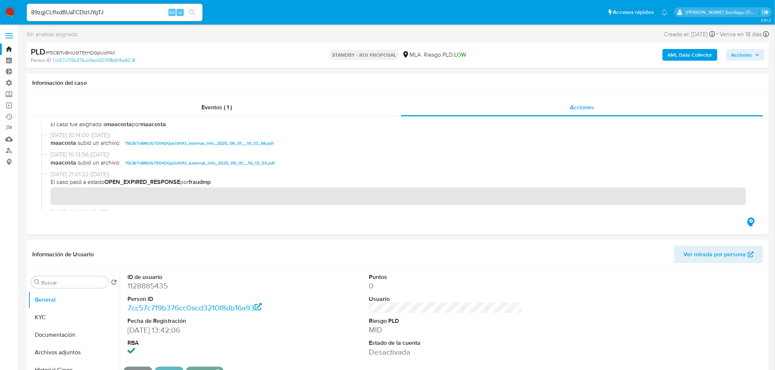
click at [193, 18] on div "89zgjCLffxdBUaTCDIzUYgTJ Alt s" at bounding box center [115, 13] width 176 height 18
click at [195, 10] on button "search-icon" at bounding box center [191, 12] width 15 height 10
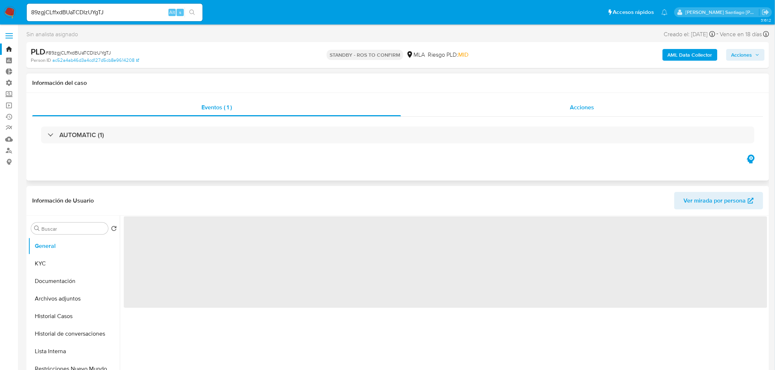
click at [540, 105] on div "Acciones" at bounding box center [582, 108] width 362 height 18
select select "10"
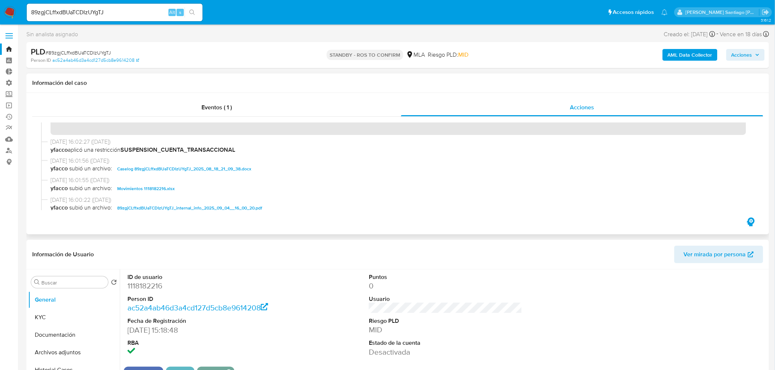
scroll to position [41, 0]
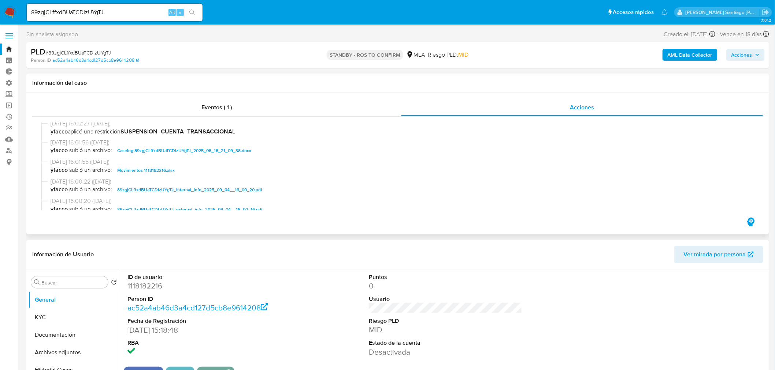
click at [188, 149] on span "Caselog 89zgjCLffxdBUaTCDIzUYgTJ_2025_08_18_21_09_38.docx" at bounding box center [184, 150] width 134 height 9
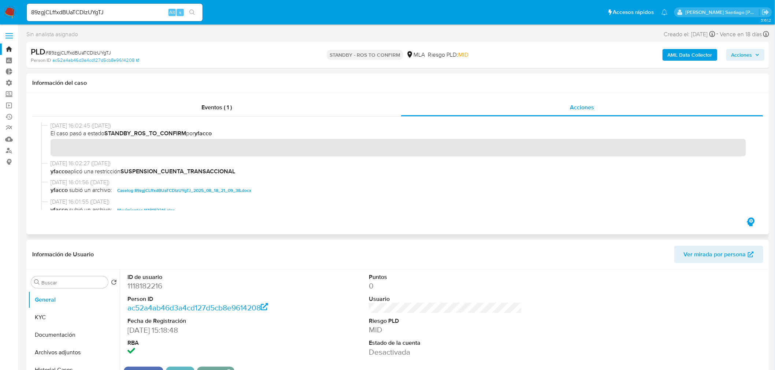
scroll to position [0, 0]
click at [96, 9] on input "89zgjCLffxdBUaTCDIzUYgTJ" at bounding box center [115, 13] width 176 height 10
drag, startPoint x: 96, startPoint y: 9, endPoint x: 106, endPoint y: 11, distance: 10.8
click at [95, 9] on input "89zgjCLffxdBUaTCDIzUYgTJ" at bounding box center [115, 13] width 176 height 10
paste input "zmqvdMJojKkpTYsxHAhCfosD"
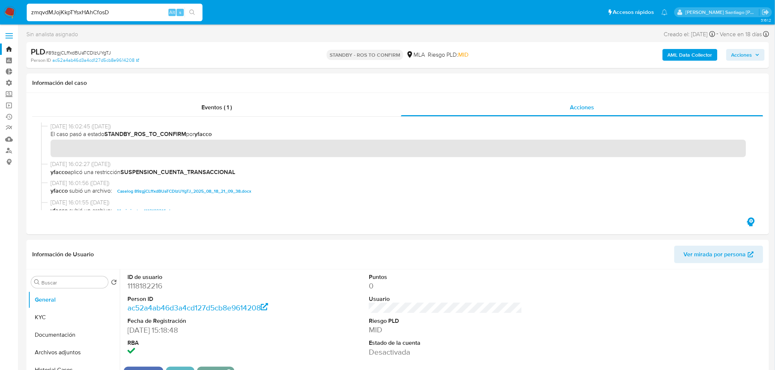
type input "zmqvdMJojKkpTYsxHAhCfosD"
click at [199, 12] on button "search-icon" at bounding box center [191, 12] width 15 height 10
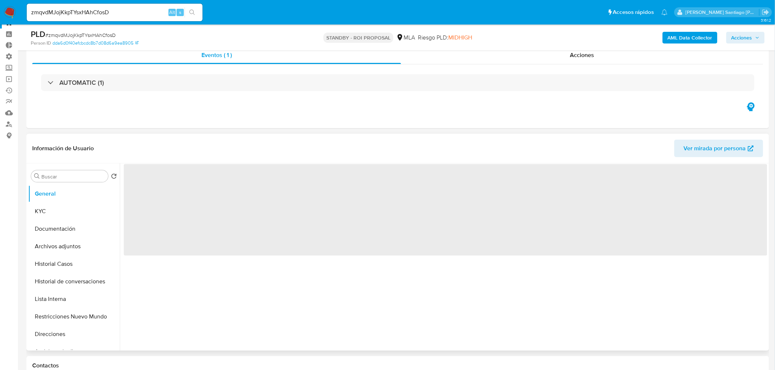
scroll to position [41, 0]
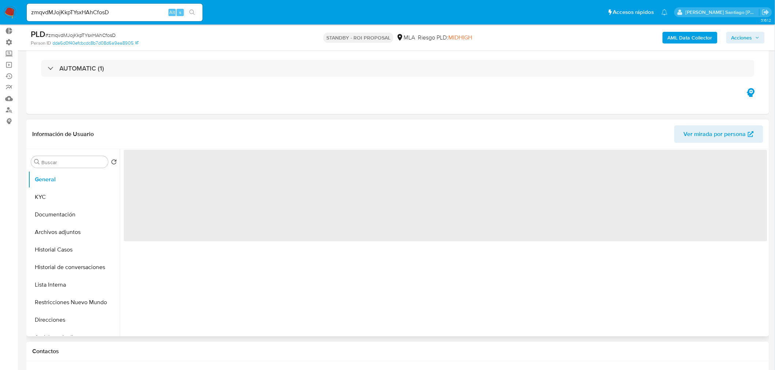
select select "10"
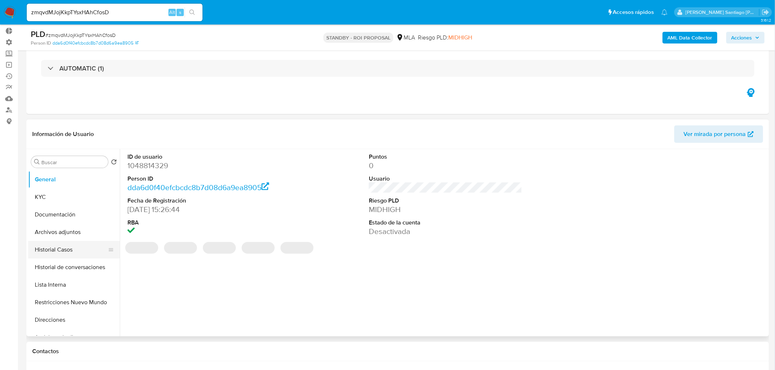
click at [66, 255] on button "Historial Casos" at bounding box center [71, 250] width 86 height 18
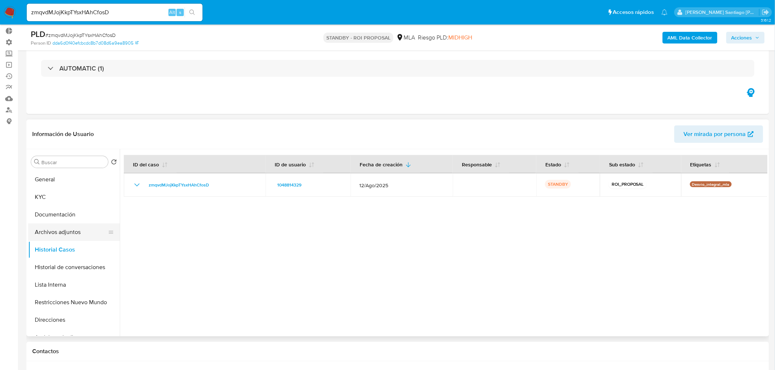
click at [59, 231] on button "Archivos adjuntos" at bounding box center [71, 233] width 86 height 18
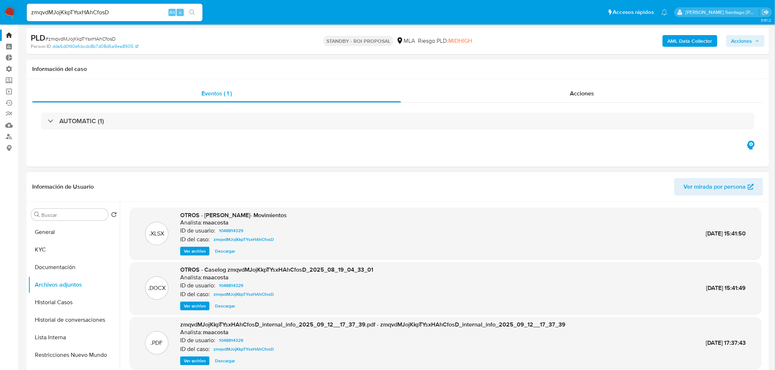
scroll to position [0, 0]
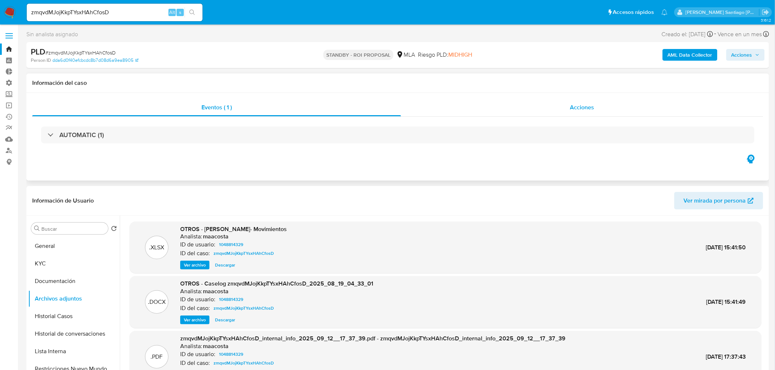
click at [600, 113] on div "Acciones" at bounding box center [582, 108] width 362 height 18
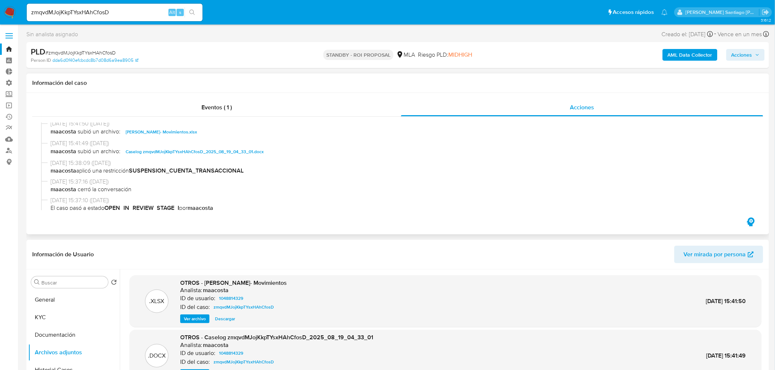
click at [240, 154] on span "Caselog zmqvdMJojKkpTYsxHAhCfosD_2025_08_19_04_33_01.docx" at bounding box center [195, 152] width 138 height 9
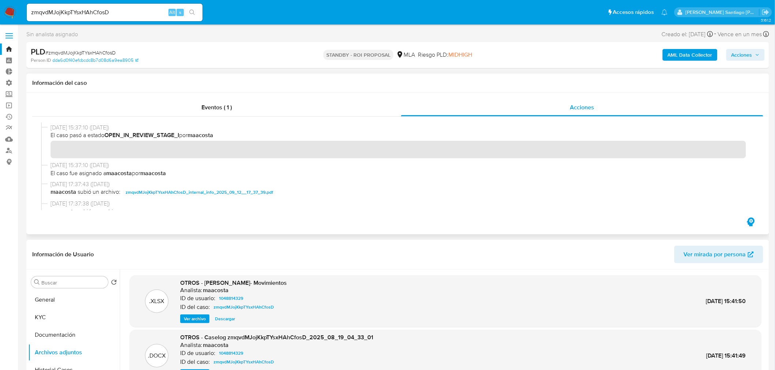
scroll to position [122, 0]
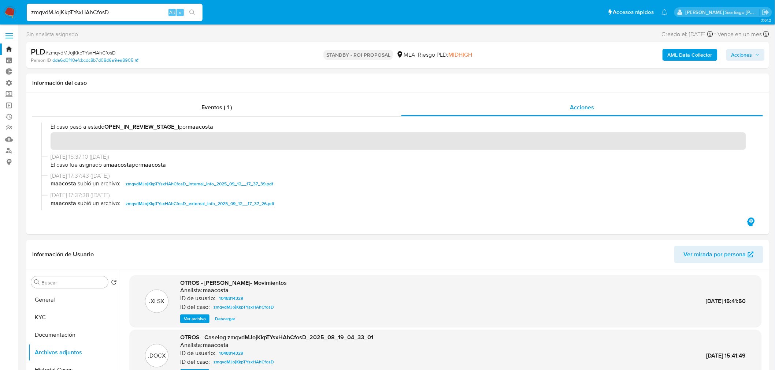
click at [128, 10] on input "zmqvdMJojKkpTYsxHAhCfosD" at bounding box center [115, 13] width 176 height 10
paste input "78689288"
type input "78689288"
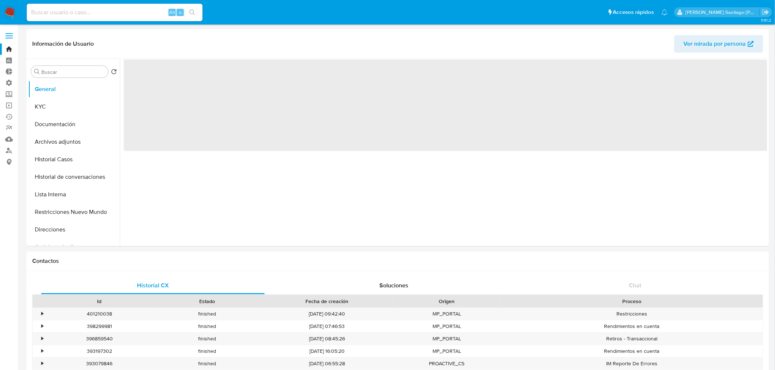
select select "10"
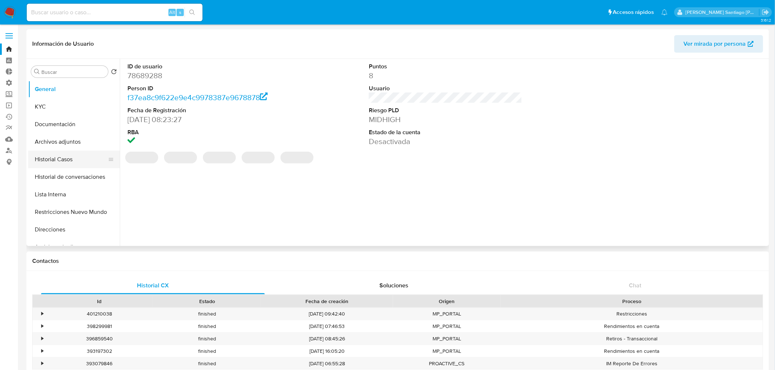
click at [71, 156] on button "Historial Casos" at bounding box center [71, 160] width 86 height 18
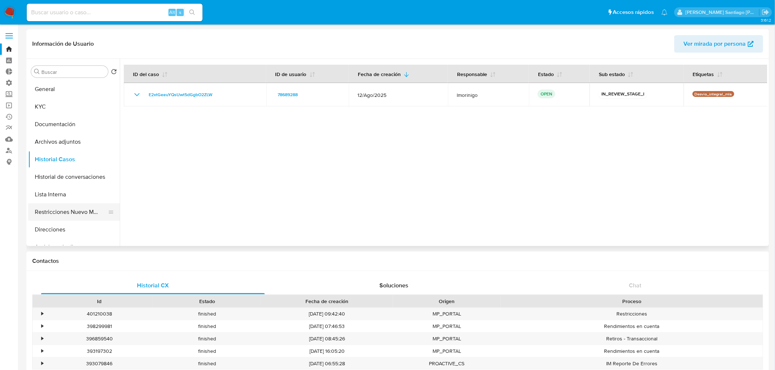
click at [77, 214] on button "Restricciones Nuevo Mundo" at bounding box center [71, 213] width 86 height 18
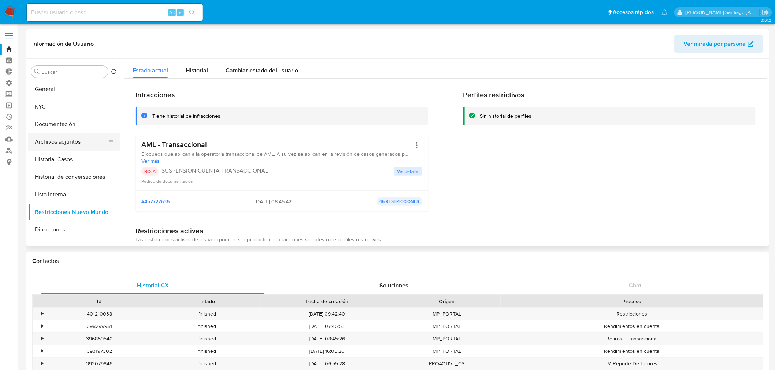
click at [58, 139] on button "Archivos adjuntos" at bounding box center [71, 142] width 86 height 18
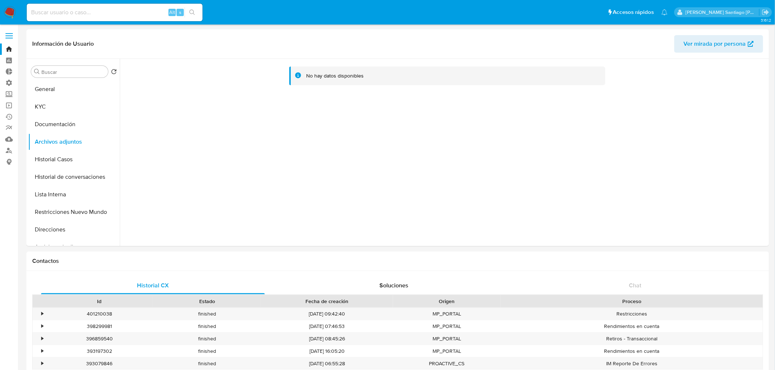
click at [10, 9] on img at bounding box center [10, 12] width 12 height 12
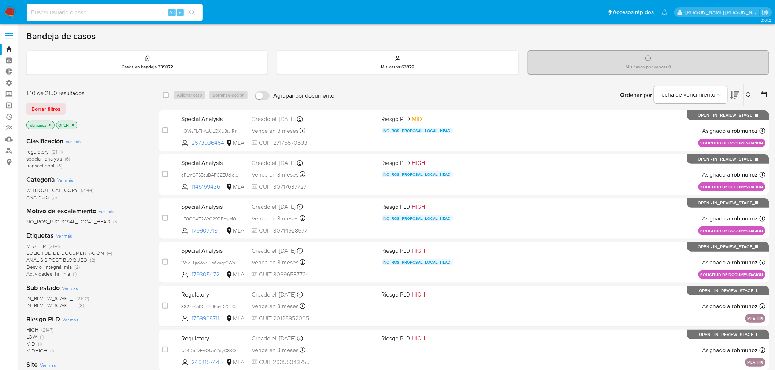
click at [149, 12] on input at bounding box center [115, 13] width 176 height 10
paste input "58eqCW3YVx0ovvS9hesusD6u"
type input "58eqCW3YVx0ovvS9hesusD6u"
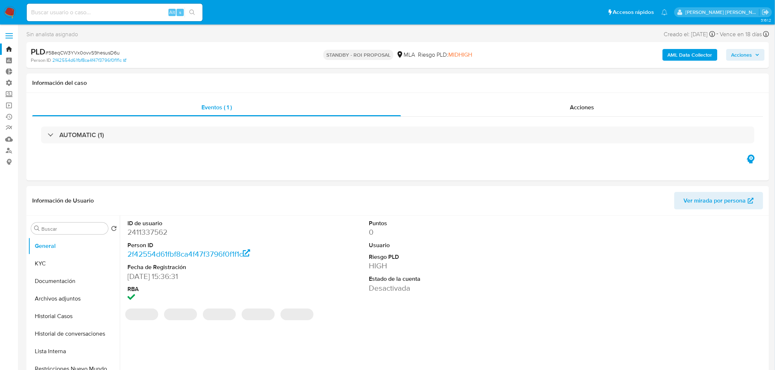
select select "10"
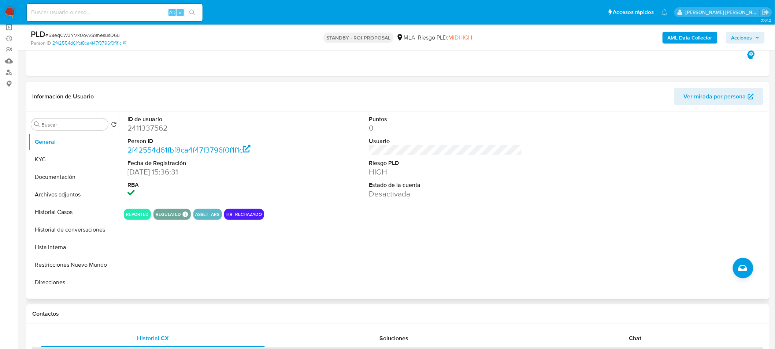
scroll to position [81, 0]
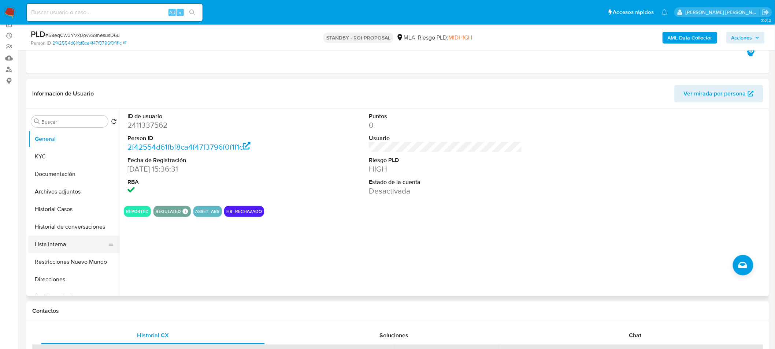
click at [63, 240] on button "Lista Interna" at bounding box center [71, 245] width 86 height 18
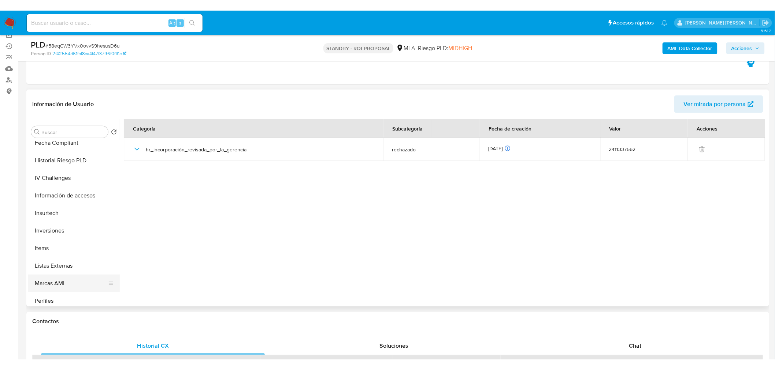
scroll to position [325, 0]
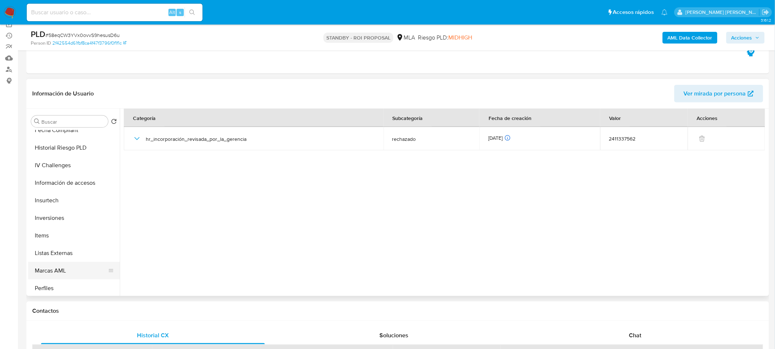
click at [64, 268] on button "Marcas AML" at bounding box center [71, 271] width 86 height 18
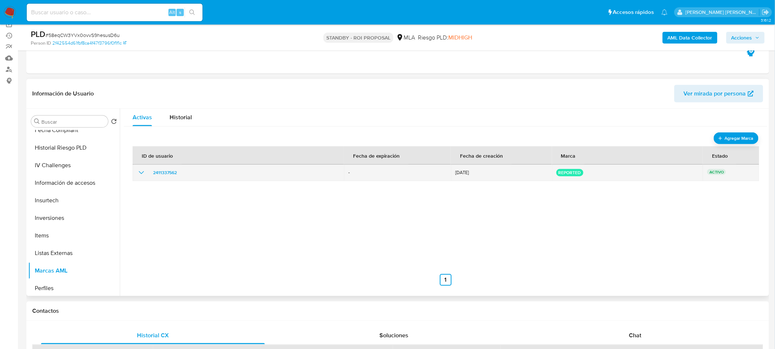
click at [135, 174] on td "2411337562" at bounding box center [238, 173] width 211 height 16
click at [137, 173] on icon "show_hidden_detail_by_id_2411337562" at bounding box center [141, 172] width 9 height 9
